Goal: Task Accomplishment & Management: Manage account settings

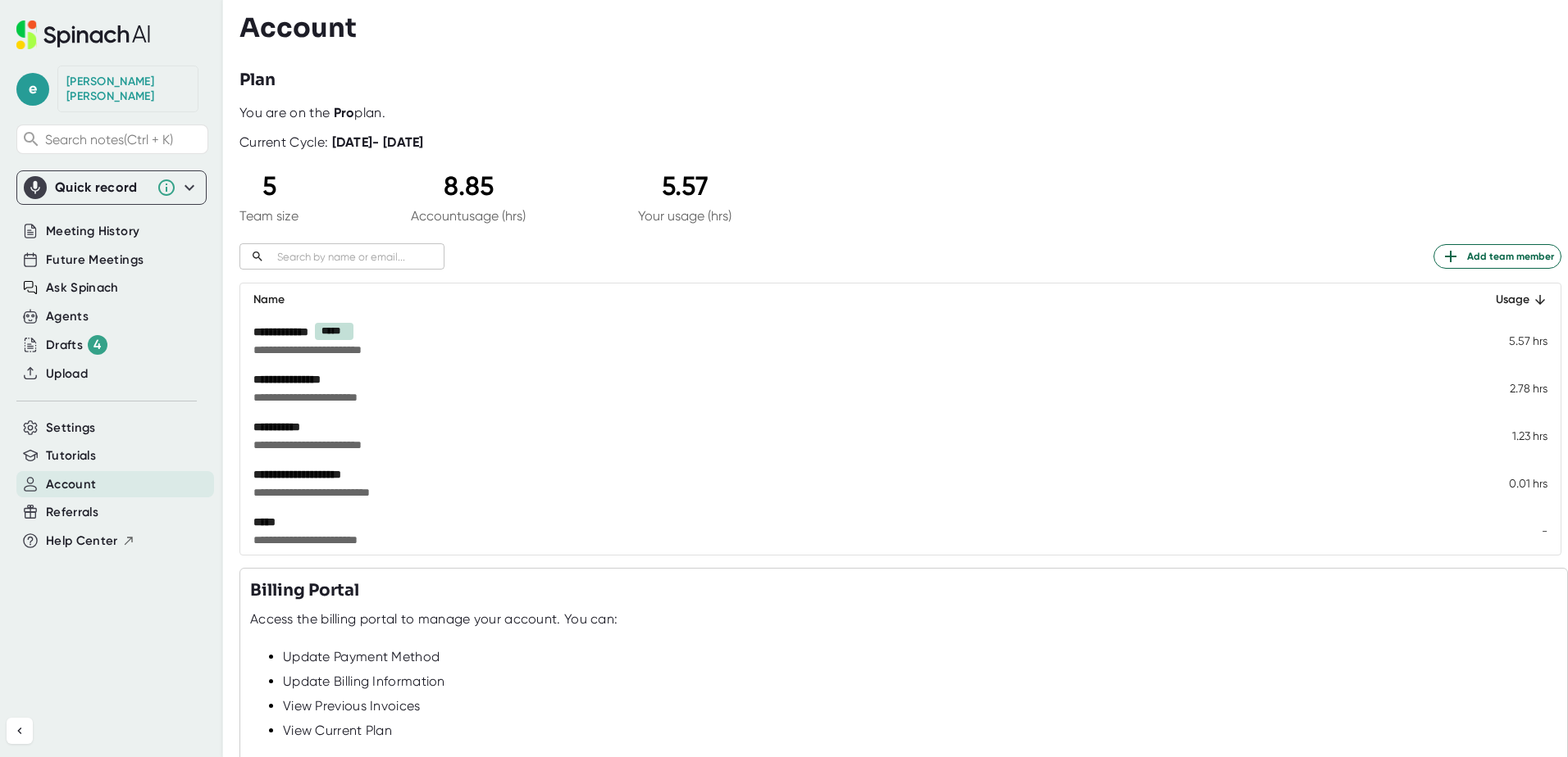
click at [381, 436] on div "**********" at bounding box center [698, 427] width 890 height 16
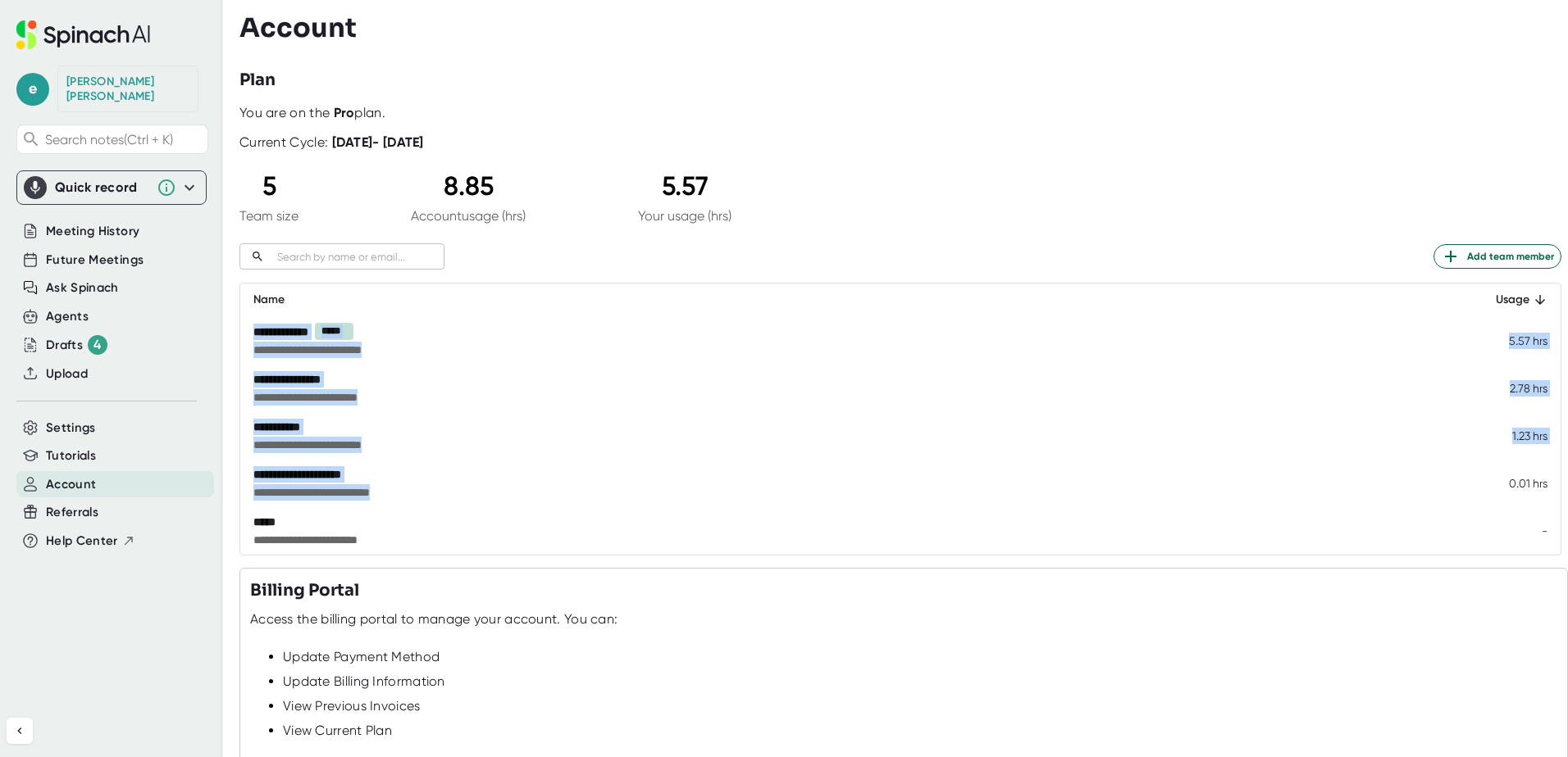
drag, startPoint x: 433, startPoint y: 486, endPoint x: 244, endPoint y: 328, distance: 246.3
click at [244, 328] on tbody "**********" at bounding box center [900, 436] width 1320 height 238
click at [606, 458] on td "**********" at bounding box center [848, 436] width 1217 height 47
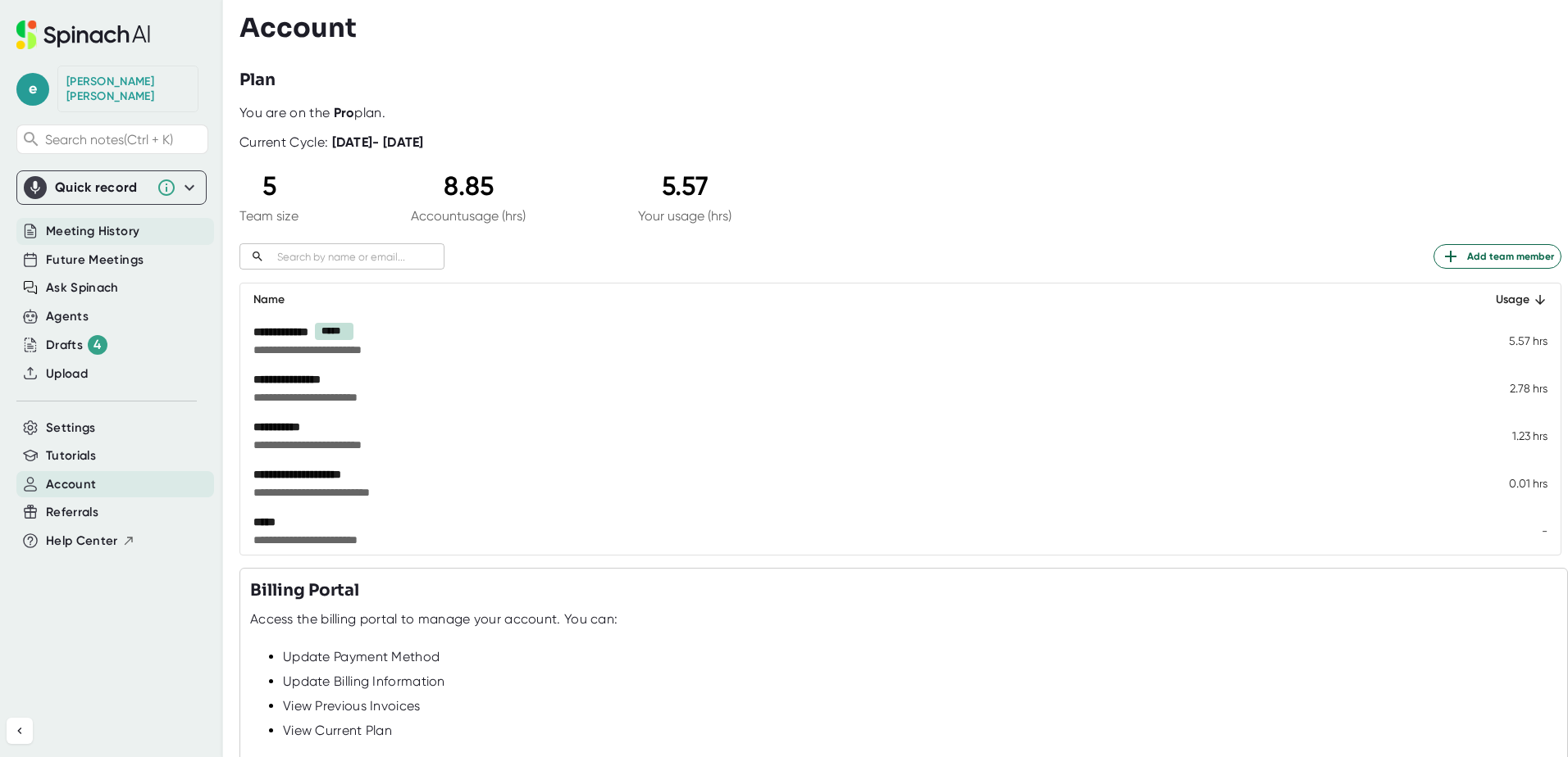
click at [91, 222] on span "Meeting History" at bounding box center [93, 231] width 93 height 19
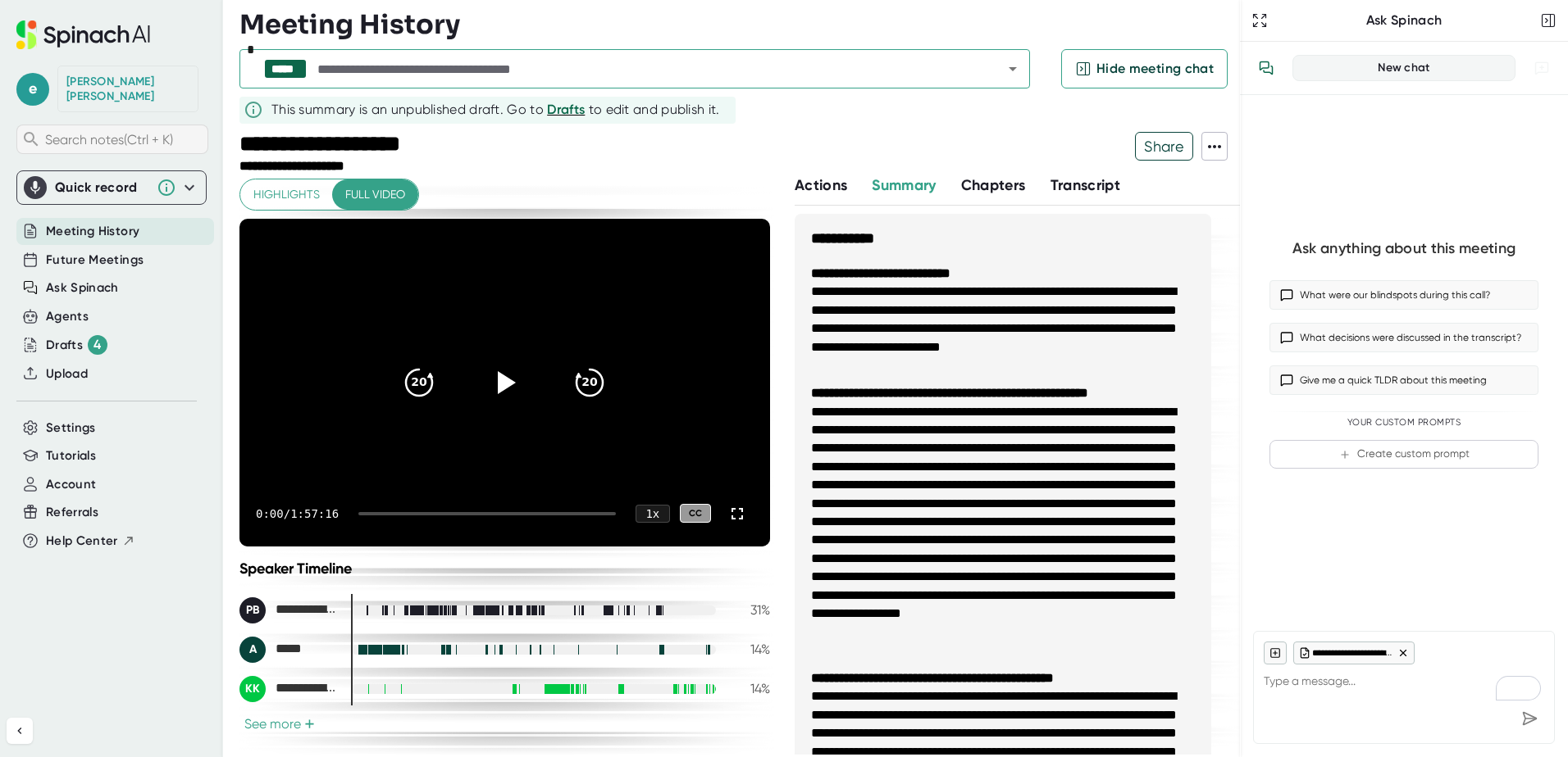
click at [72, 132] on span "Search notes (Ctrl + K)" at bounding box center [124, 140] width 159 height 15
click at [56, 223] on span "Meeting History" at bounding box center [93, 231] width 93 height 19
type textarea "x"
click at [57, 251] on span "Future Meetings" at bounding box center [95, 261] width 98 height 19
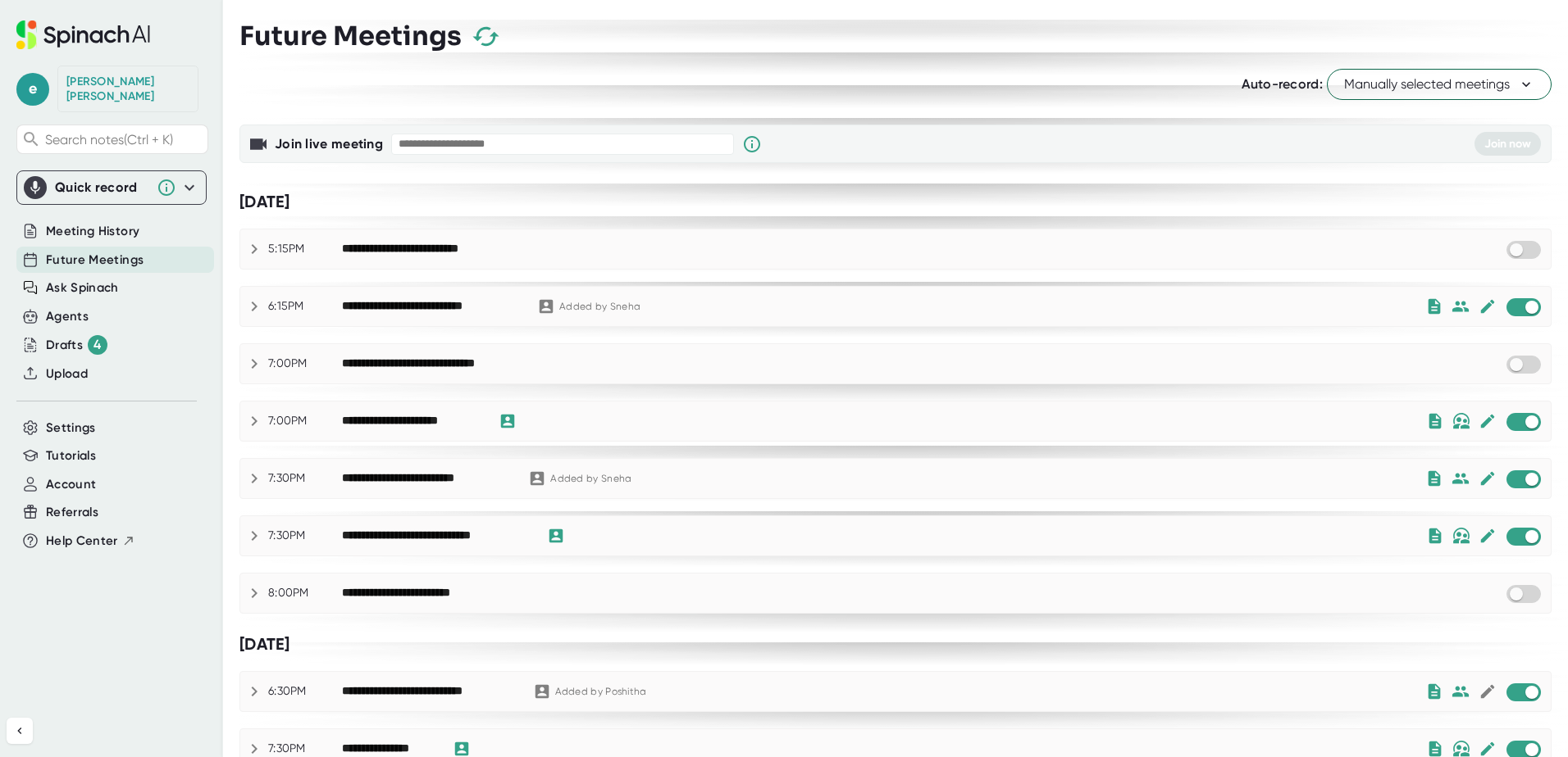
click at [239, 481] on div "**********" at bounding box center [896, 478] width 1312 height 41
click at [253, 478] on icon at bounding box center [254, 478] width 20 height 20
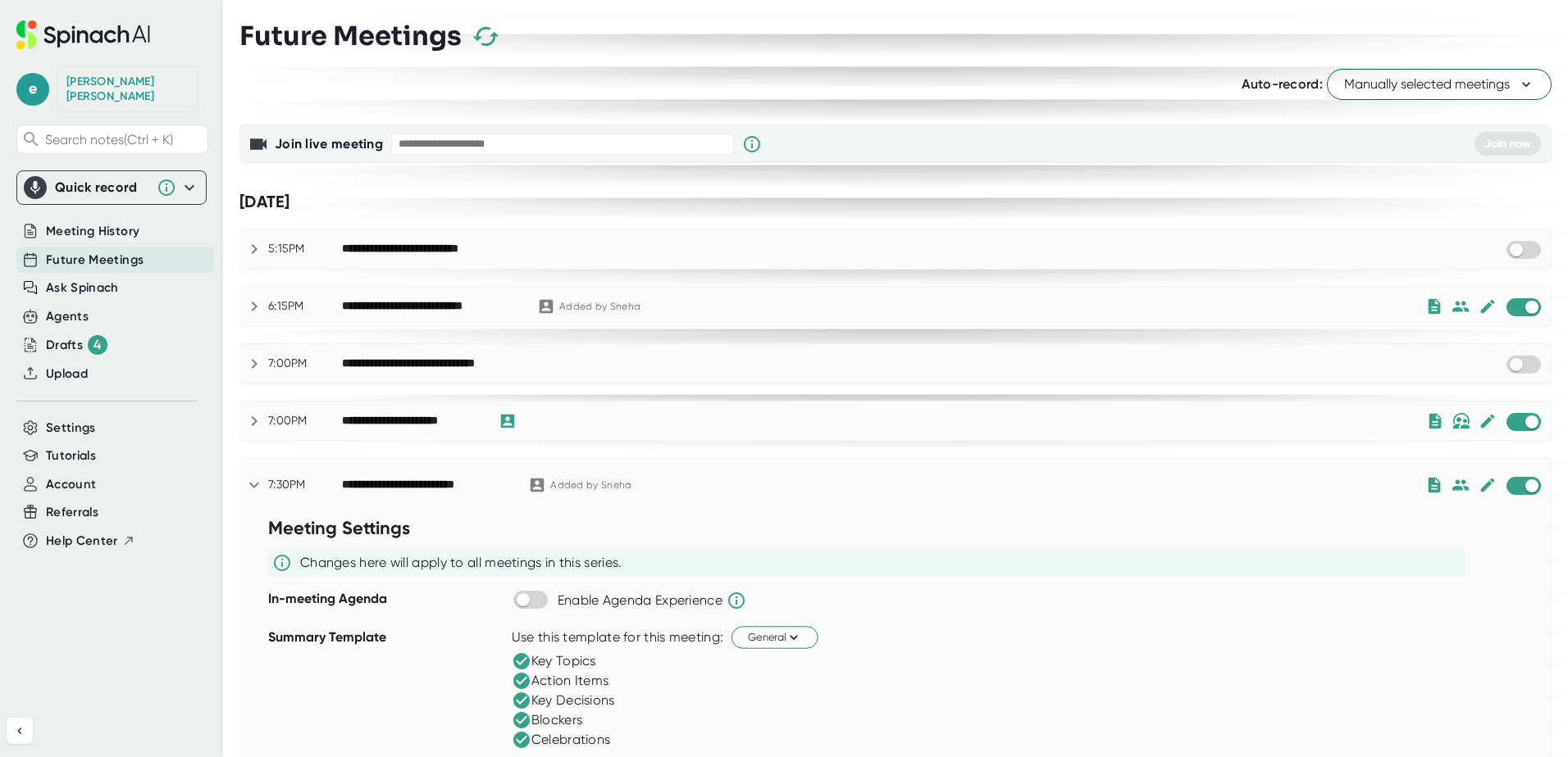
click at [253, 478] on icon at bounding box center [254, 485] width 20 height 20
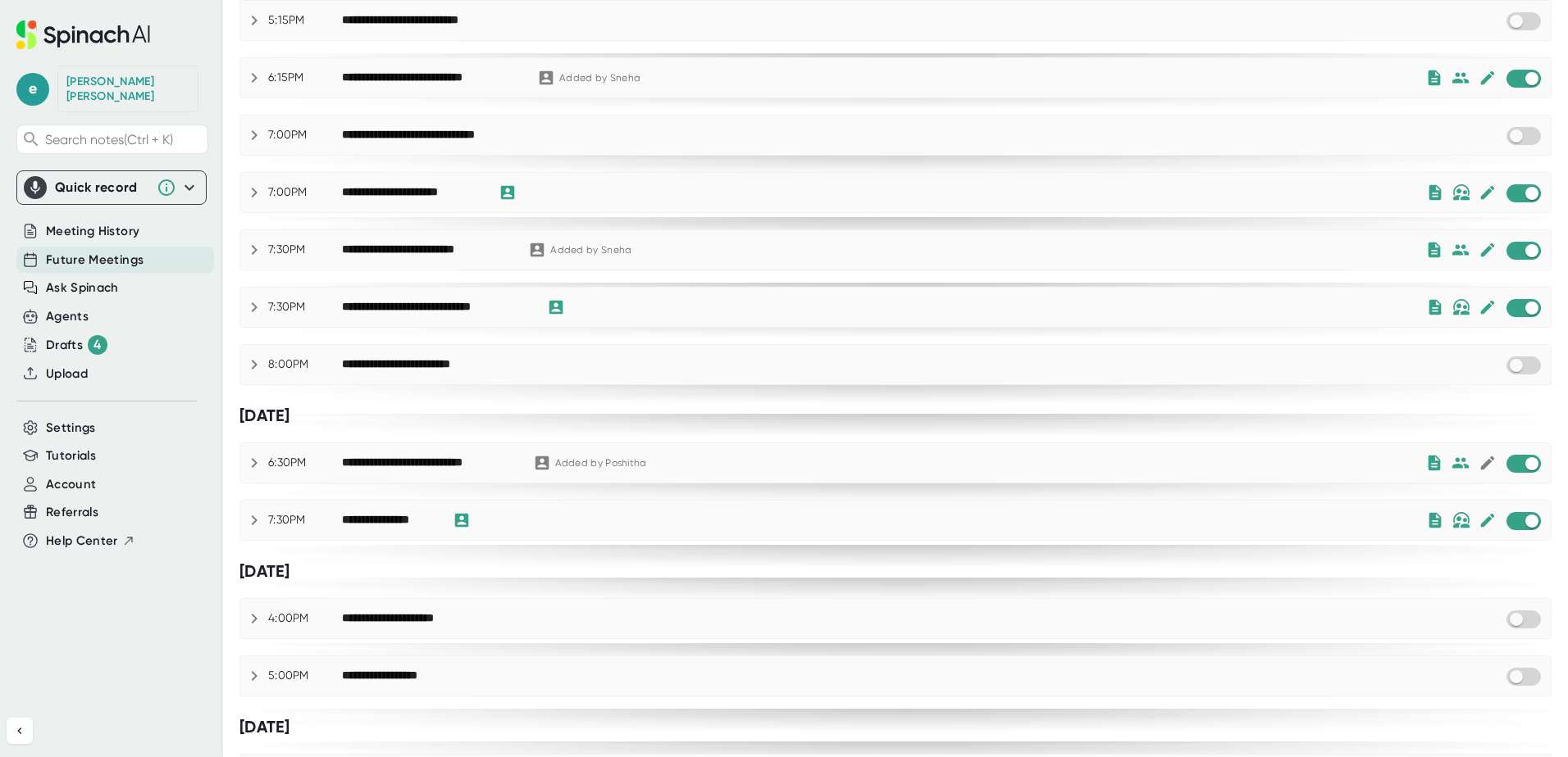
scroll to position [246, 0]
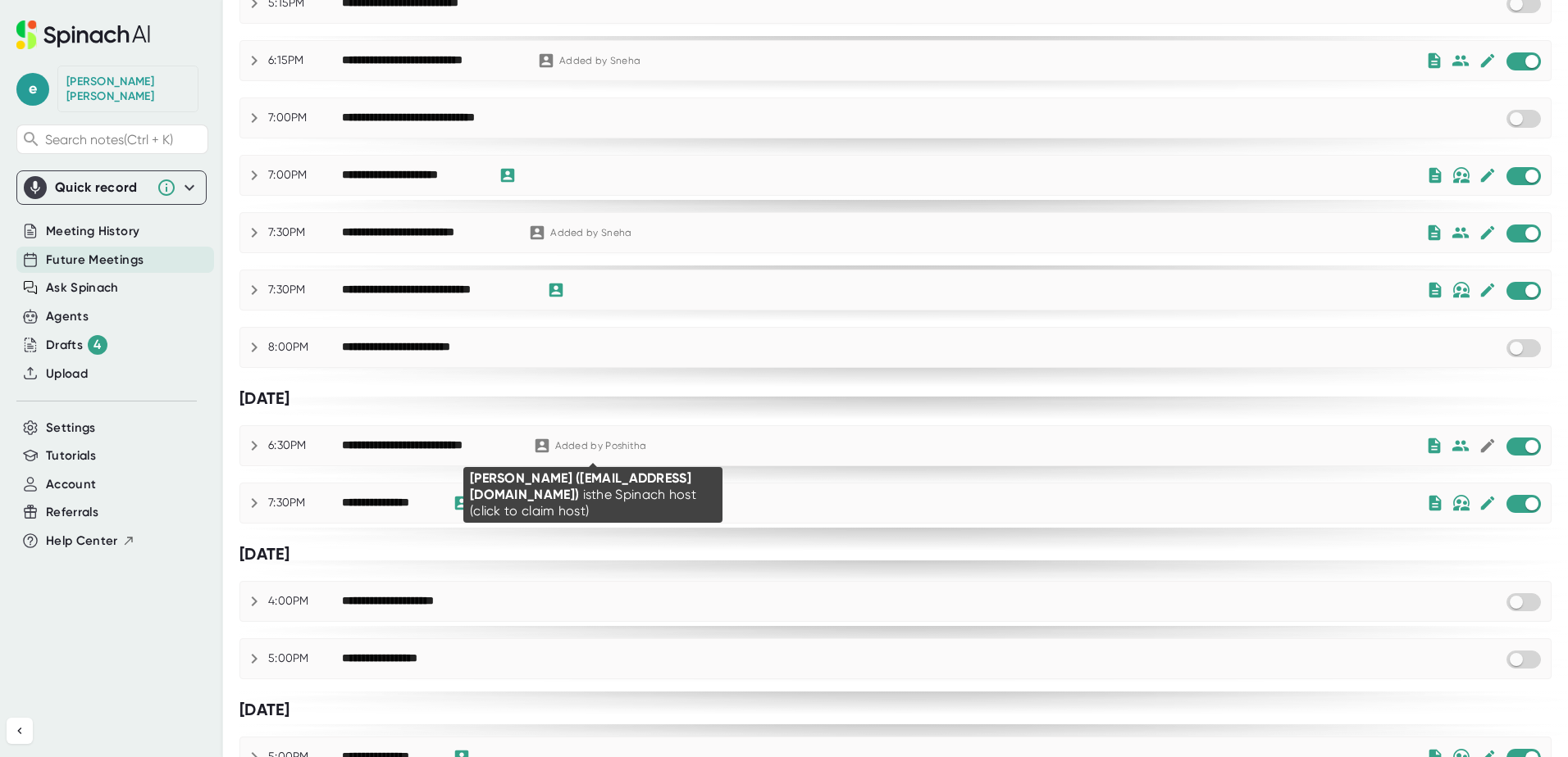
click at [582, 440] on div "Added by [PERSON_NAME]" at bounding box center [600, 446] width 92 height 12
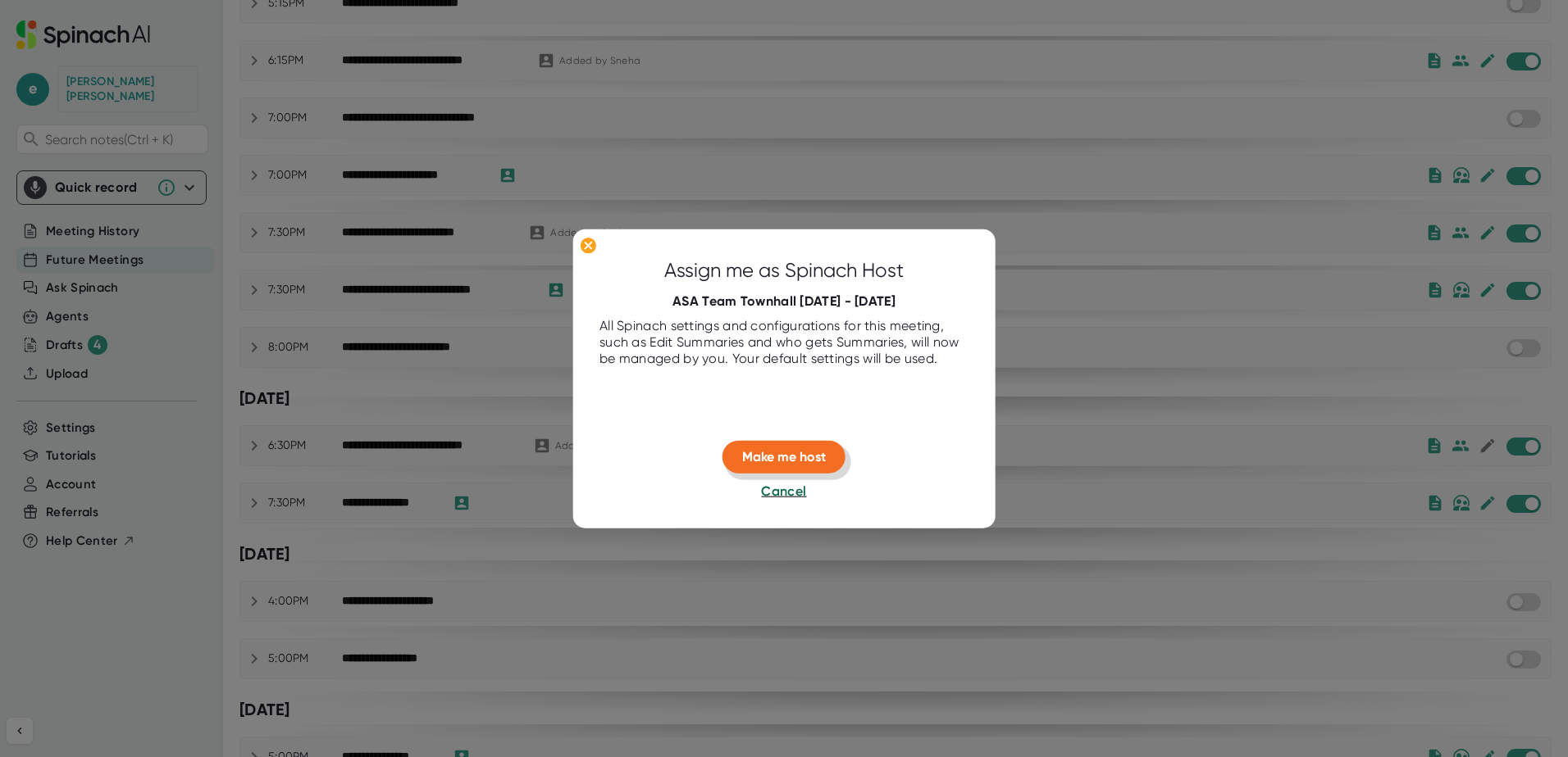
click at [797, 448] on button "Make me host" at bounding box center [783, 457] width 123 height 33
checkbox input "true"
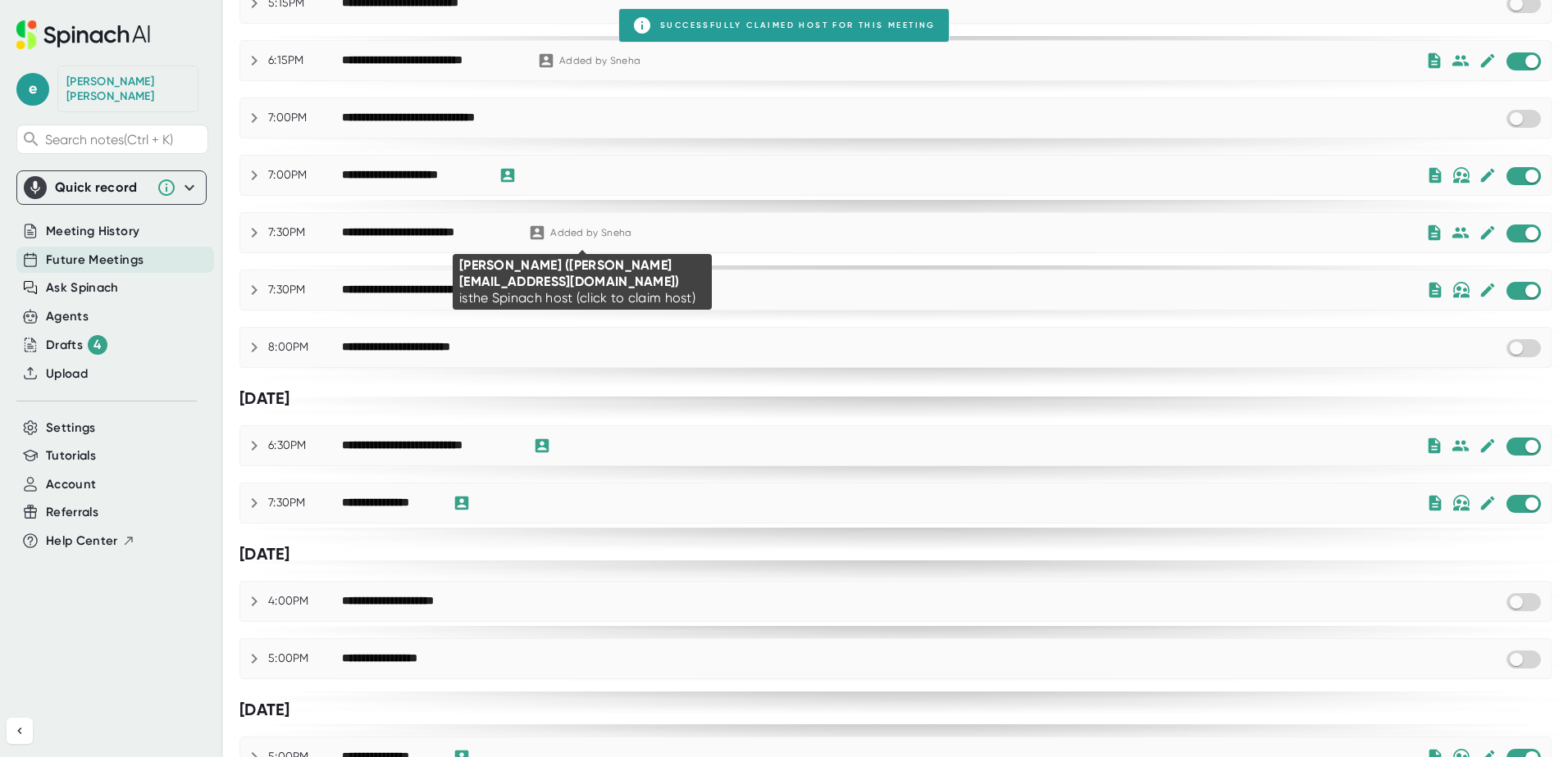
click at [552, 227] on div "Added by [PERSON_NAME]" at bounding box center [591, 233] width 81 height 12
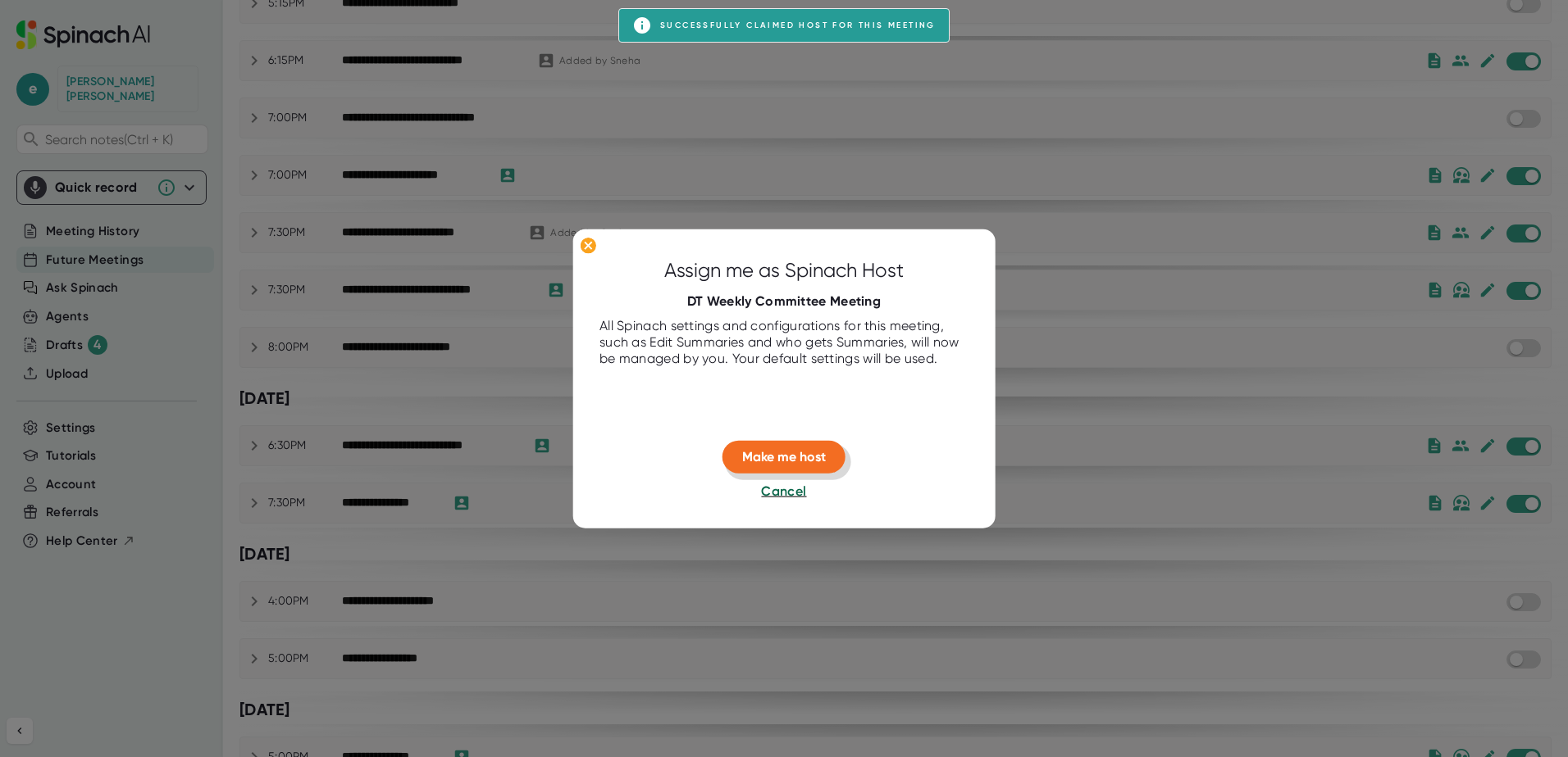
click at [757, 456] on span "Make me host" at bounding box center [784, 457] width 84 height 15
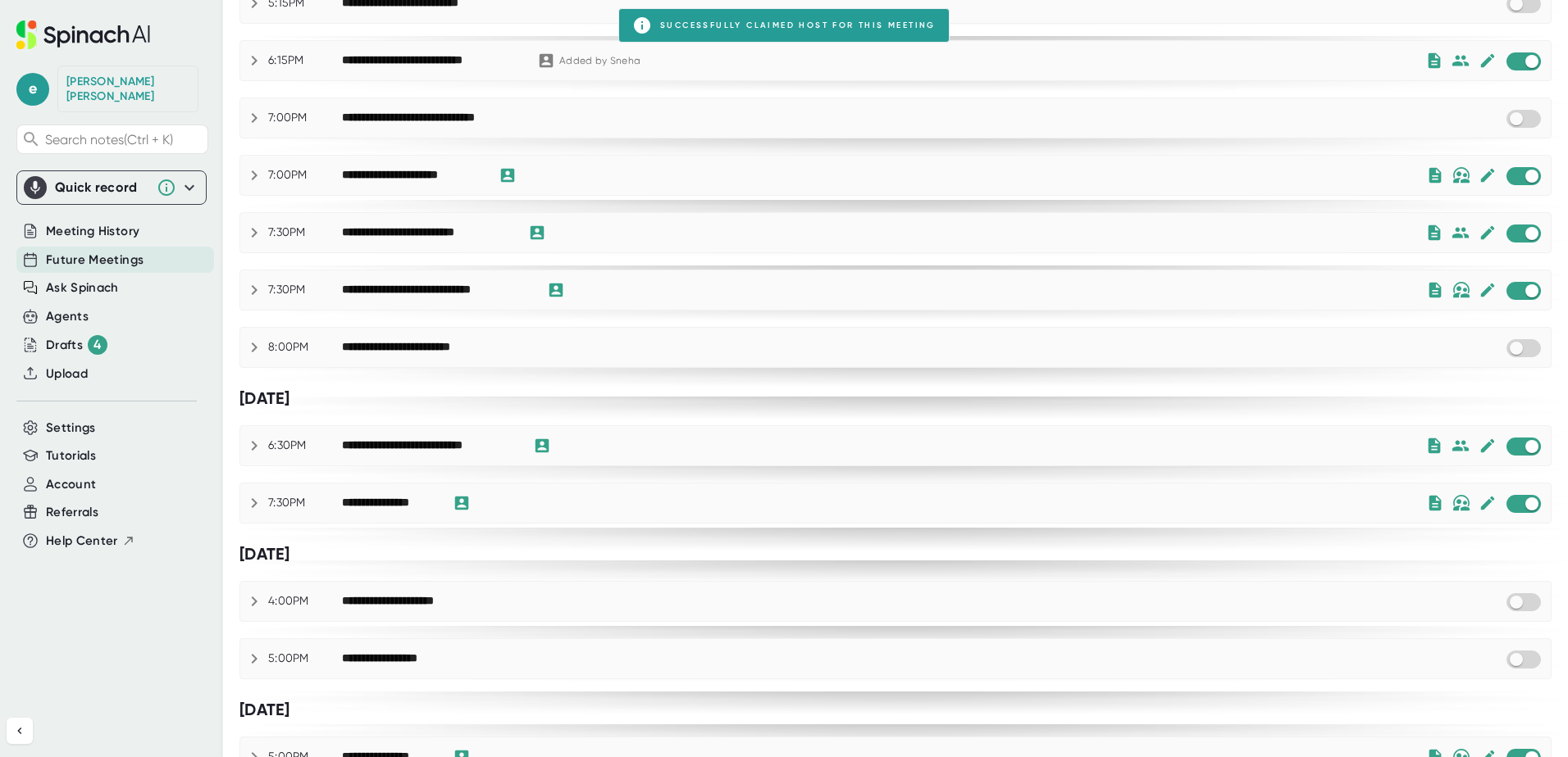
click at [609, 47] on div "**********" at bounding box center [896, 61] width 1311 height 39
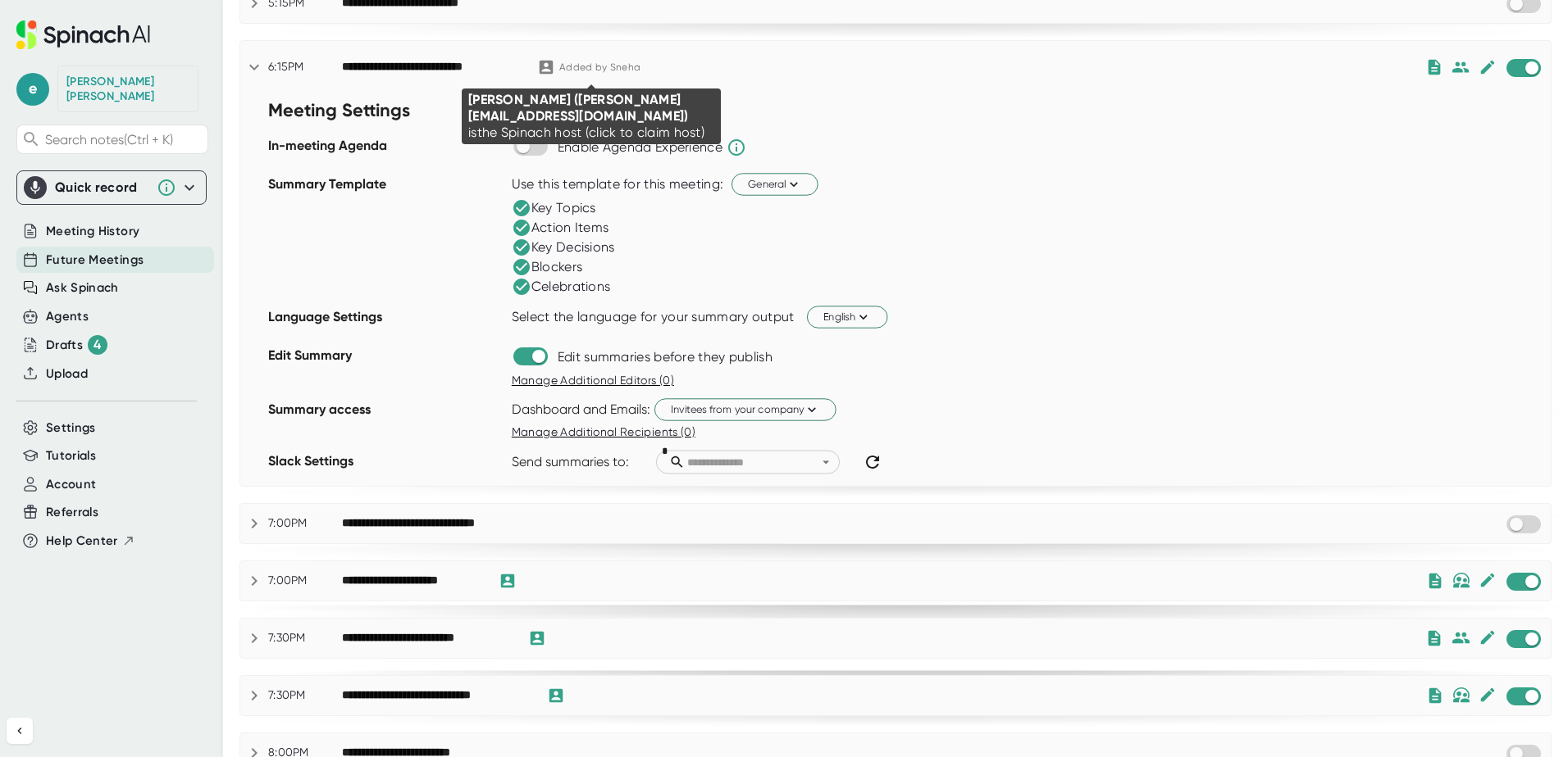
click at [602, 68] on div "Added by [PERSON_NAME]" at bounding box center [600, 68] width 81 height 12
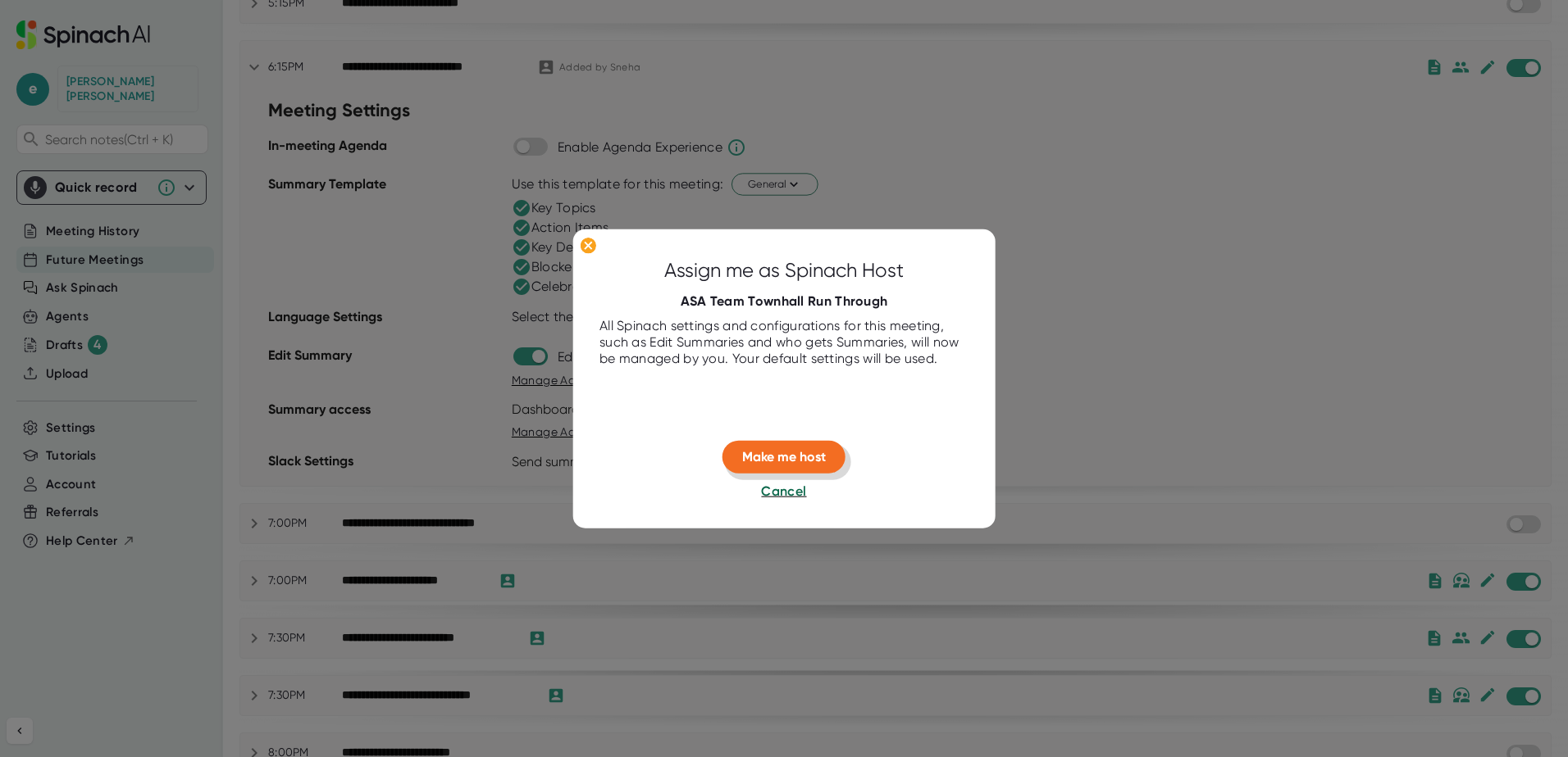
click at [750, 445] on button "Make me host" at bounding box center [783, 457] width 123 height 33
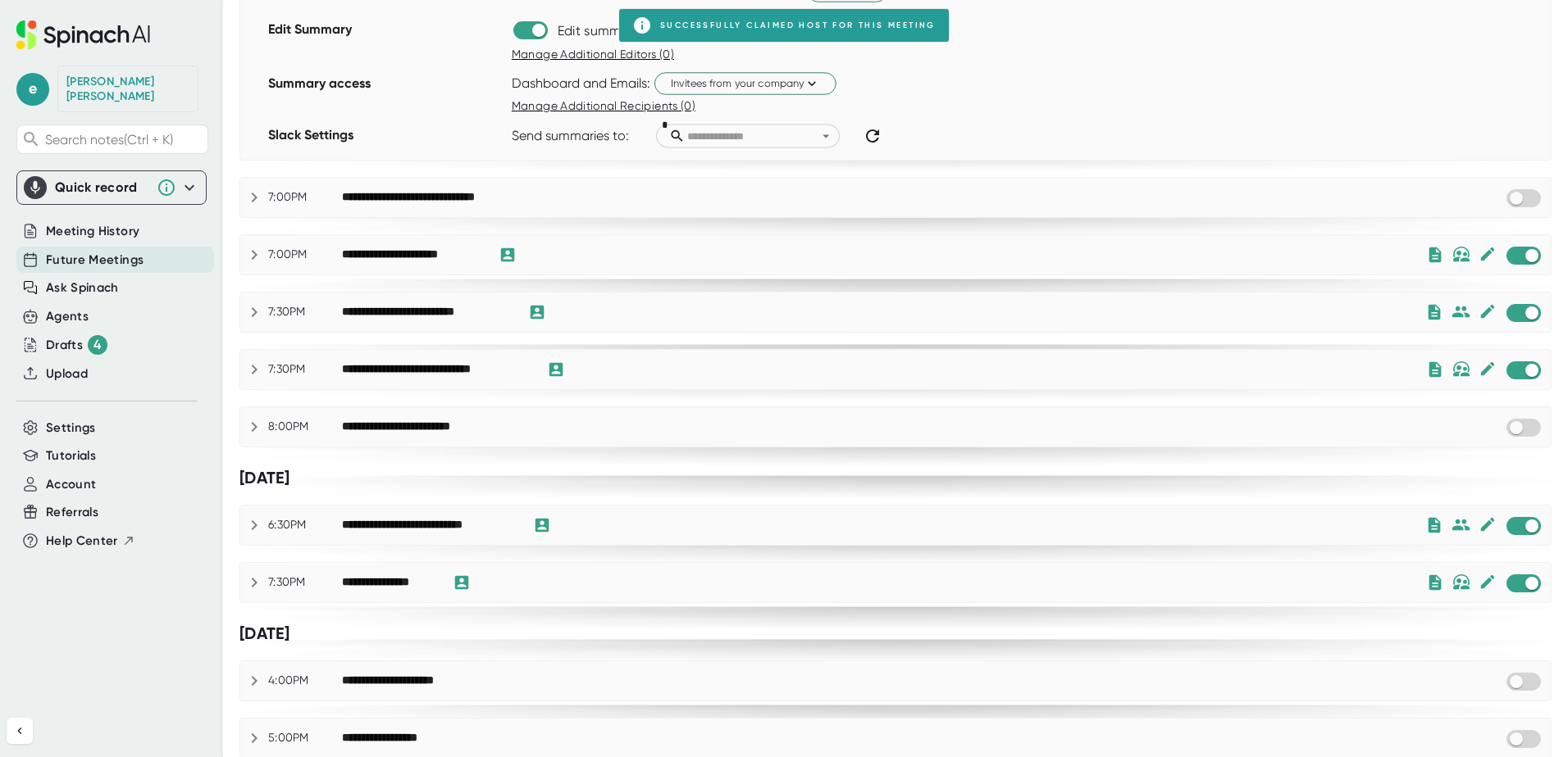
scroll to position [574, 0]
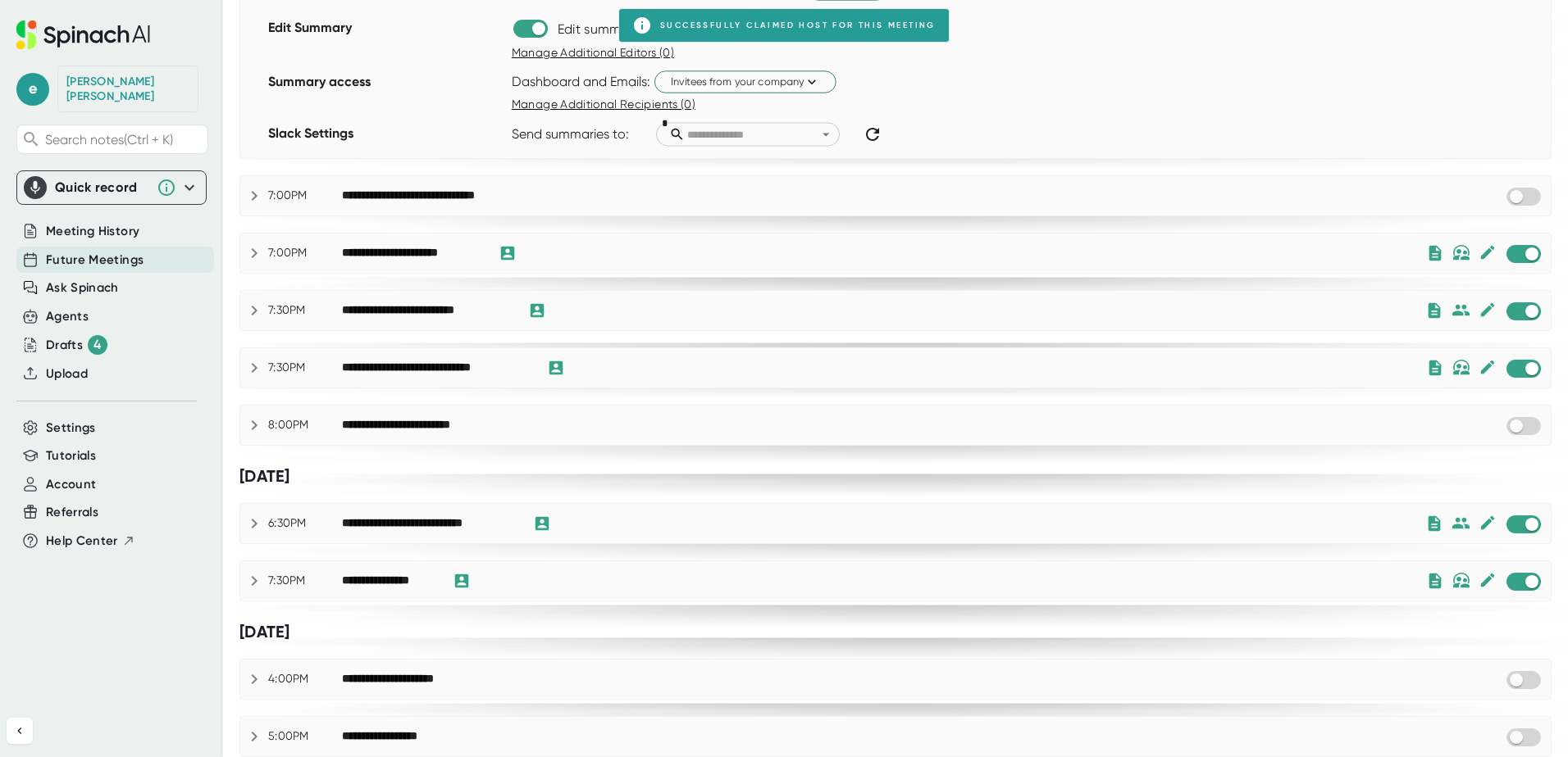
click at [264, 312] on div "**********" at bounding box center [896, 310] width 1311 height 20
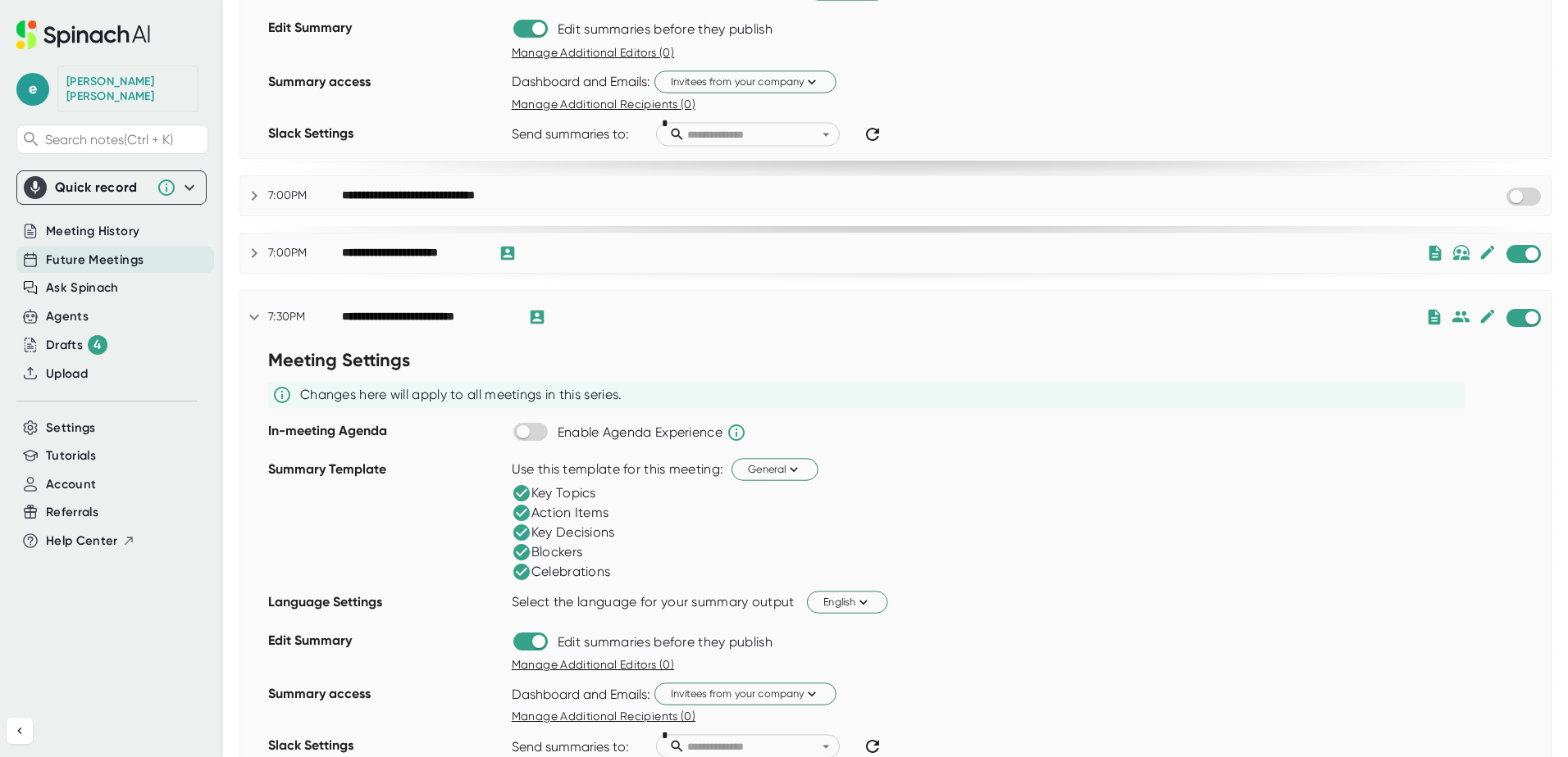
click at [255, 310] on icon at bounding box center [254, 317] width 20 height 20
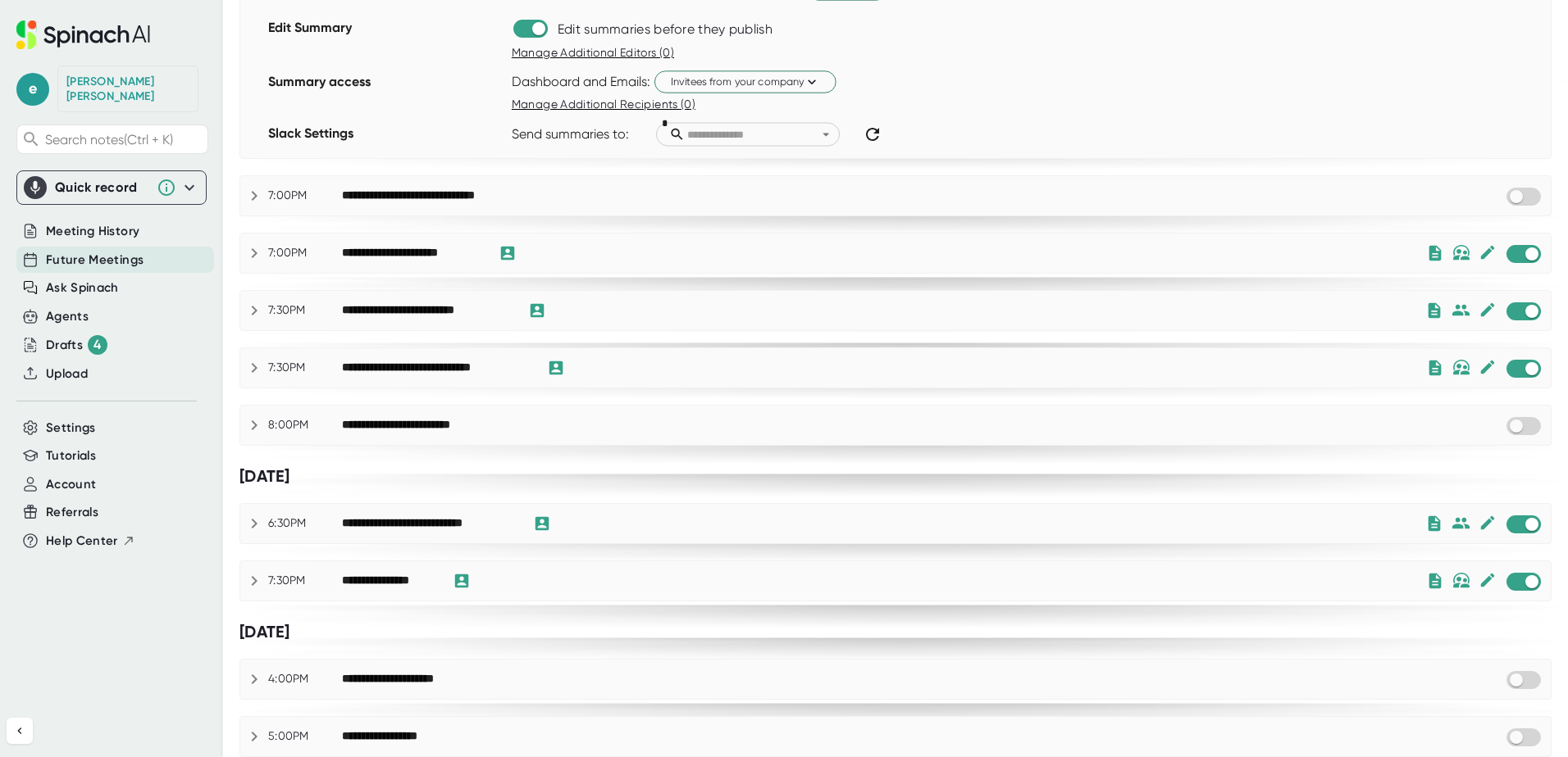
scroll to position [738, 0]
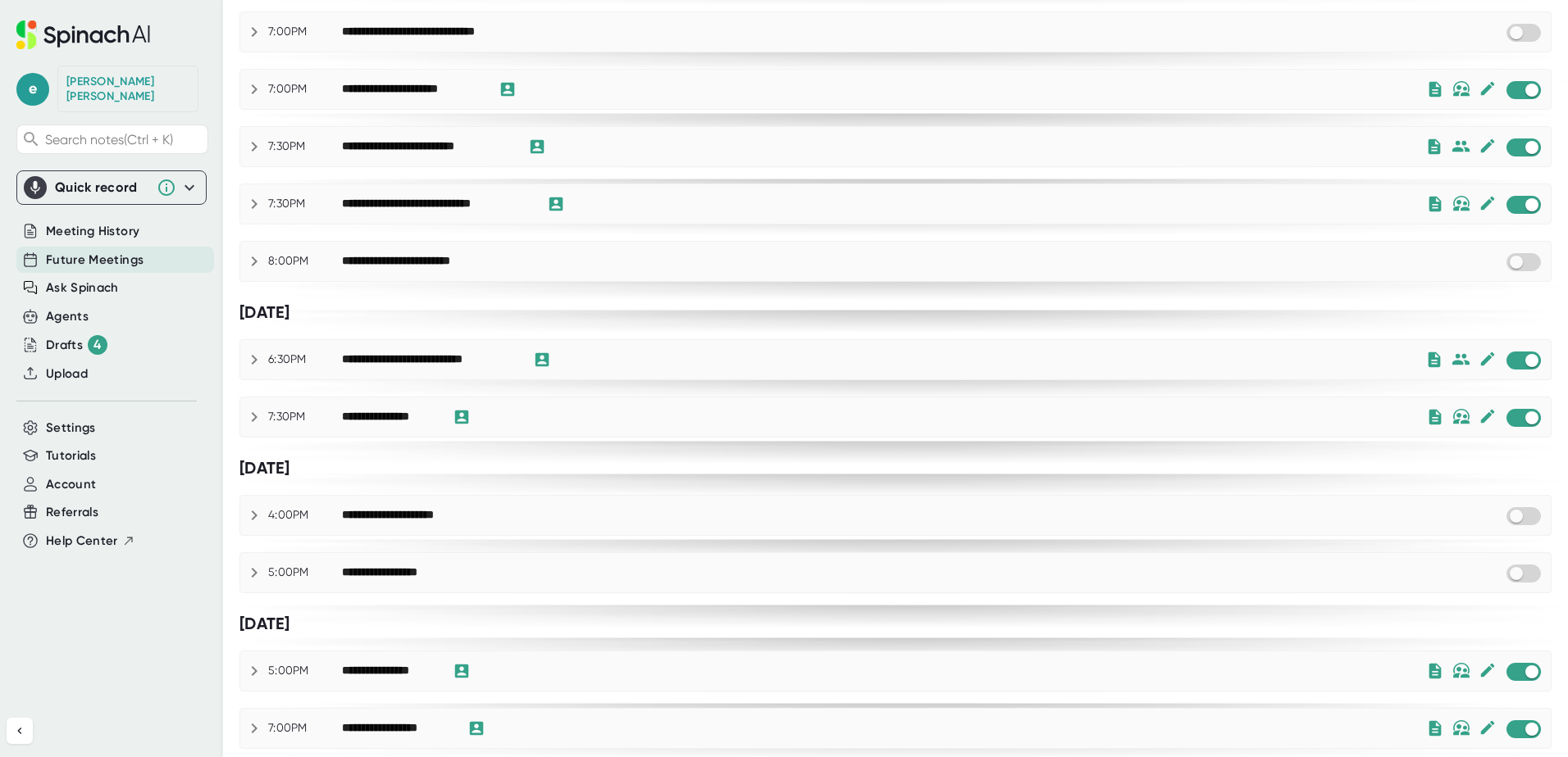
click at [262, 362] on icon at bounding box center [254, 359] width 20 height 20
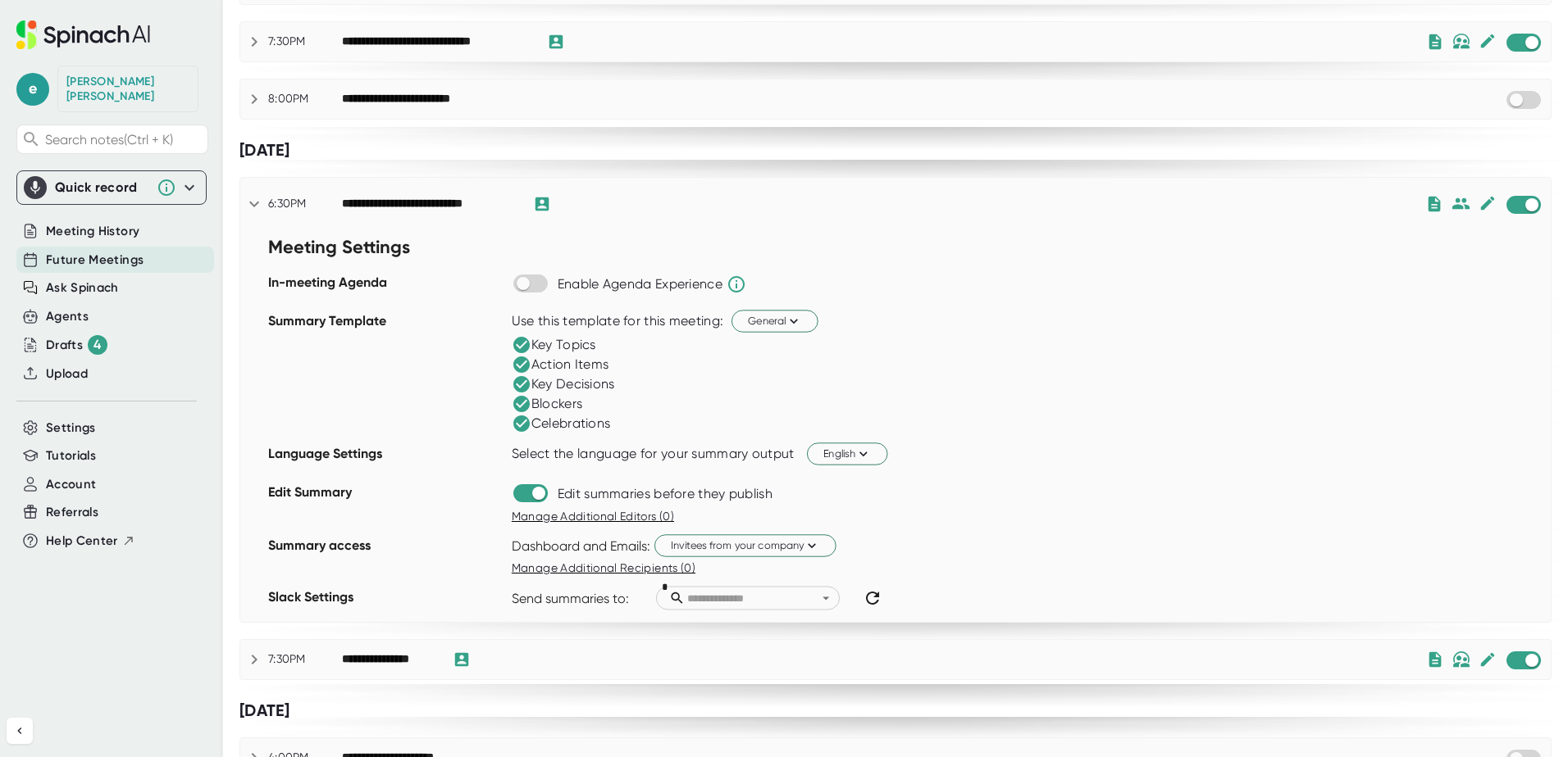
scroll to position [902, 0]
click at [255, 199] on icon at bounding box center [254, 202] width 20 height 20
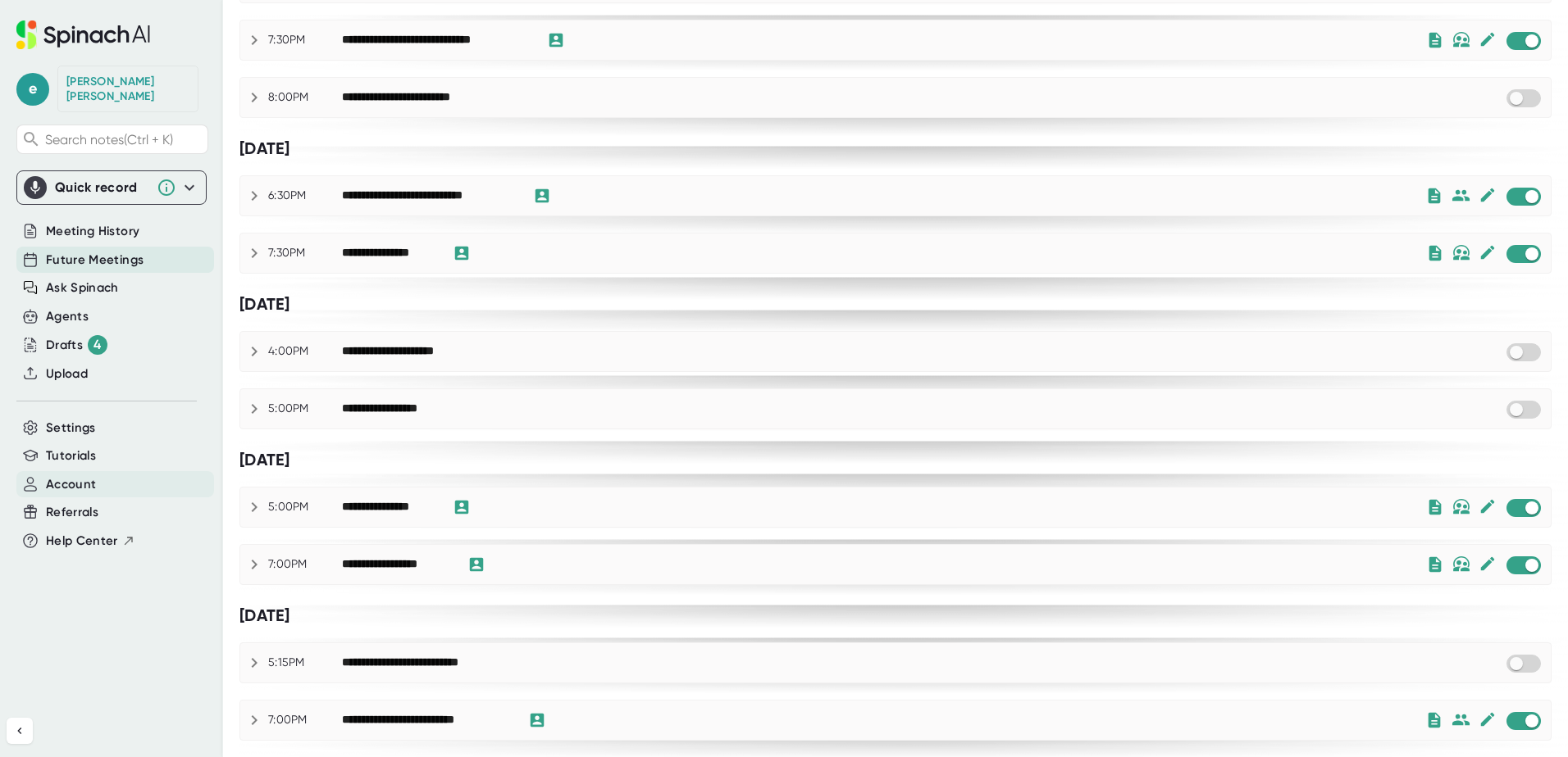
click at [75, 476] on span "Account" at bounding box center [71, 485] width 50 height 19
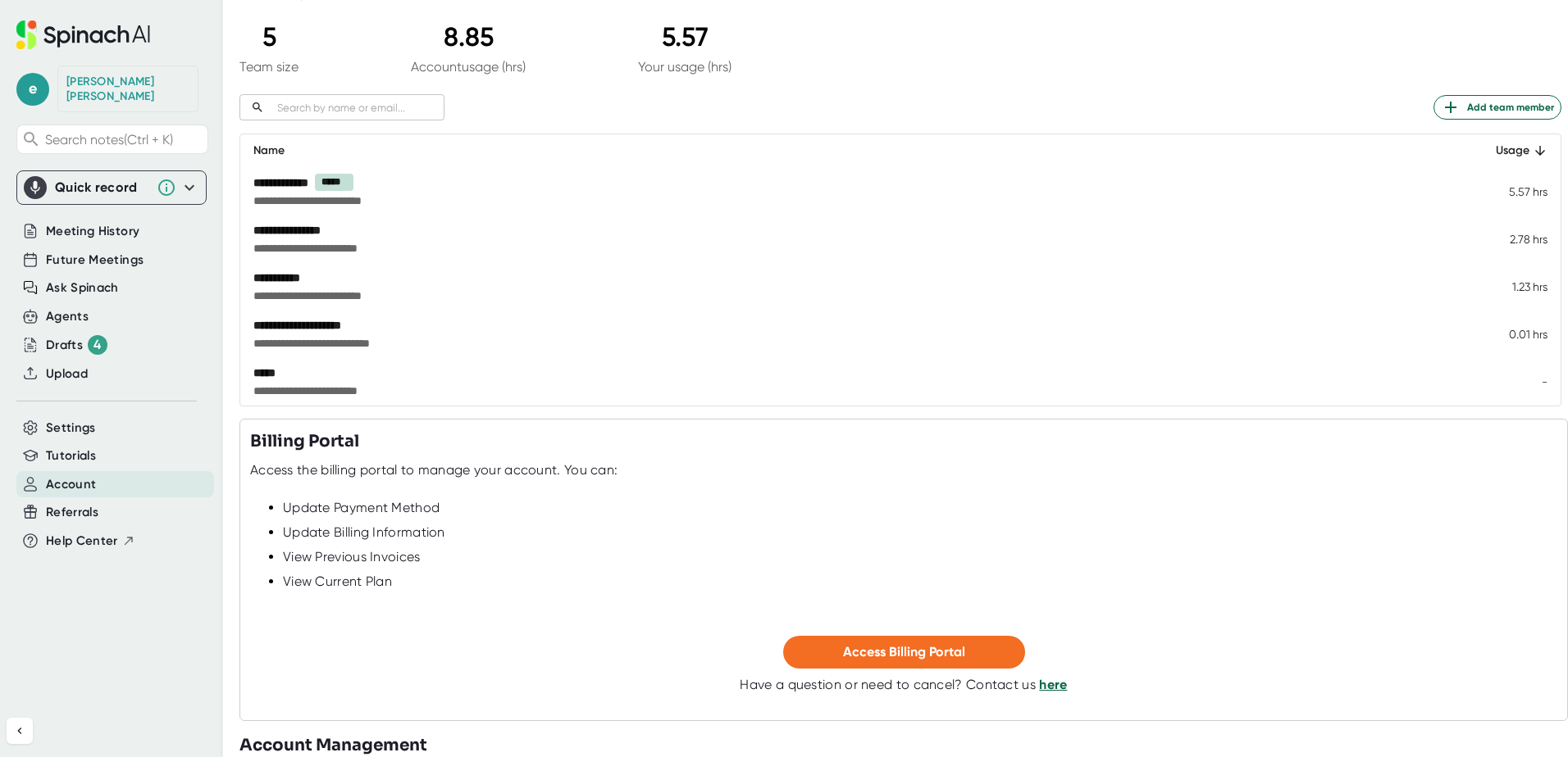
scroll to position [113, 0]
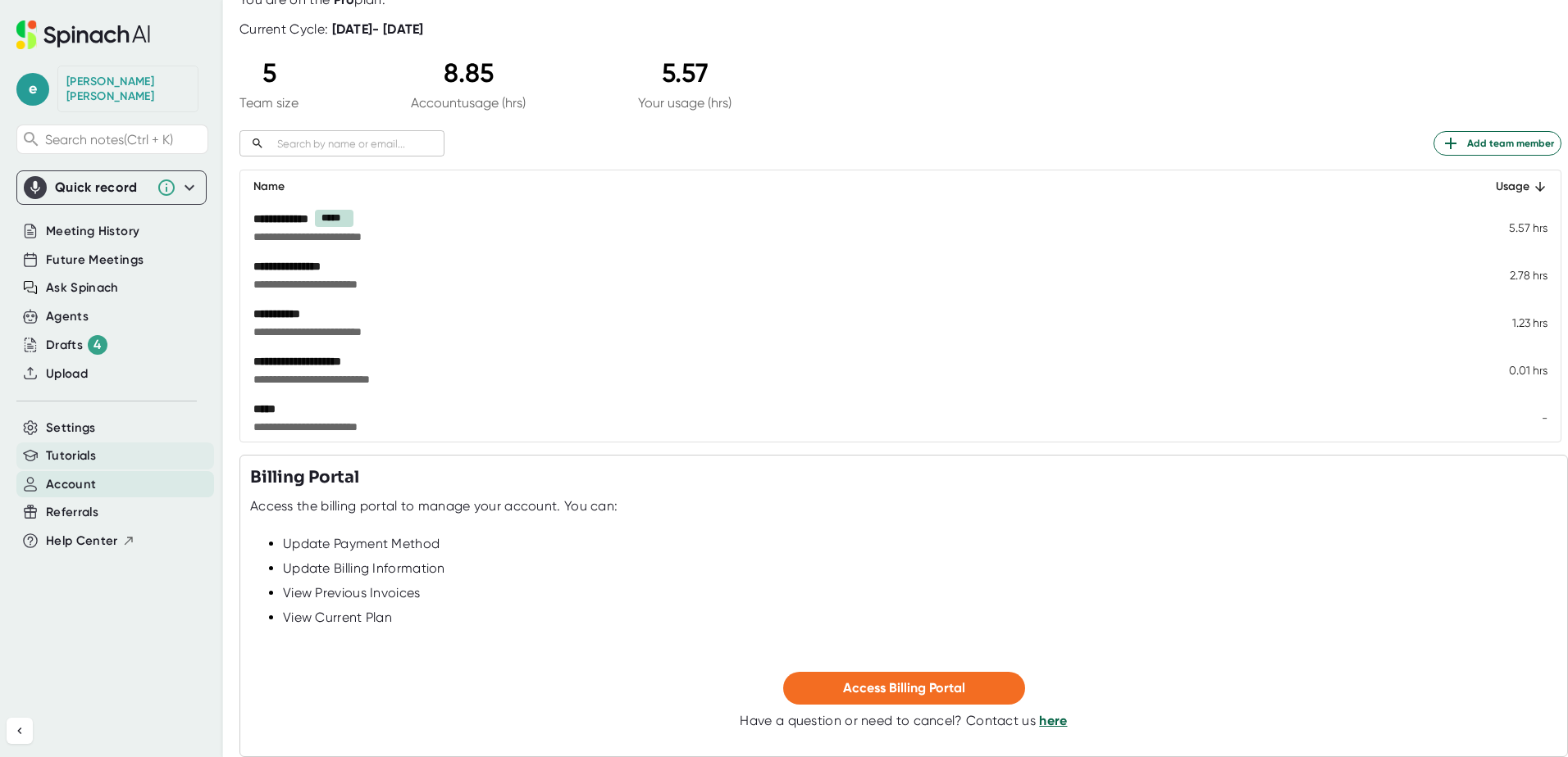
click at [98, 442] on div "Tutorials" at bounding box center [115, 456] width 197 height 27
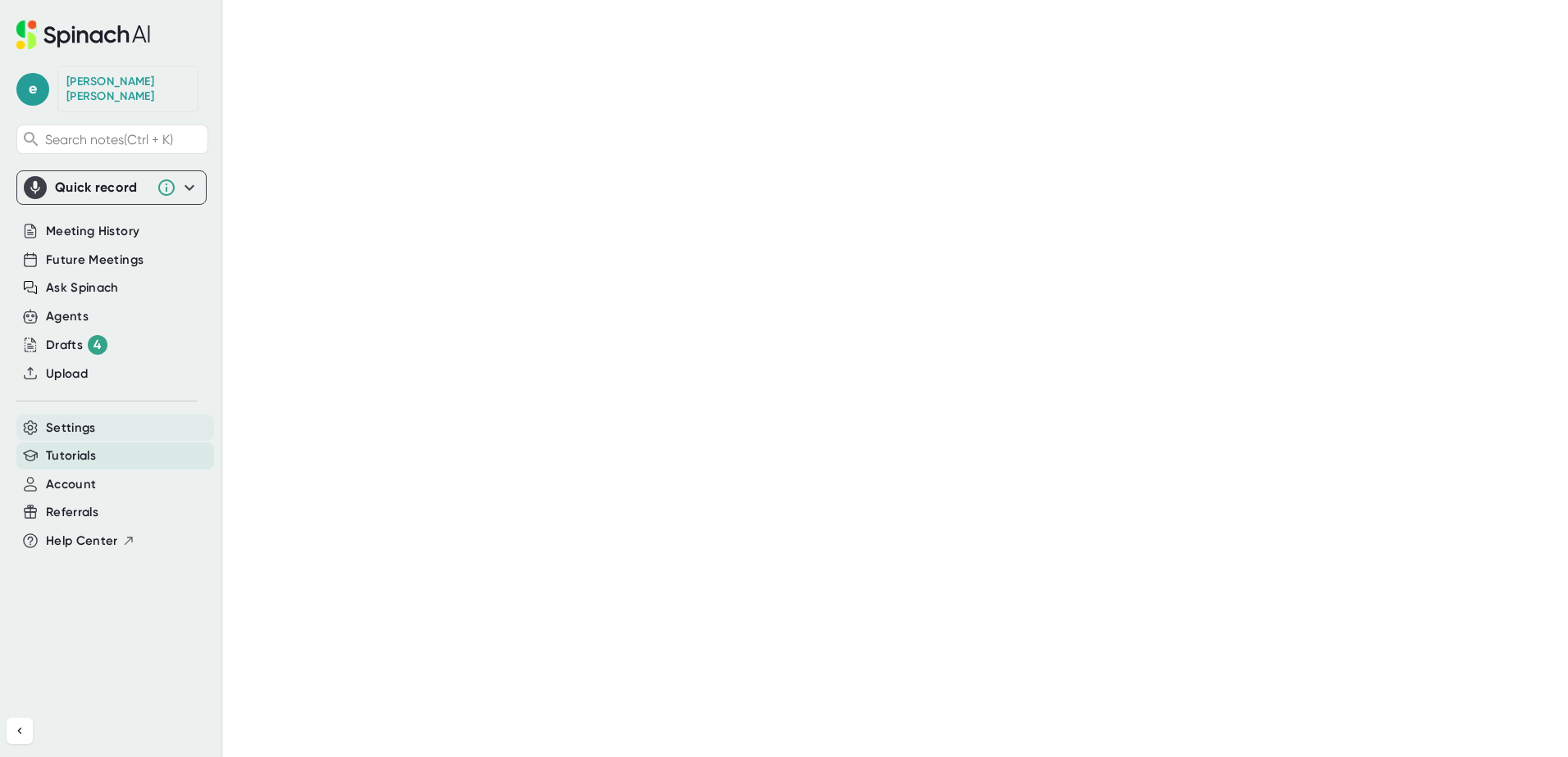
click at [85, 419] on span "Settings" at bounding box center [71, 429] width 50 height 19
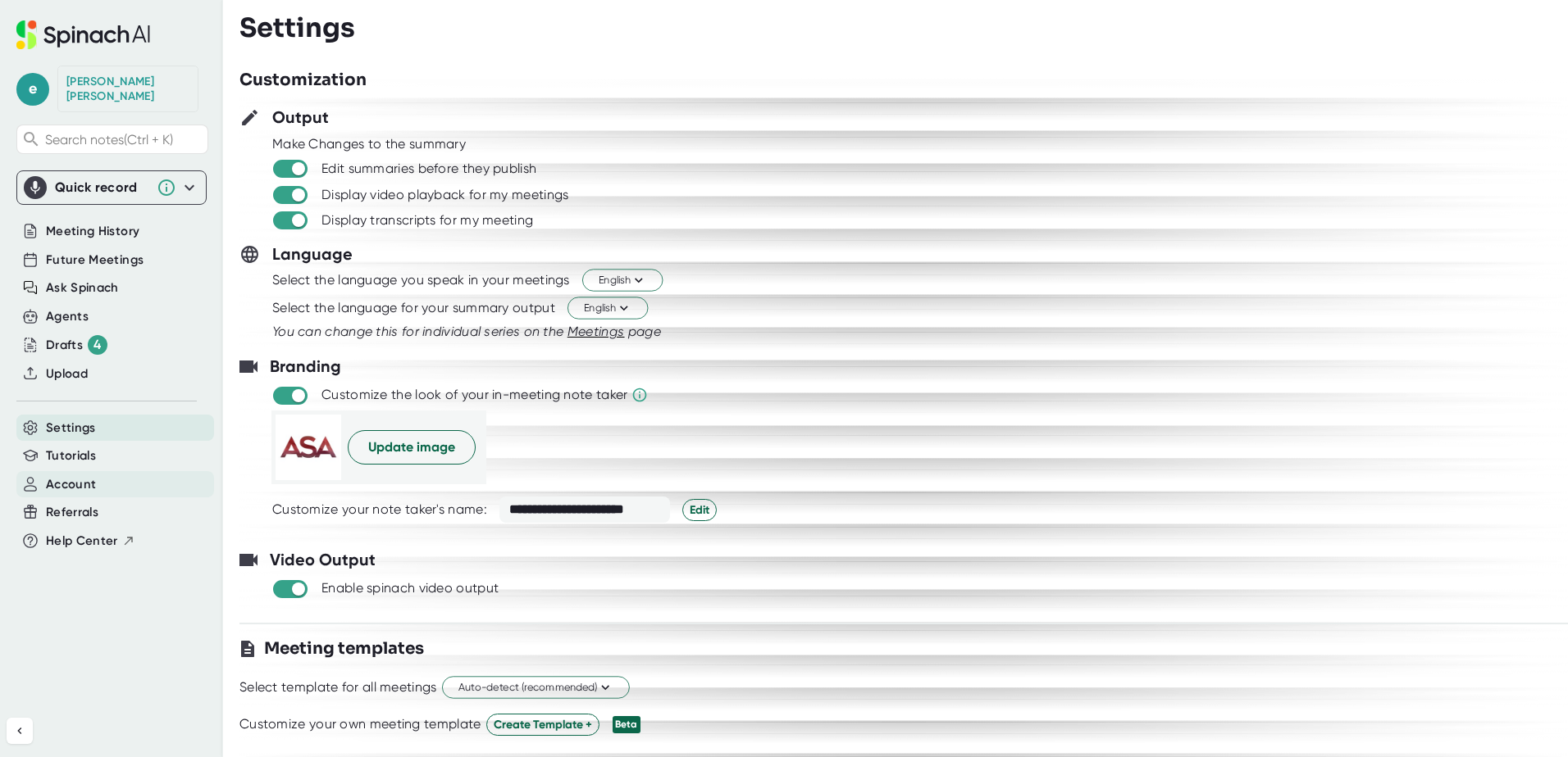
click at [89, 476] on span "Account" at bounding box center [71, 485] width 50 height 19
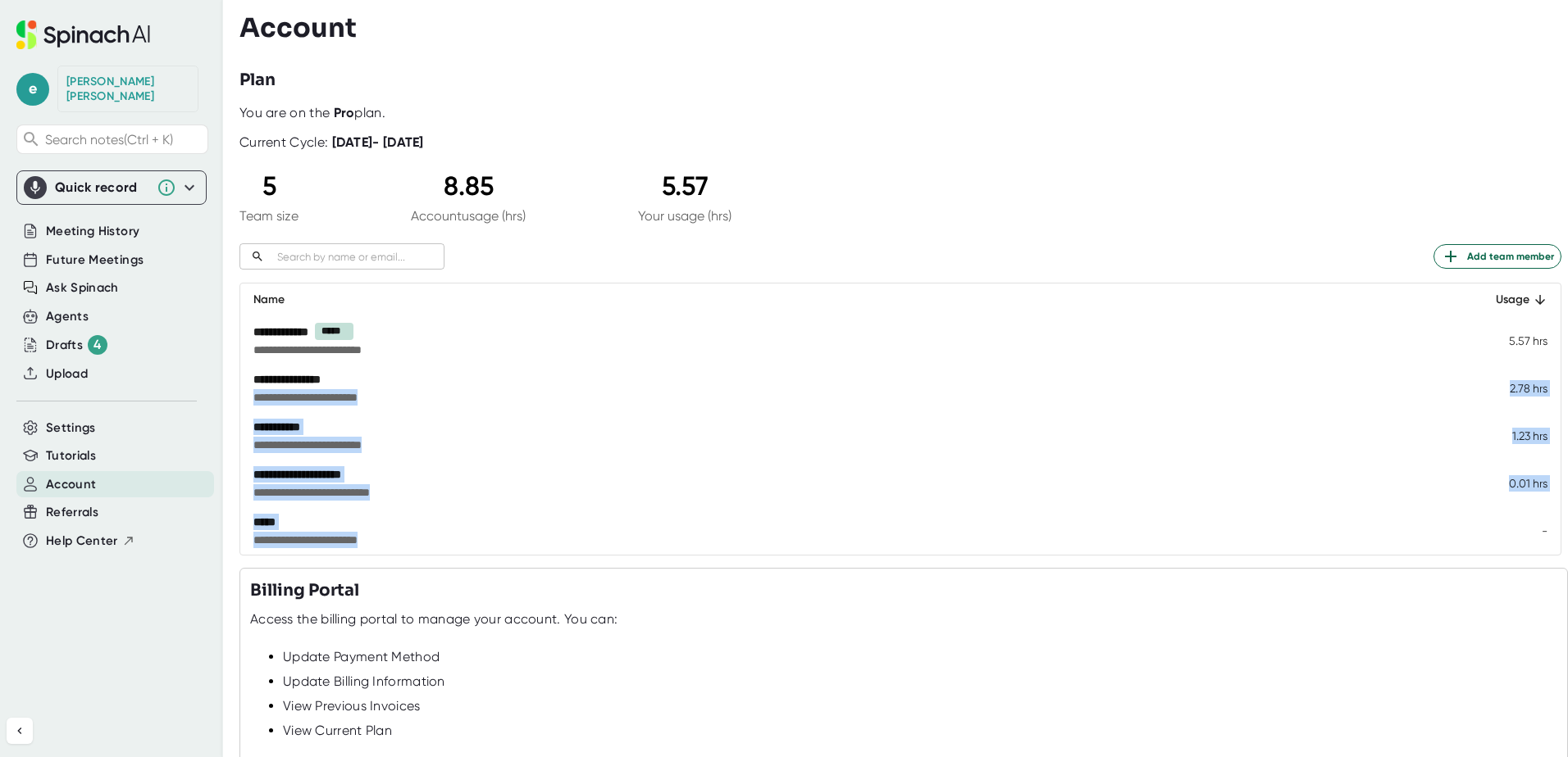
drag, startPoint x: 422, startPoint y: 386, endPoint x: 1298, endPoint y: 551, distance: 891.4
click at [1298, 551] on tbody "**********" at bounding box center [900, 436] width 1320 height 238
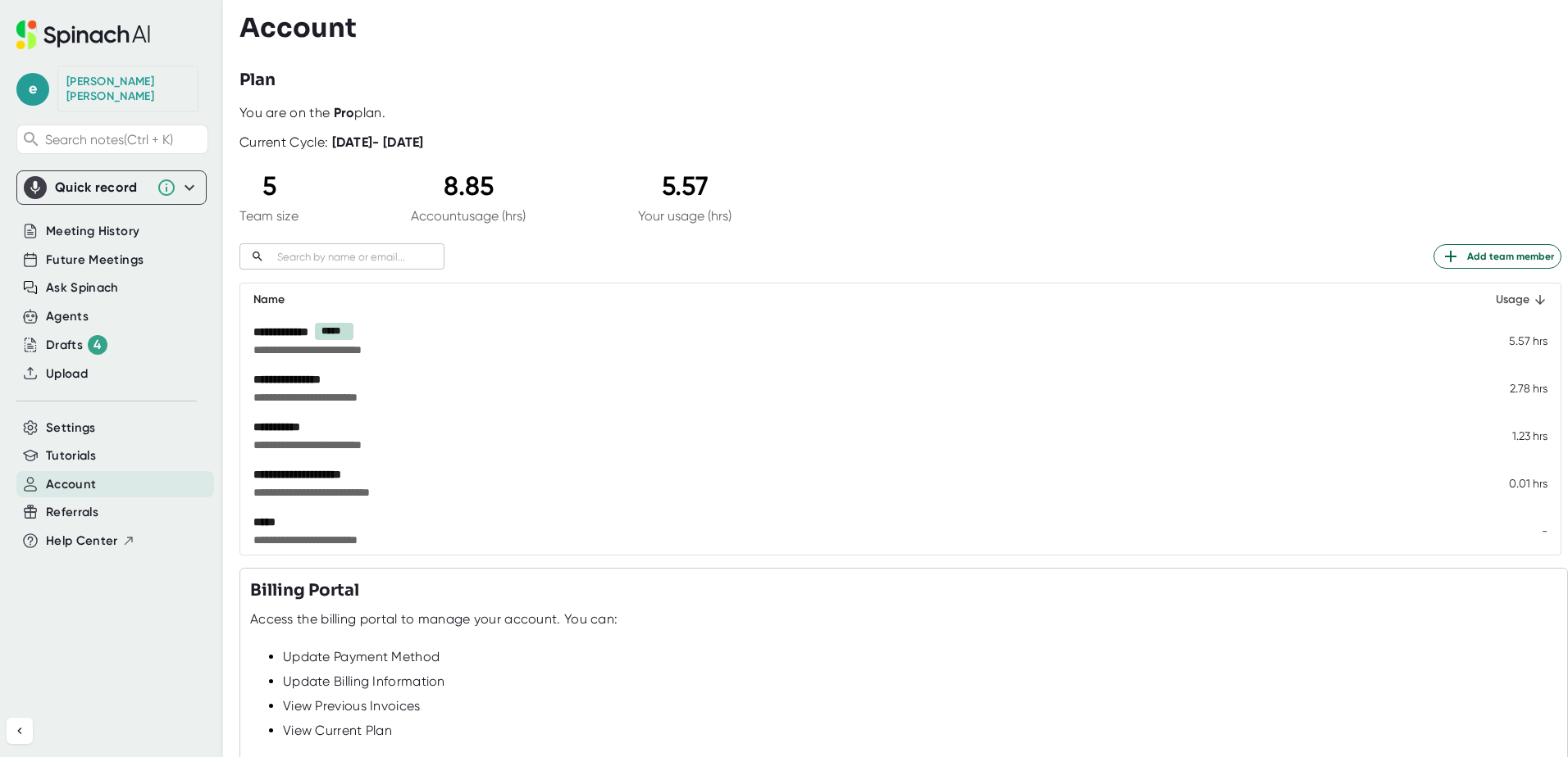
drag, startPoint x: 1298, startPoint y: 551, endPoint x: 1512, endPoint y: 295, distance: 333.7
click at [1512, 295] on div "Usage" at bounding box center [1509, 299] width 77 height 20
click at [1503, 291] on div "Usage" at bounding box center [1509, 299] width 77 height 20
click at [107, 226] on span "Meeting History" at bounding box center [93, 231] width 93 height 19
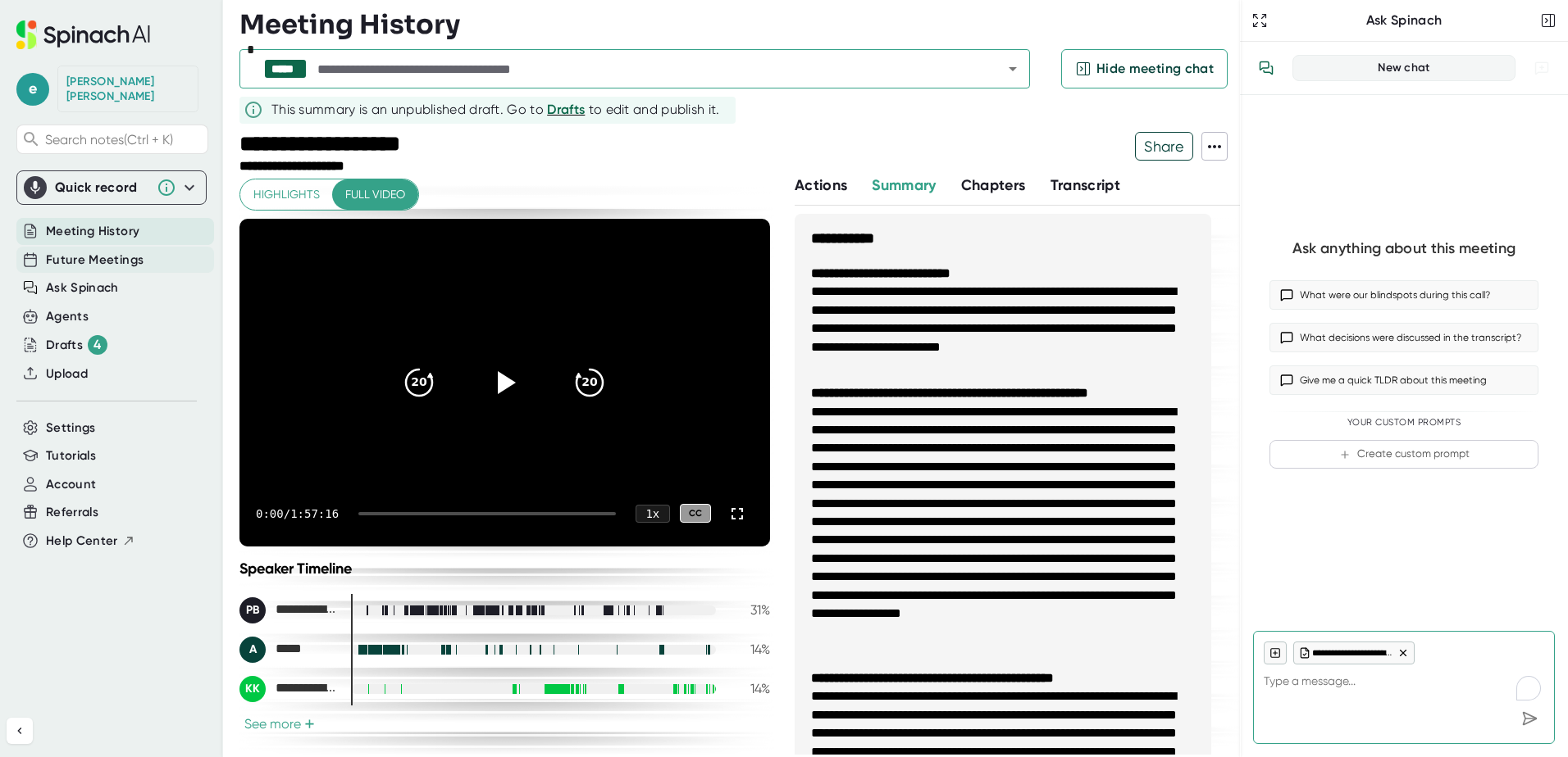
click at [106, 251] on span "Future Meetings" at bounding box center [95, 261] width 98 height 19
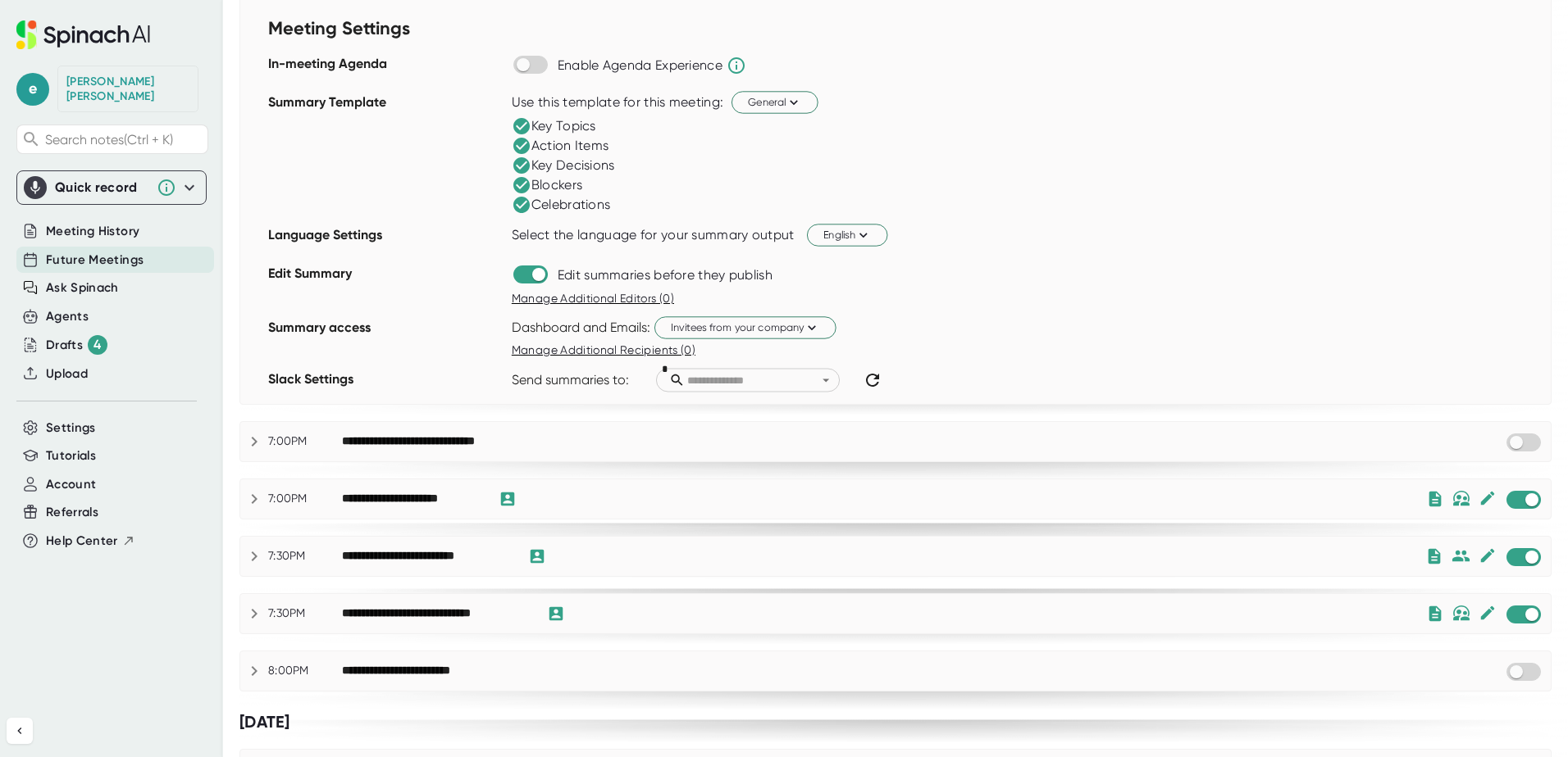
scroll to position [1275, 0]
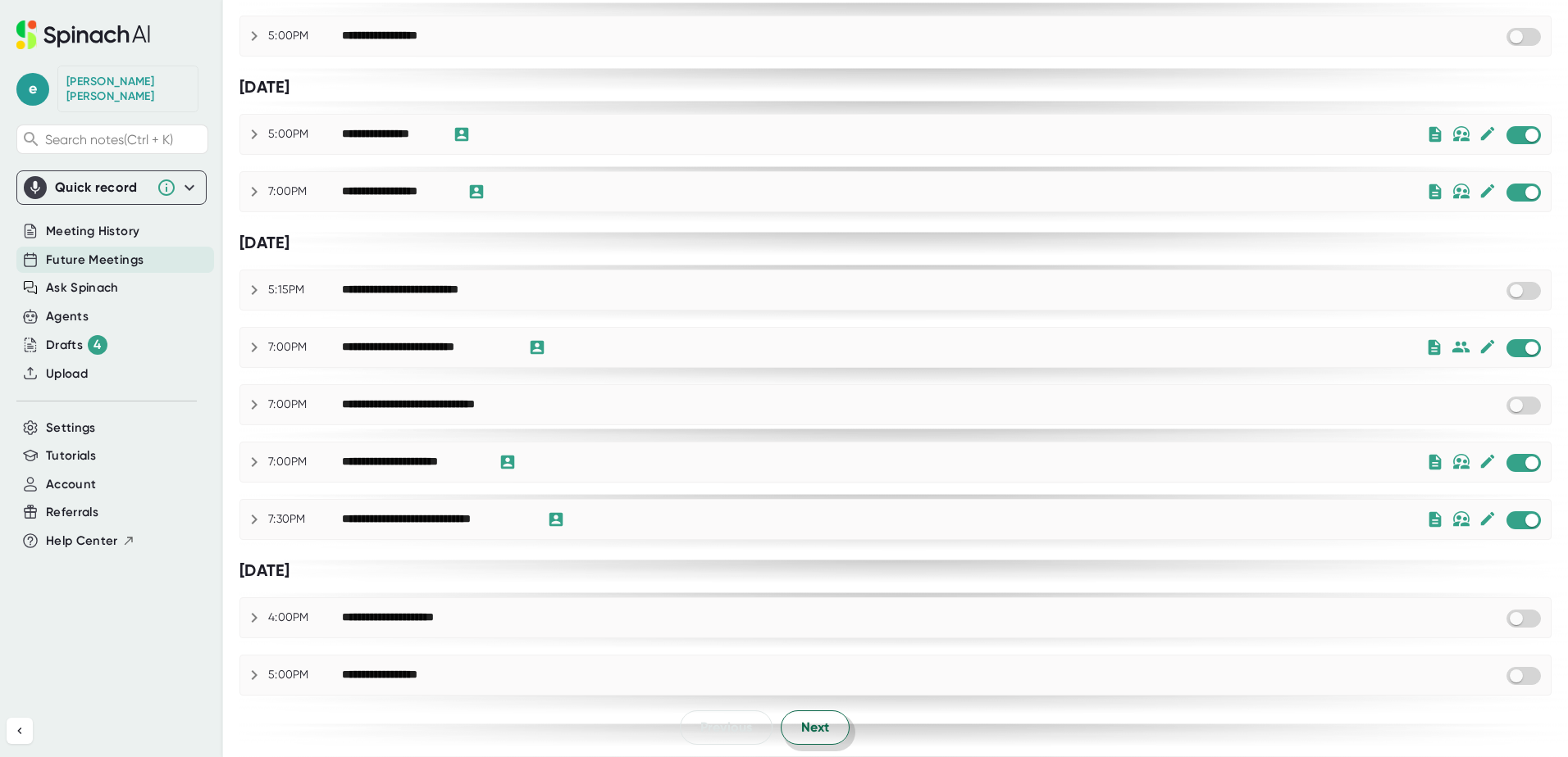
click at [813, 731] on span "Next" at bounding box center [815, 728] width 28 height 20
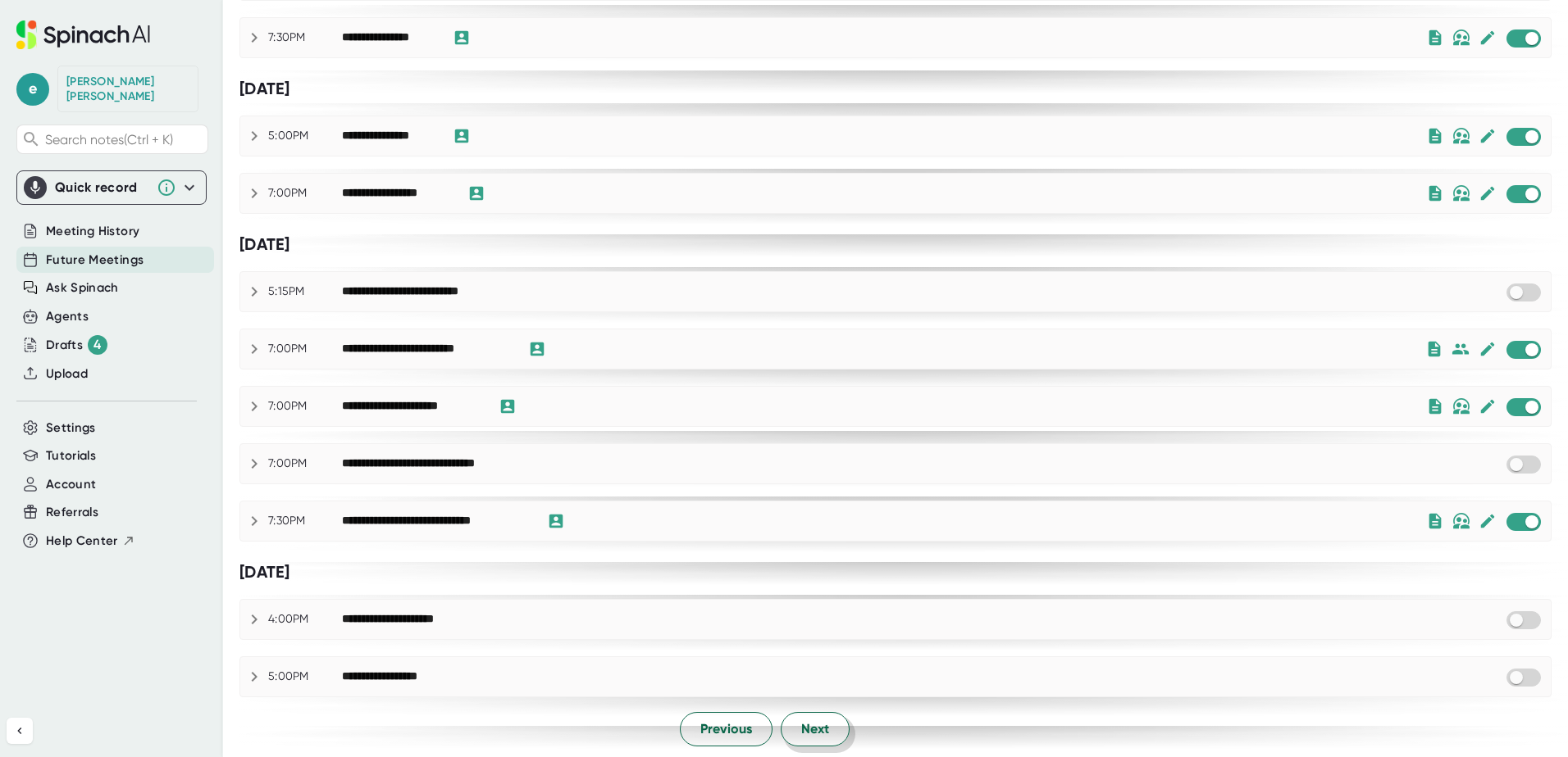
scroll to position [910, 0]
click at [700, 743] on button "Previous" at bounding box center [727, 728] width 93 height 34
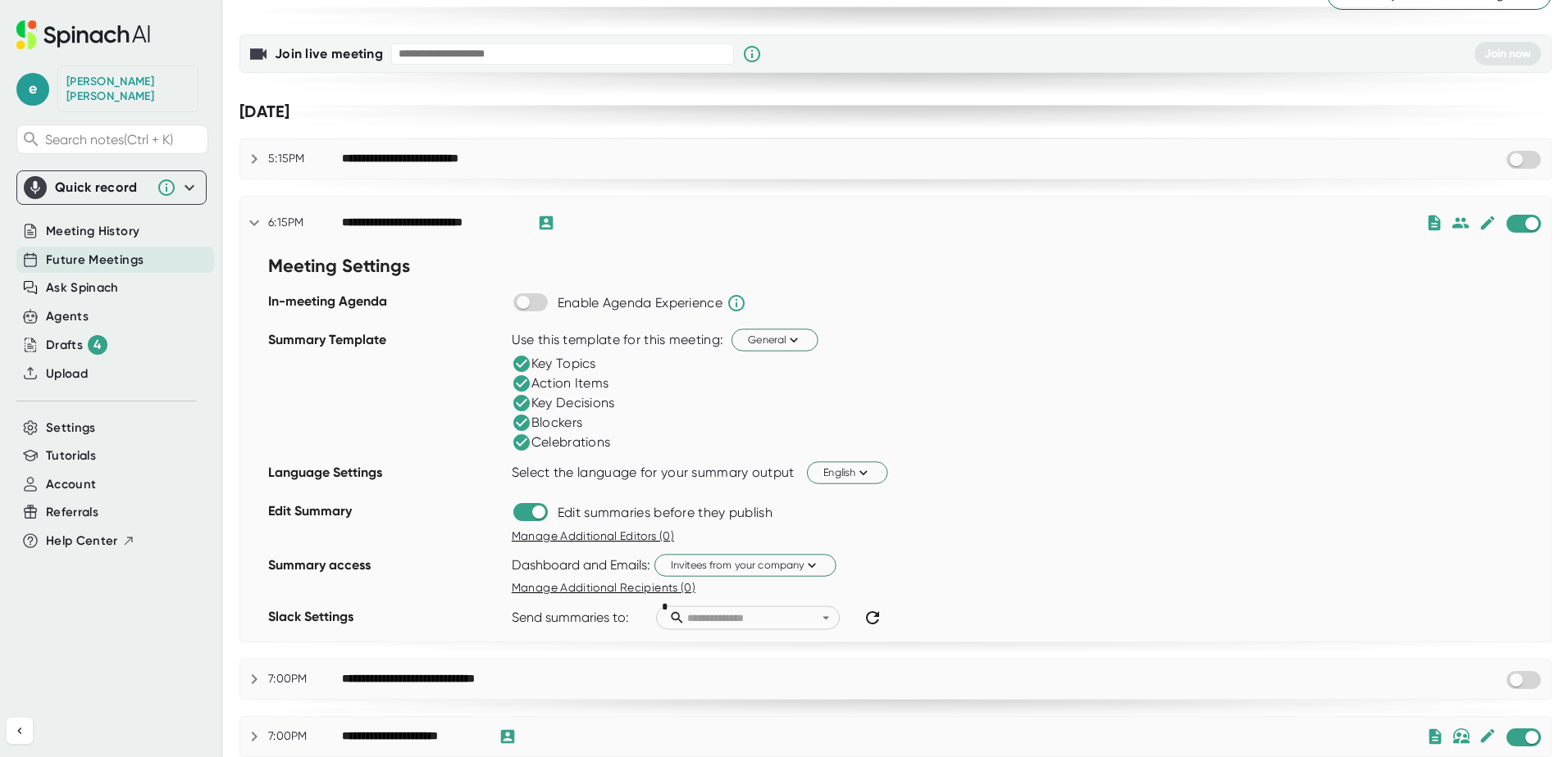
scroll to position [0, 0]
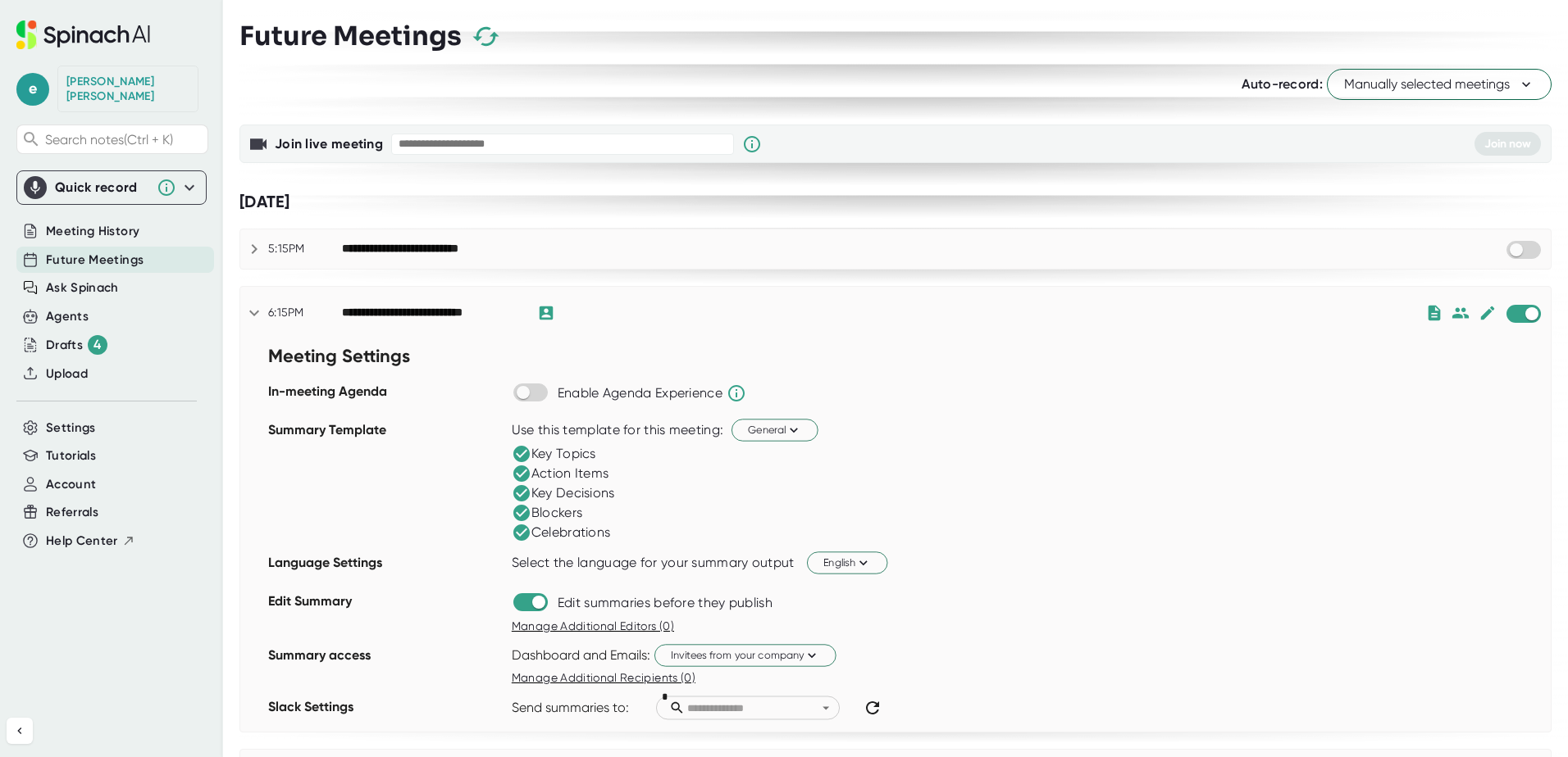
click at [252, 319] on icon at bounding box center [254, 313] width 20 height 20
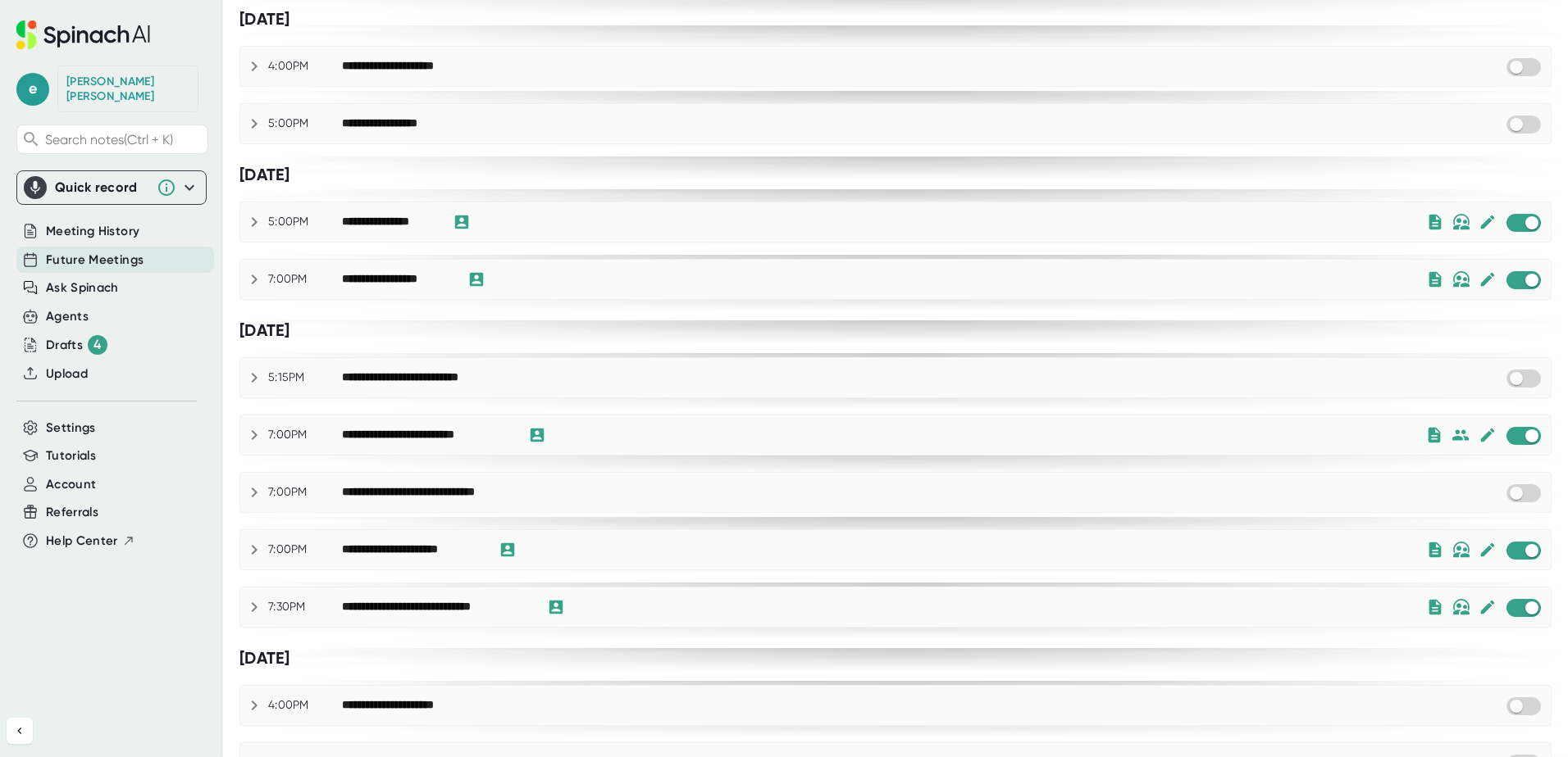
scroll to position [869, 0]
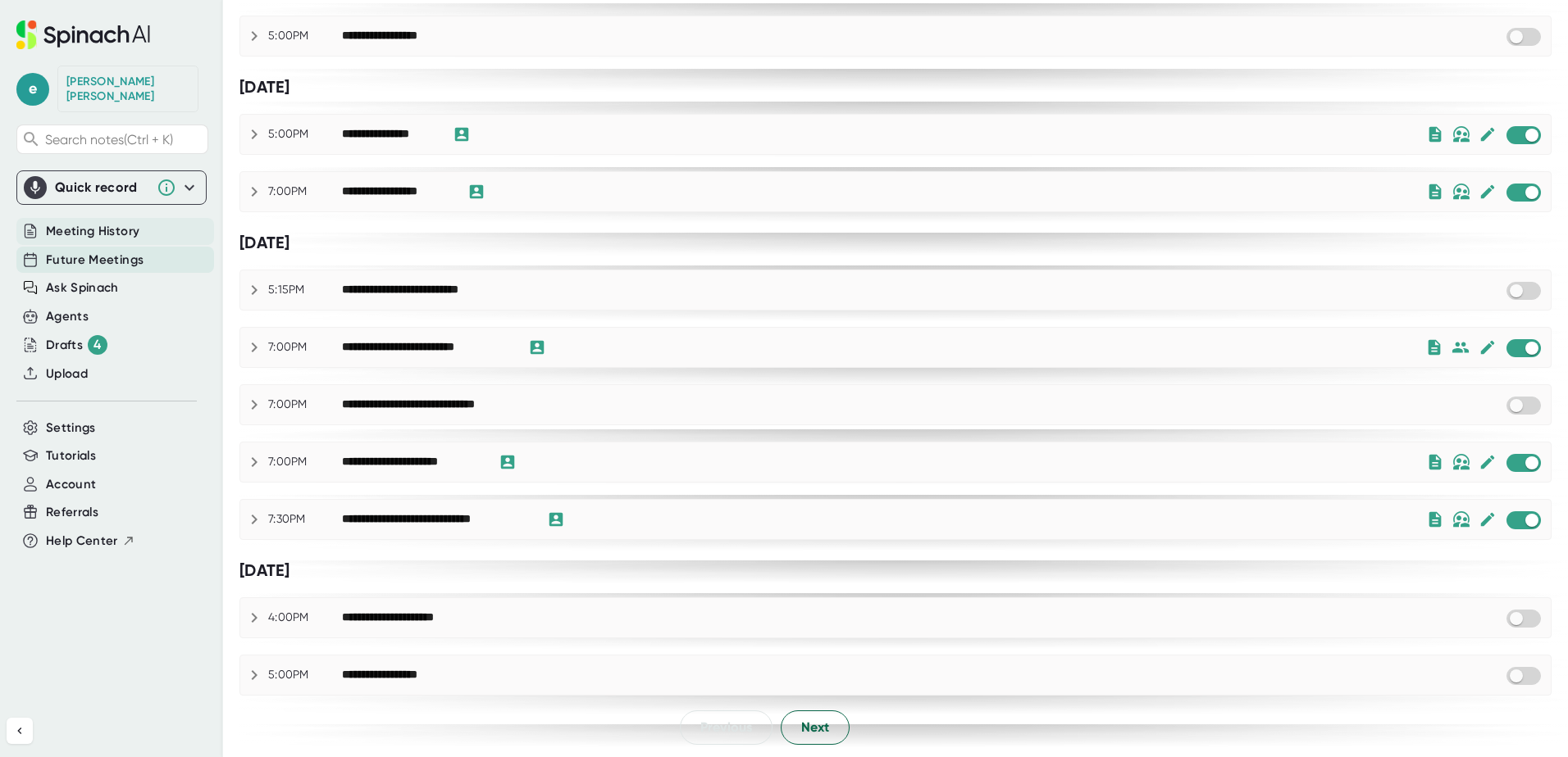
click at [126, 222] on span "Meeting History" at bounding box center [93, 231] width 93 height 19
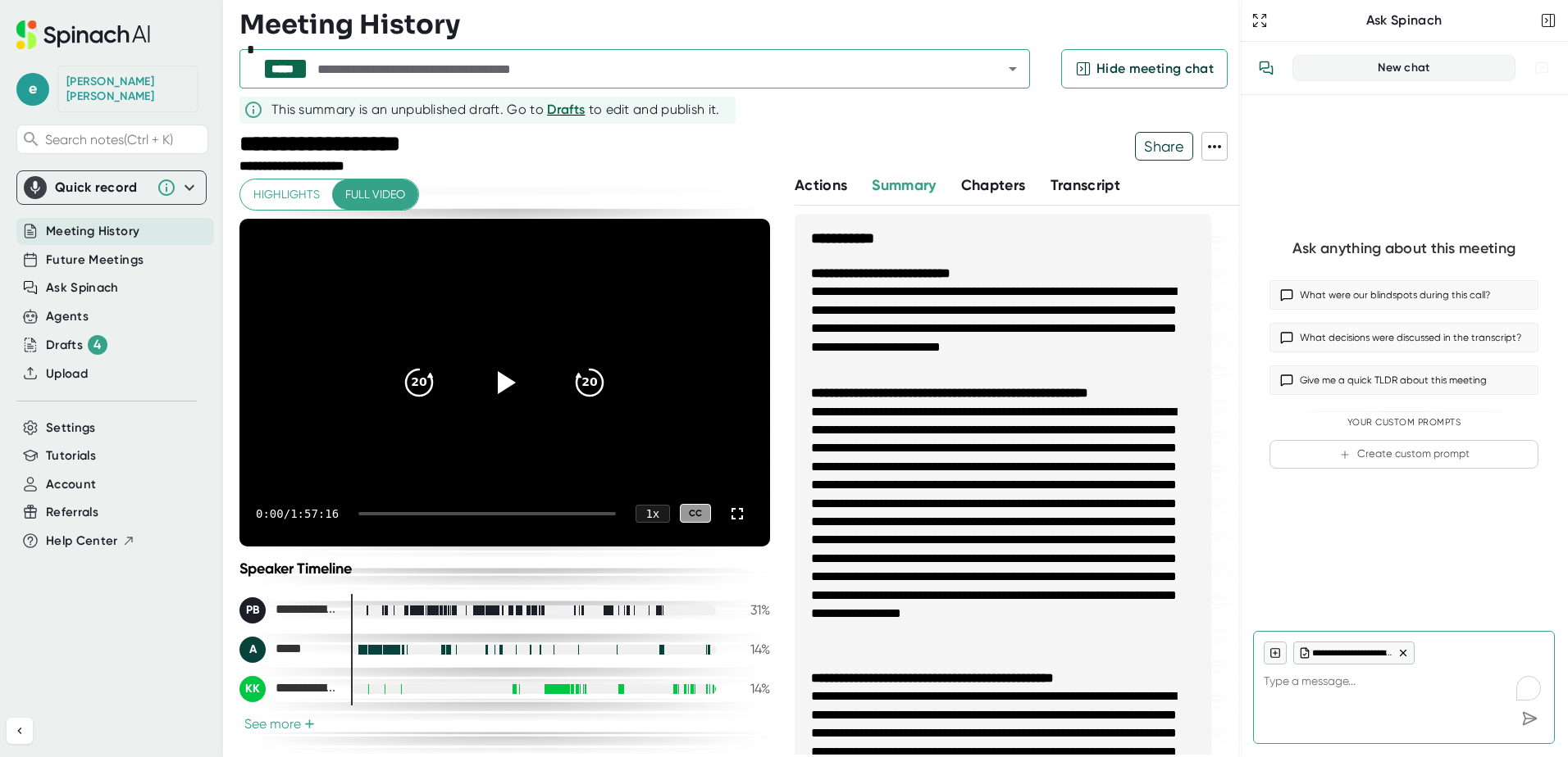
type textarea "x"
click at [1552, 22] on icon "button" at bounding box center [1548, 20] width 16 height 16
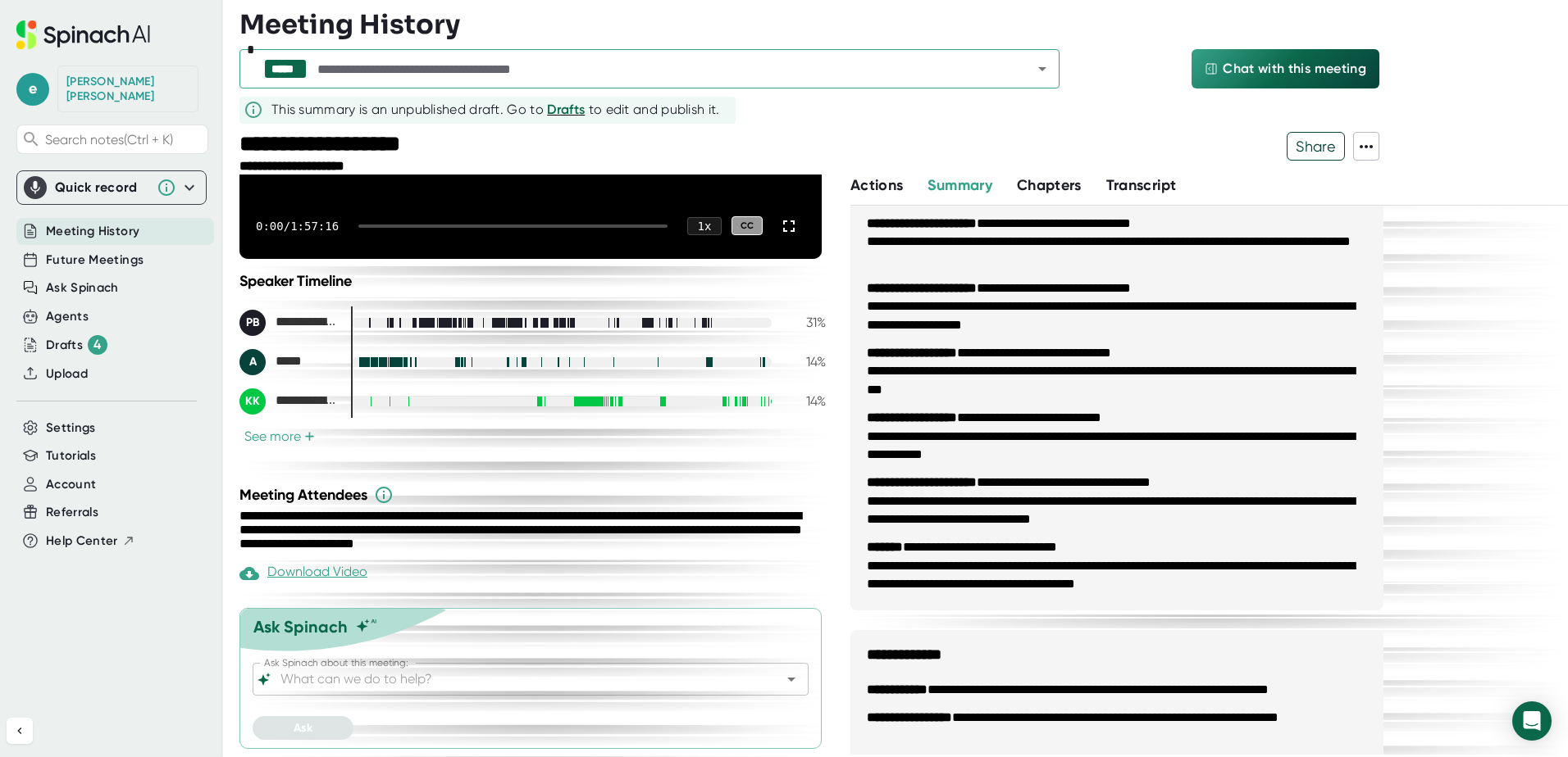
scroll to position [2183, 0]
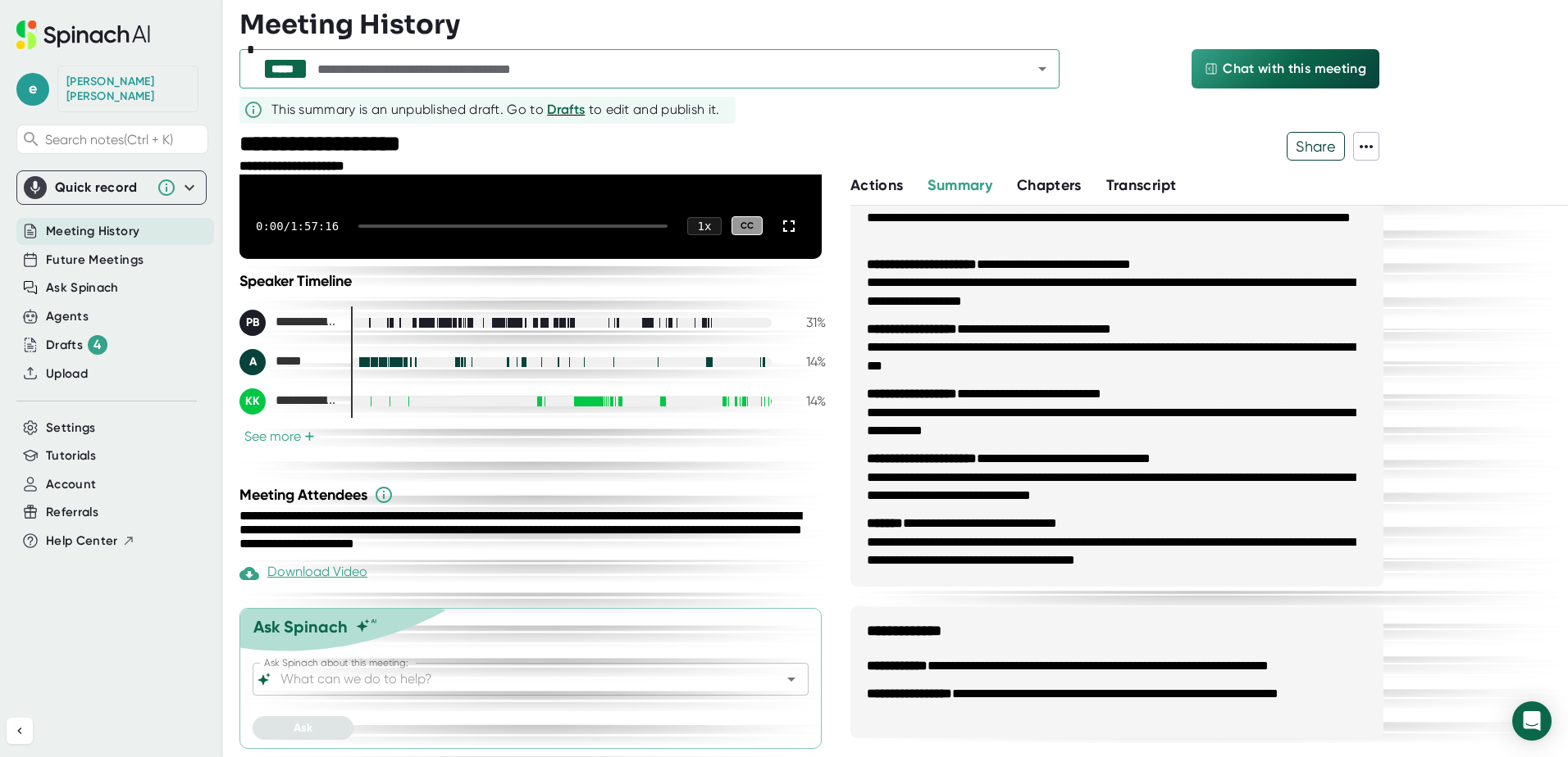
click at [1380, 134] on div "**********" at bounding box center [815, 153] width 1152 height 43
click at [1356, 146] on icon at bounding box center [1366, 147] width 20 height 20
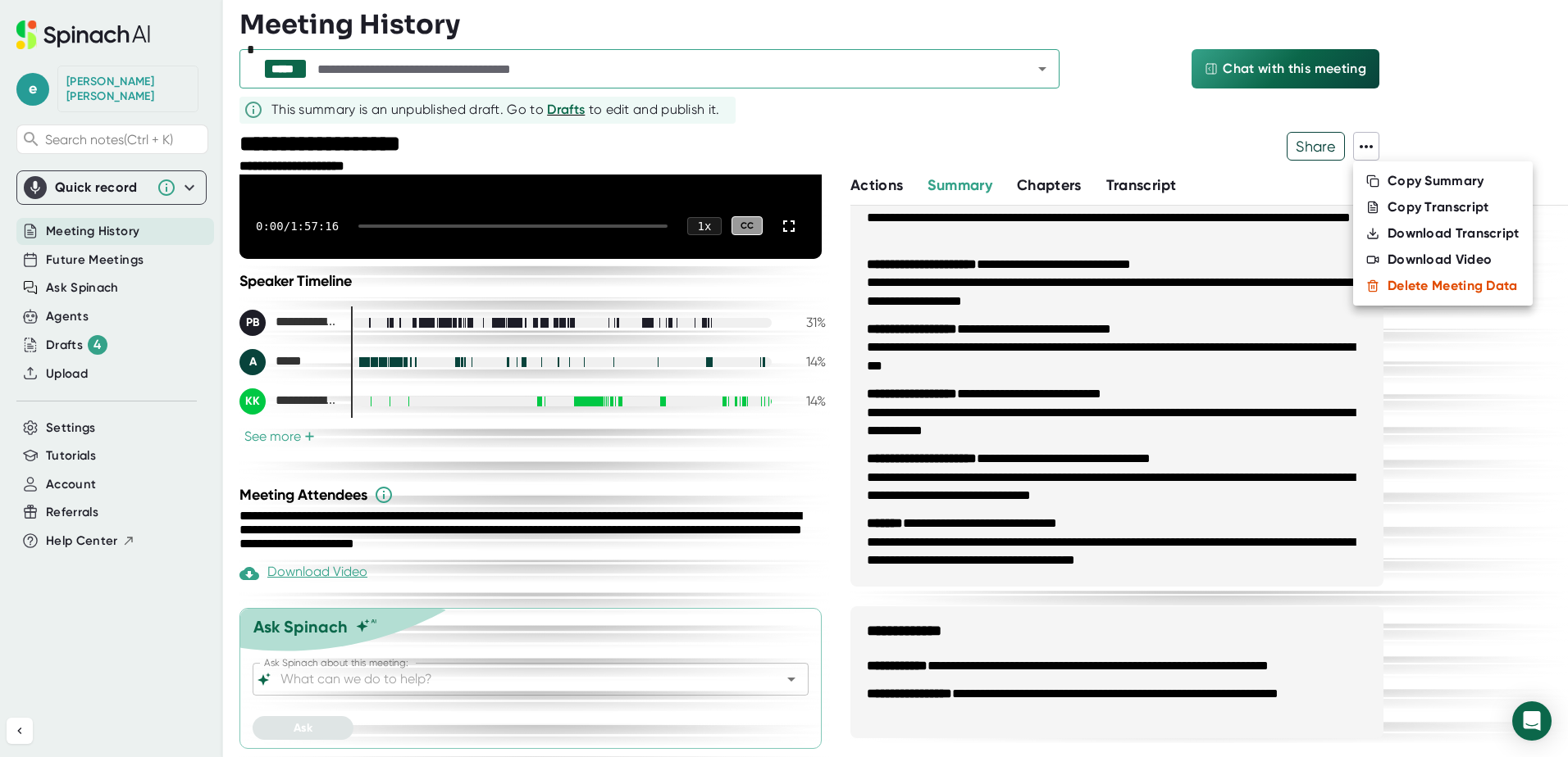
click at [1089, 145] on div at bounding box center [784, 378] width 1568 height 757
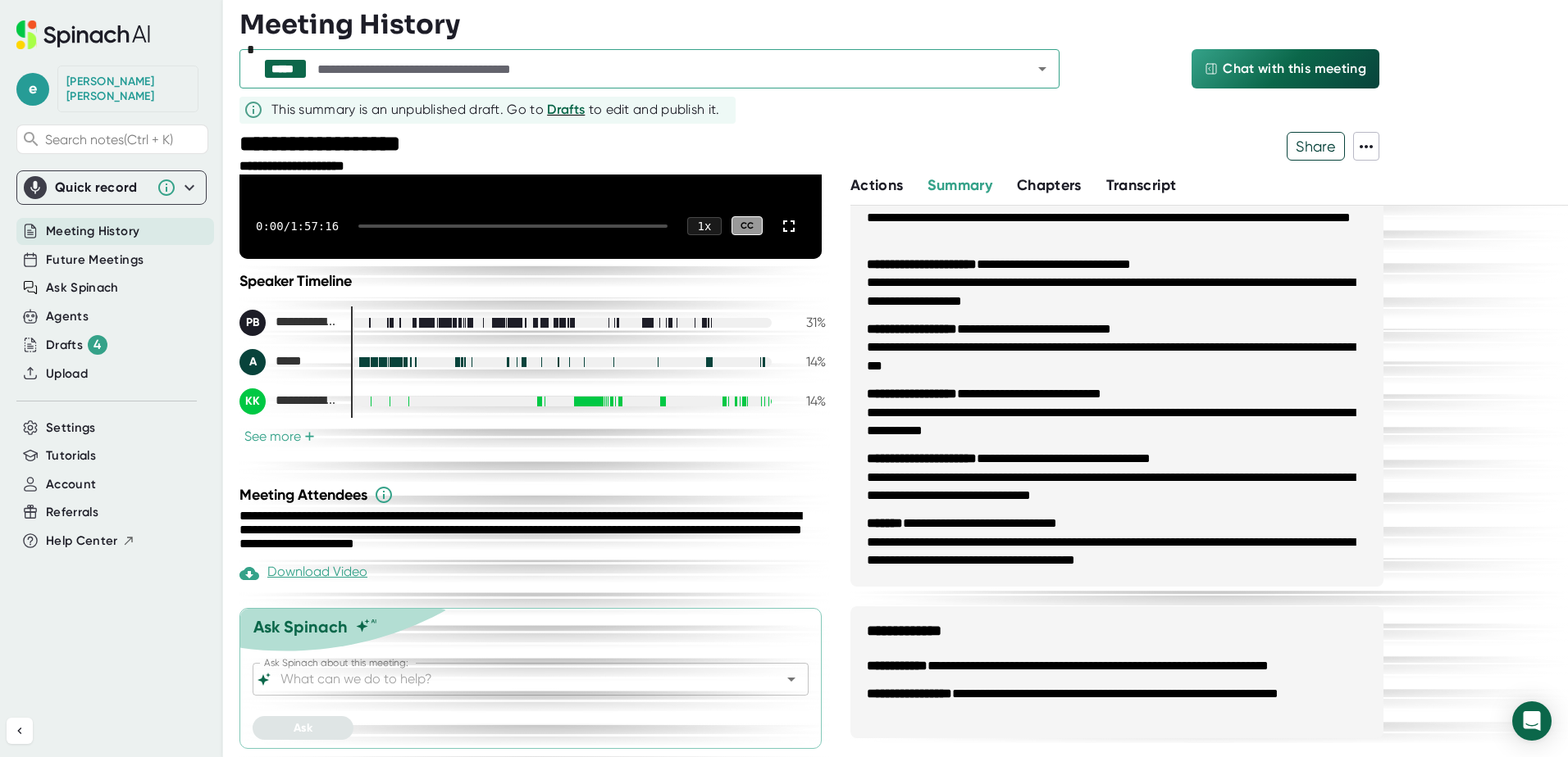
click at [980, 77] on input "text" at bounding box center [660, 69] width 692 height 23
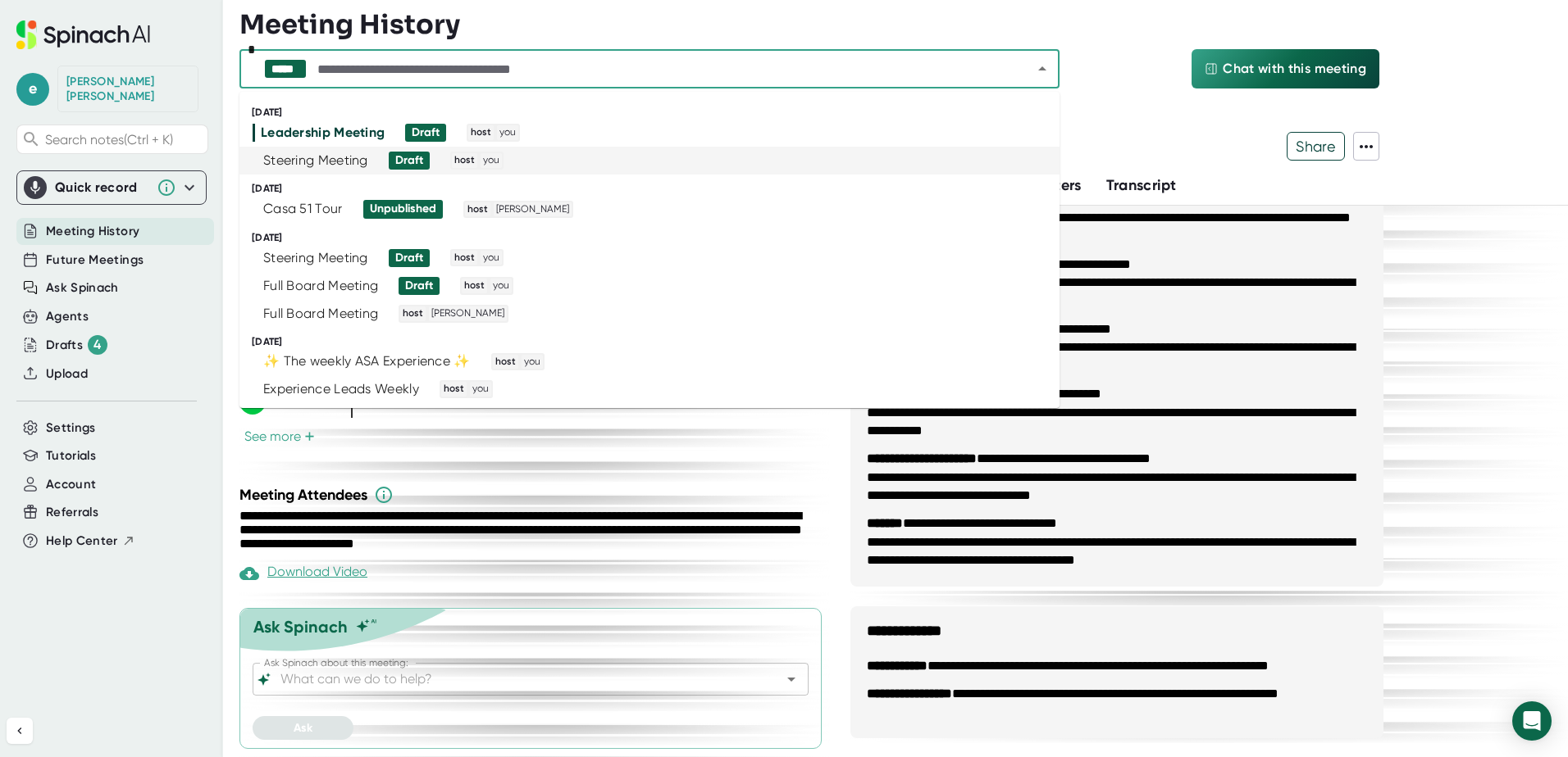
click at [301, 163] on div "Steering Meeting" at bounding box center [316, 160] width 105 height 16
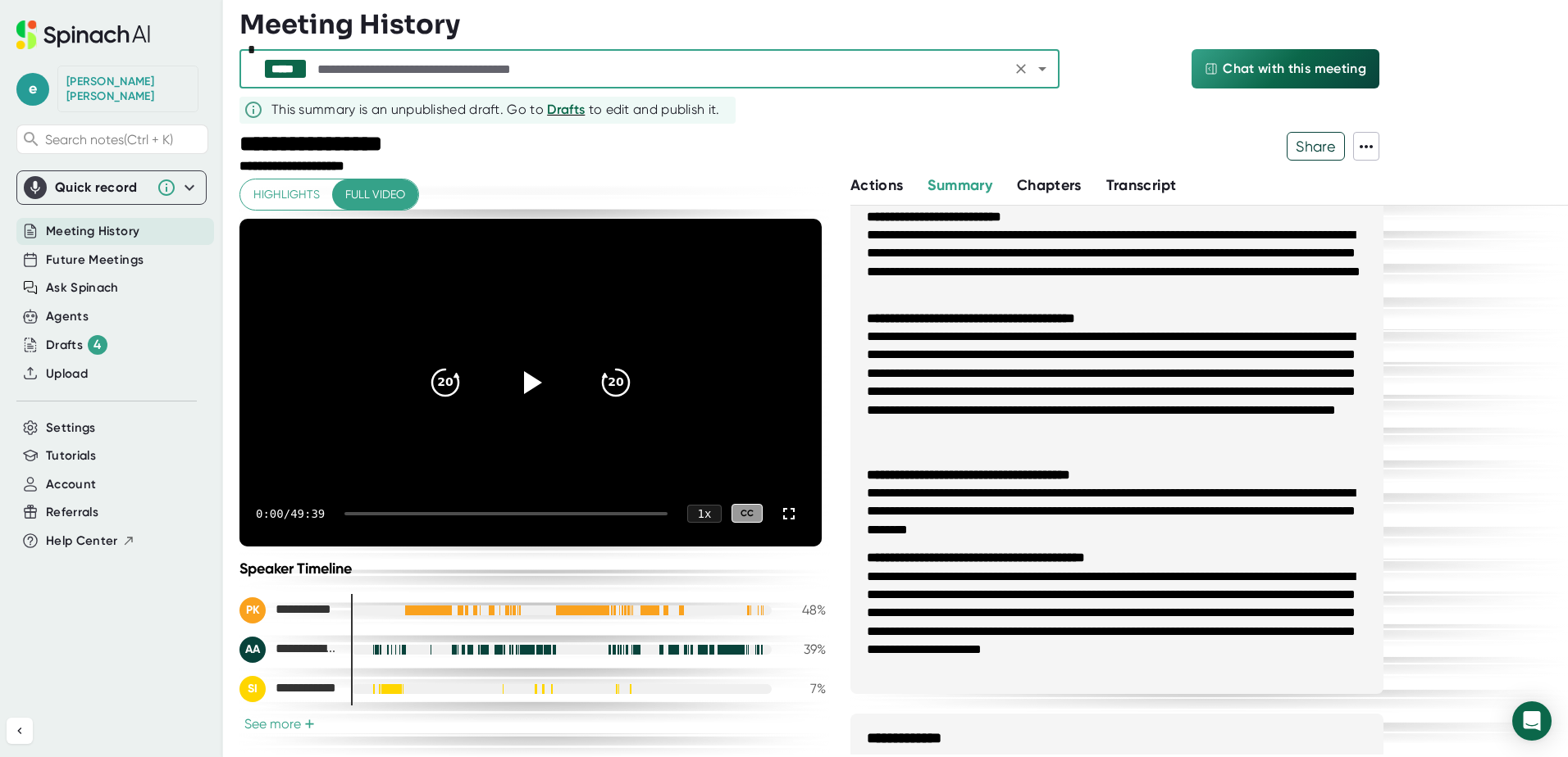
scroll to position [277, 0]
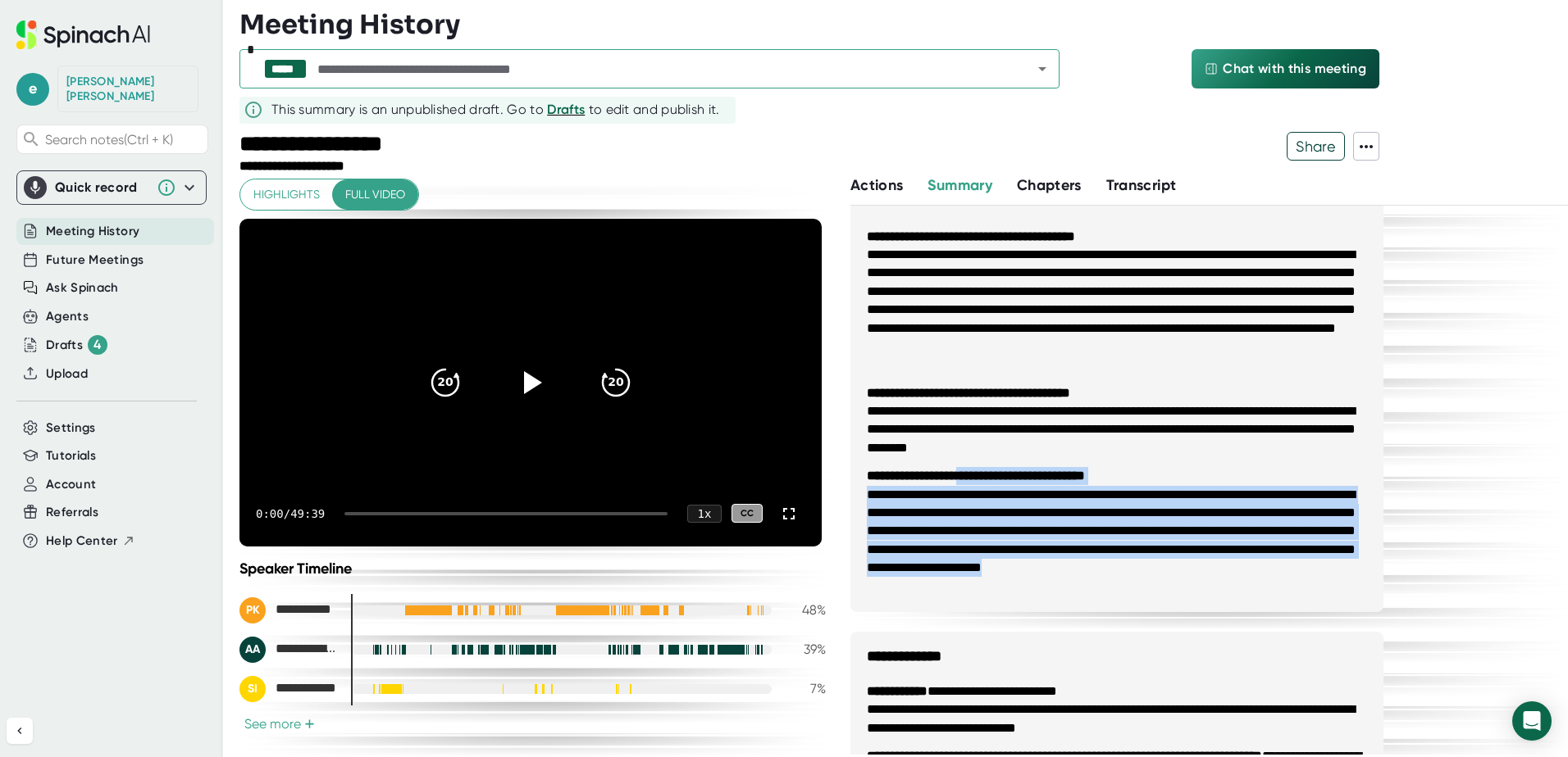
drag, startPoint x: 980, startPoint y: 466, endPoint x: 1133, endPoint y: 589, distance: 196.3
click at [1133, 589] on ul "**********" at bounding box center [1117, 292] width 533 height 641
drag, startPoint x: 1133, startPoint y: 589, endPoint x: 1075, endPoint y: 613, distance: 62.8
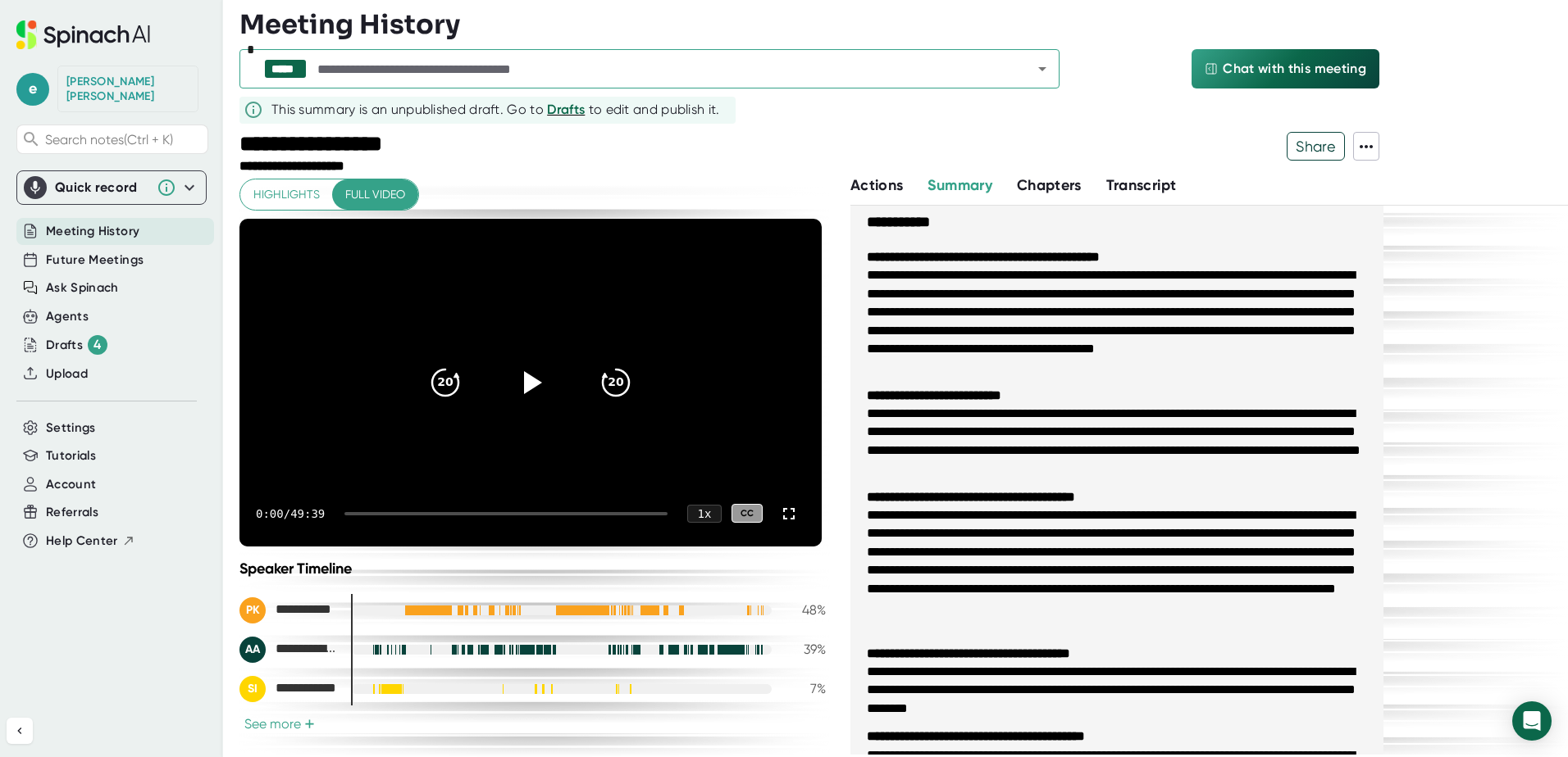
scroll to position [0, 0]
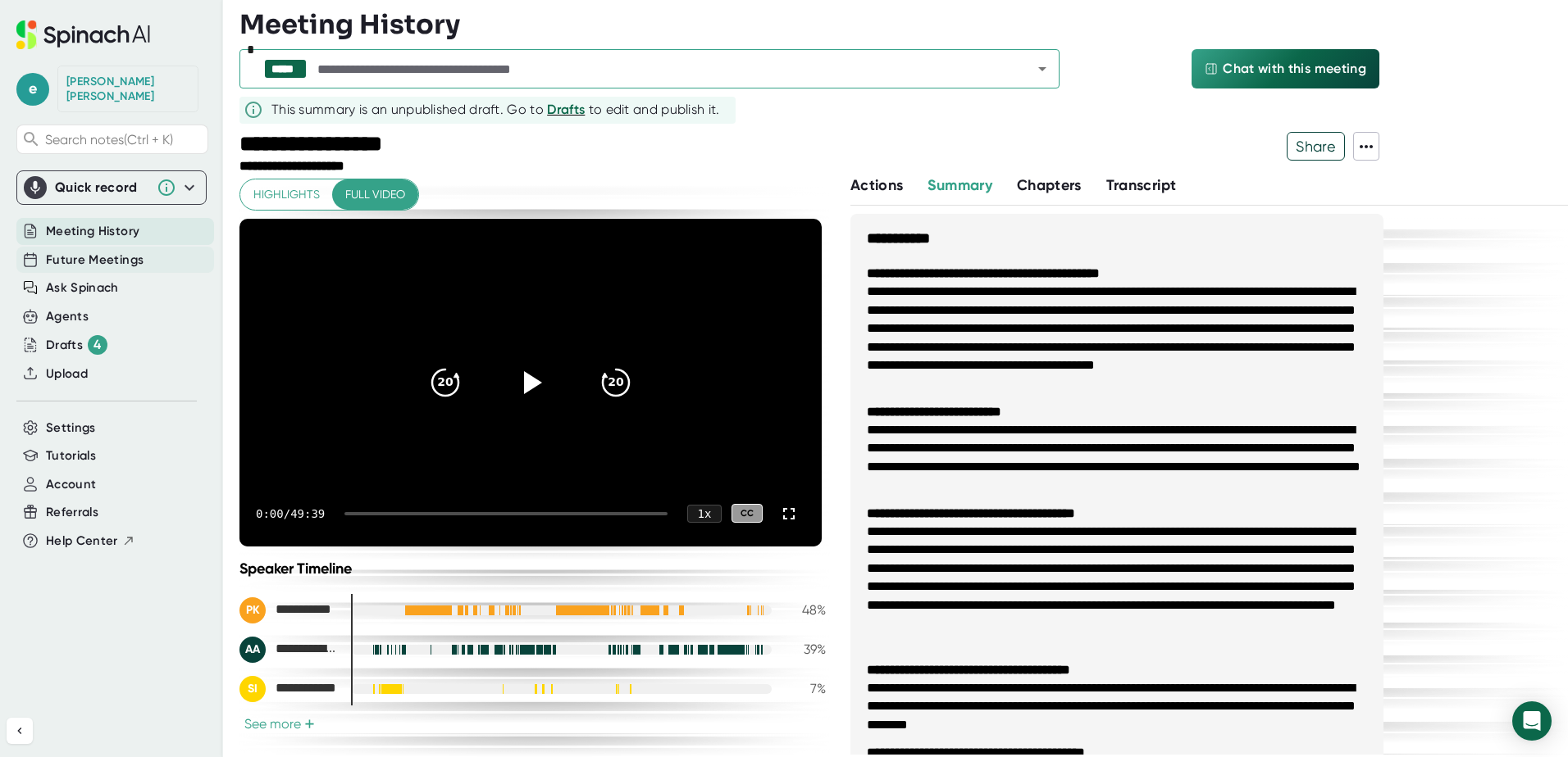
click at [75, 251] on span "Future Meetings" at bounding box center [95, 261] width 98 height 19
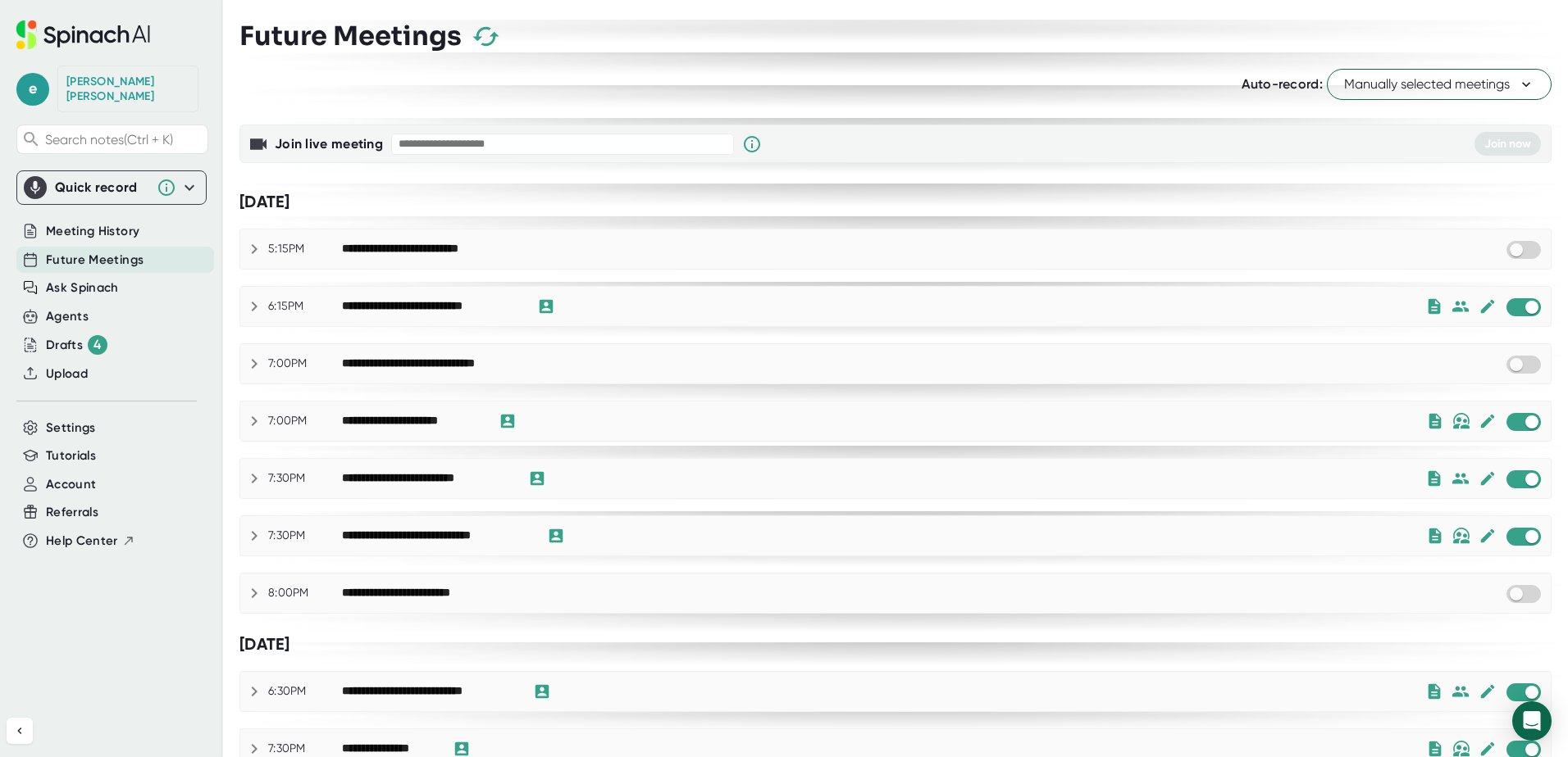
click at [253, 307] on icon at bounding box center [254, 306] width 20 height 20
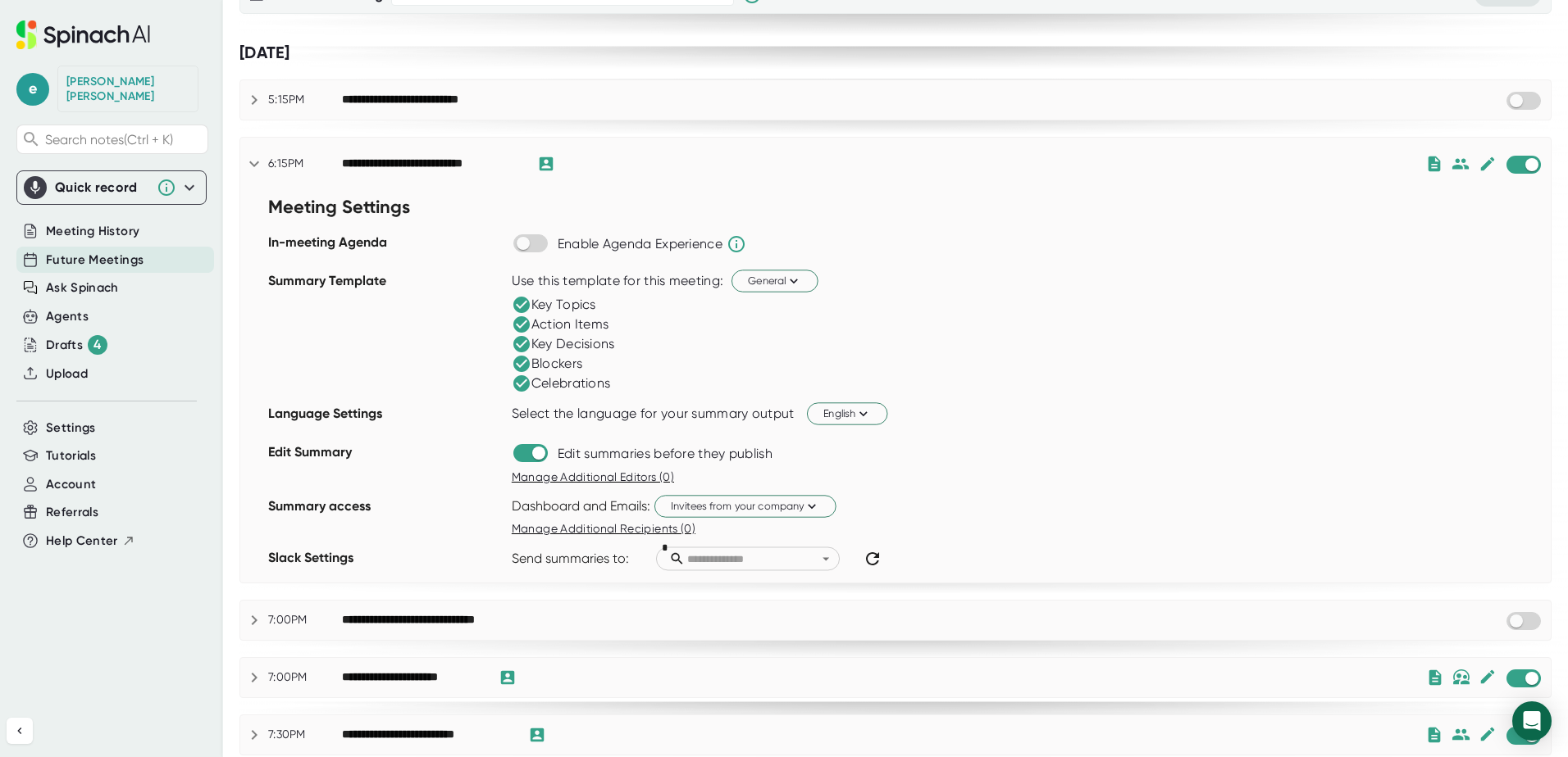
scroll to position [164, 0]
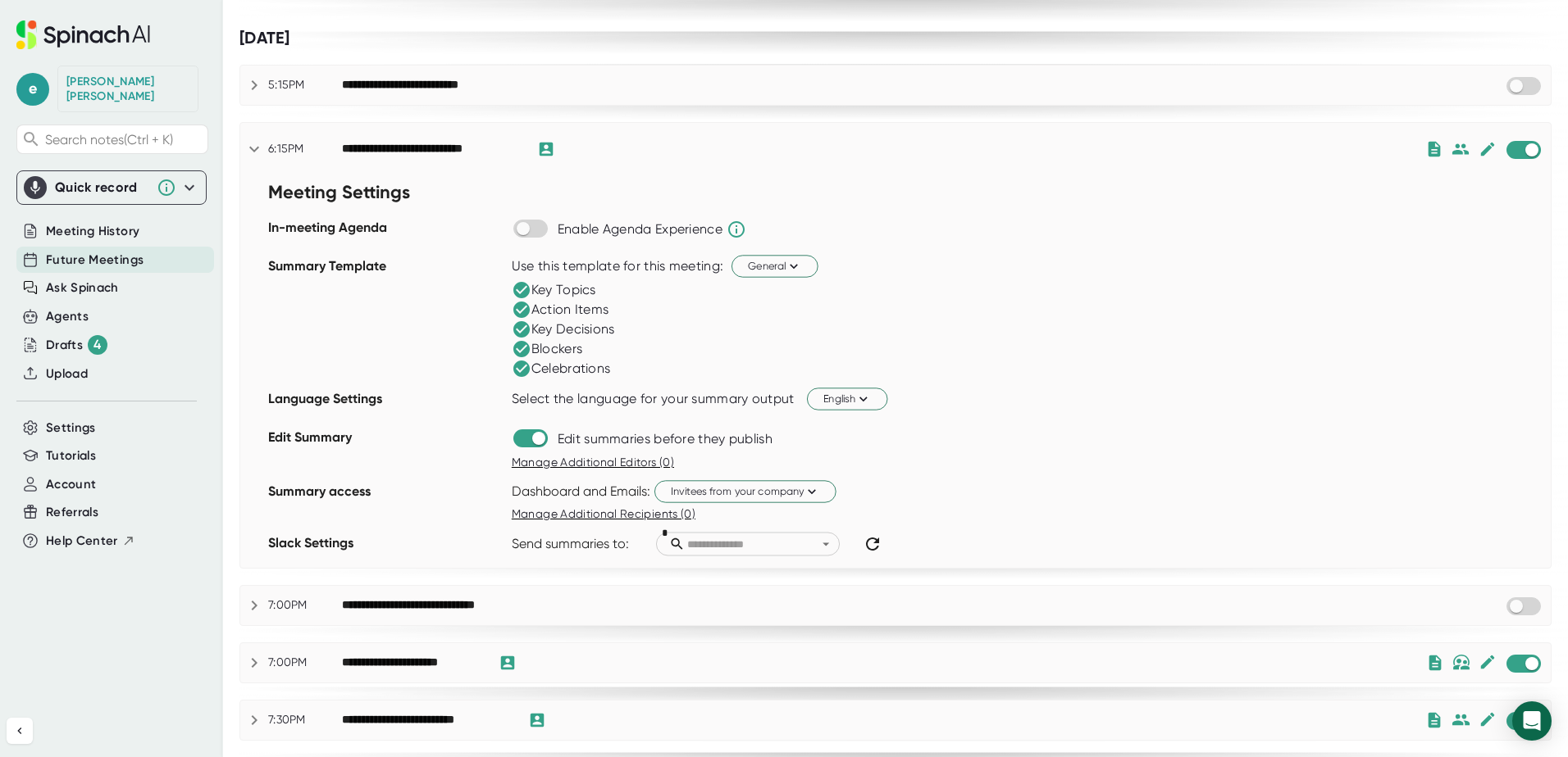
click at [613, 458] on span "Manage Additional Editors (0)" at bounding box center [593, 462] width 162 height 13
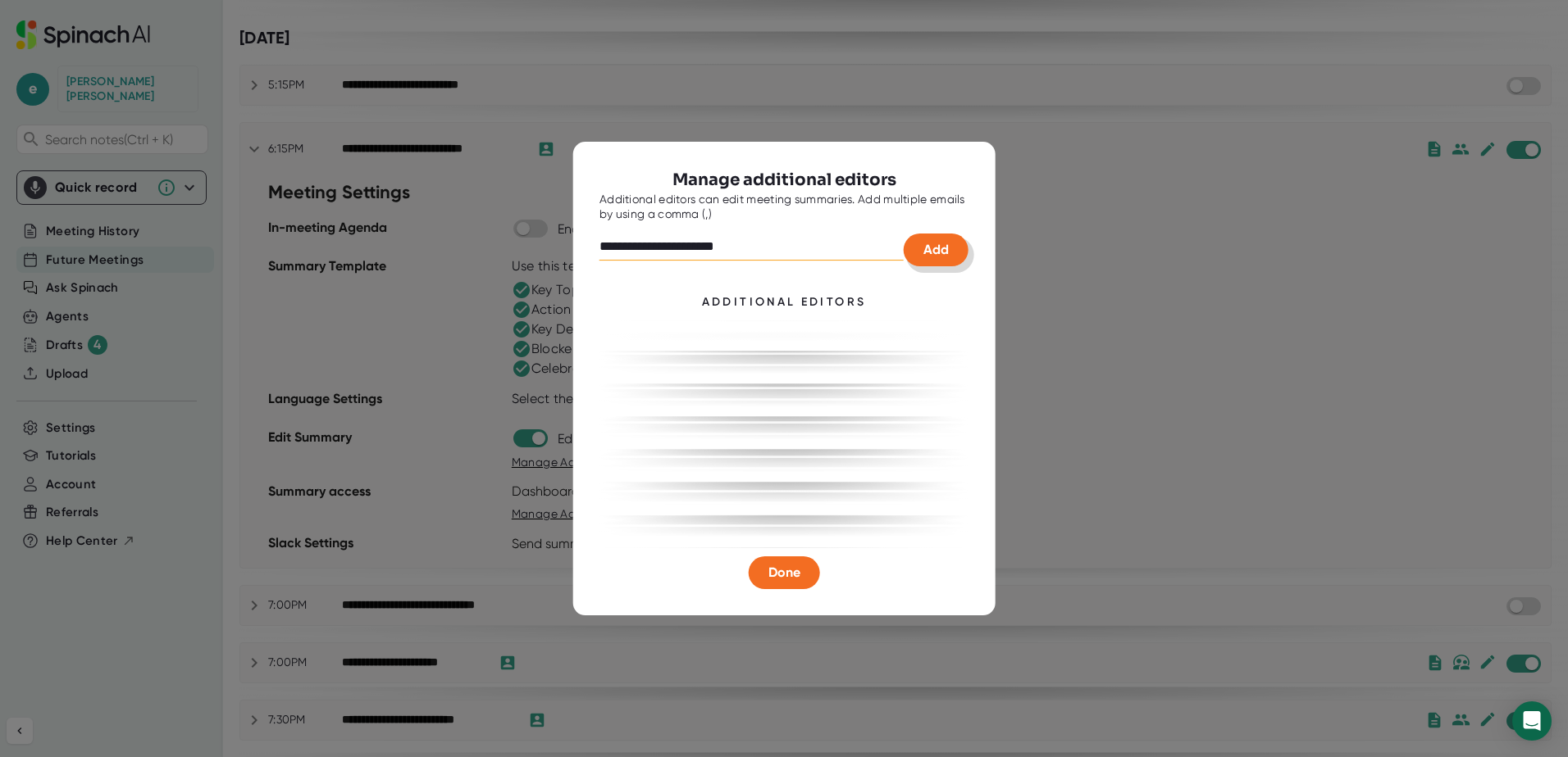
type input "**********"
click at [932, 243] on span "Add" at bounding box center [937, 249] width 26 height 15
click at [765, 578] on button "Done" at bounding box center [784, 573] width 71 height 33
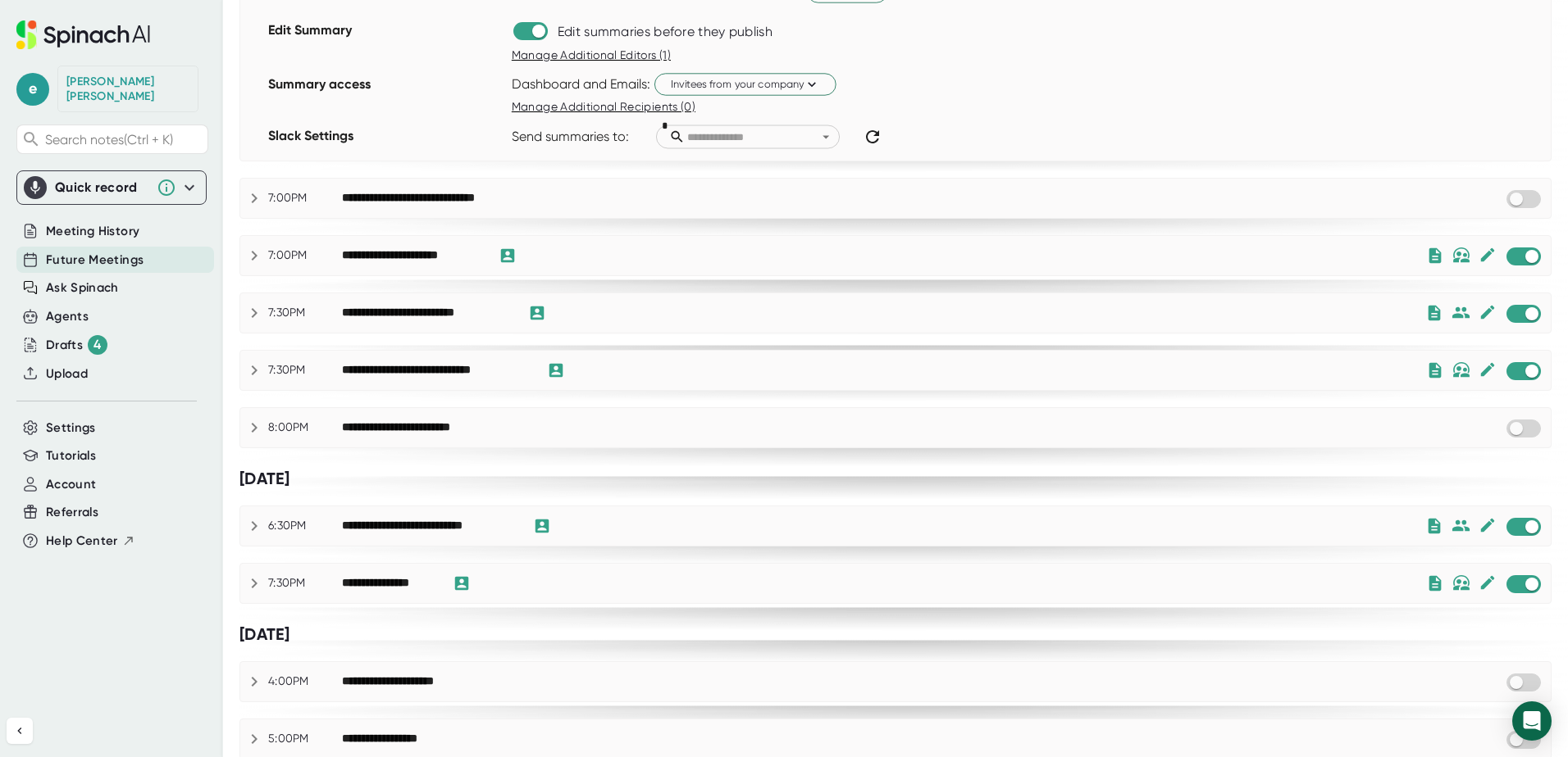
scroll to position [574, 0]
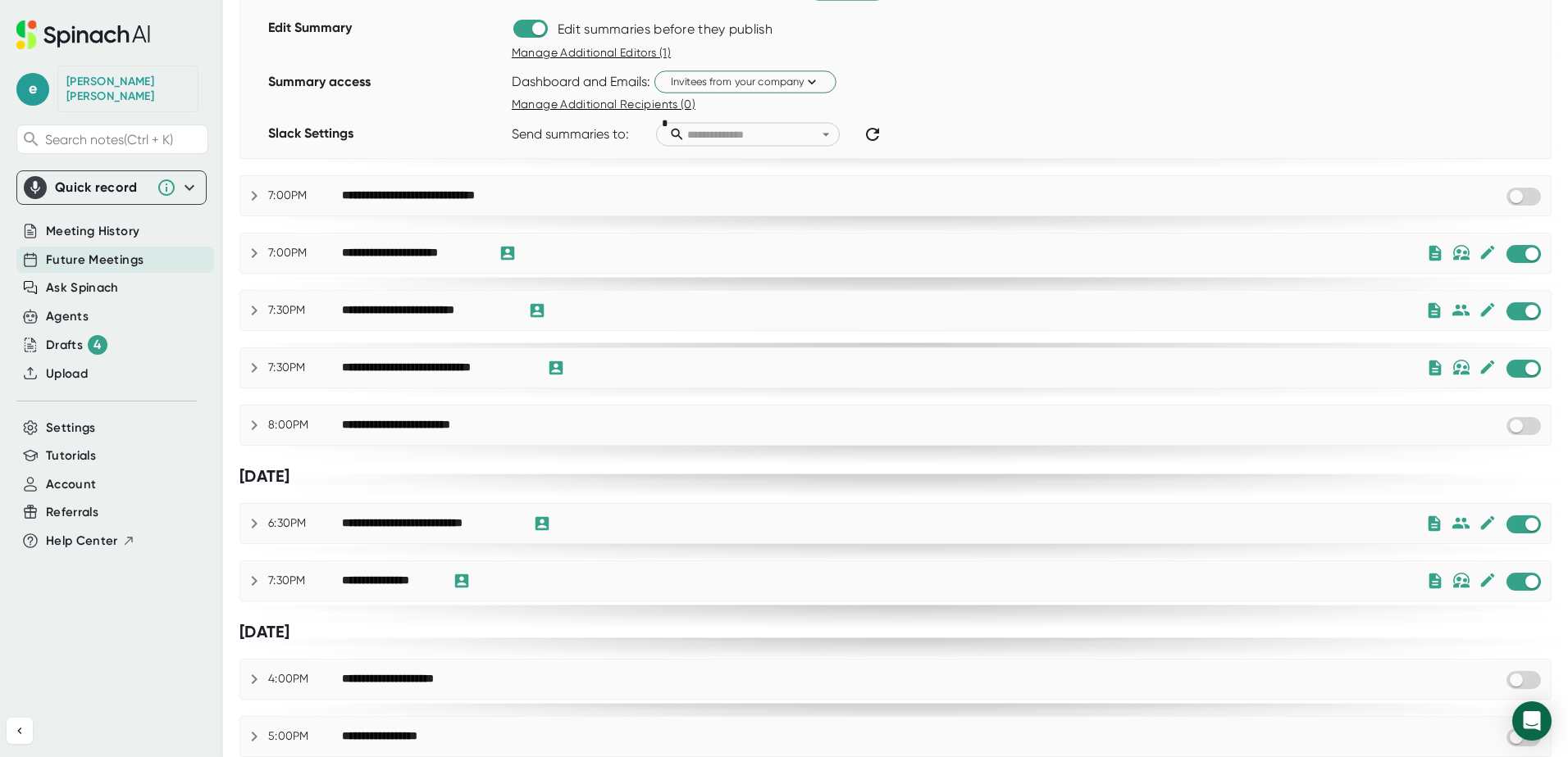
click at [256, 314] on icon at bounding box center [254, 310] width 20 height 20
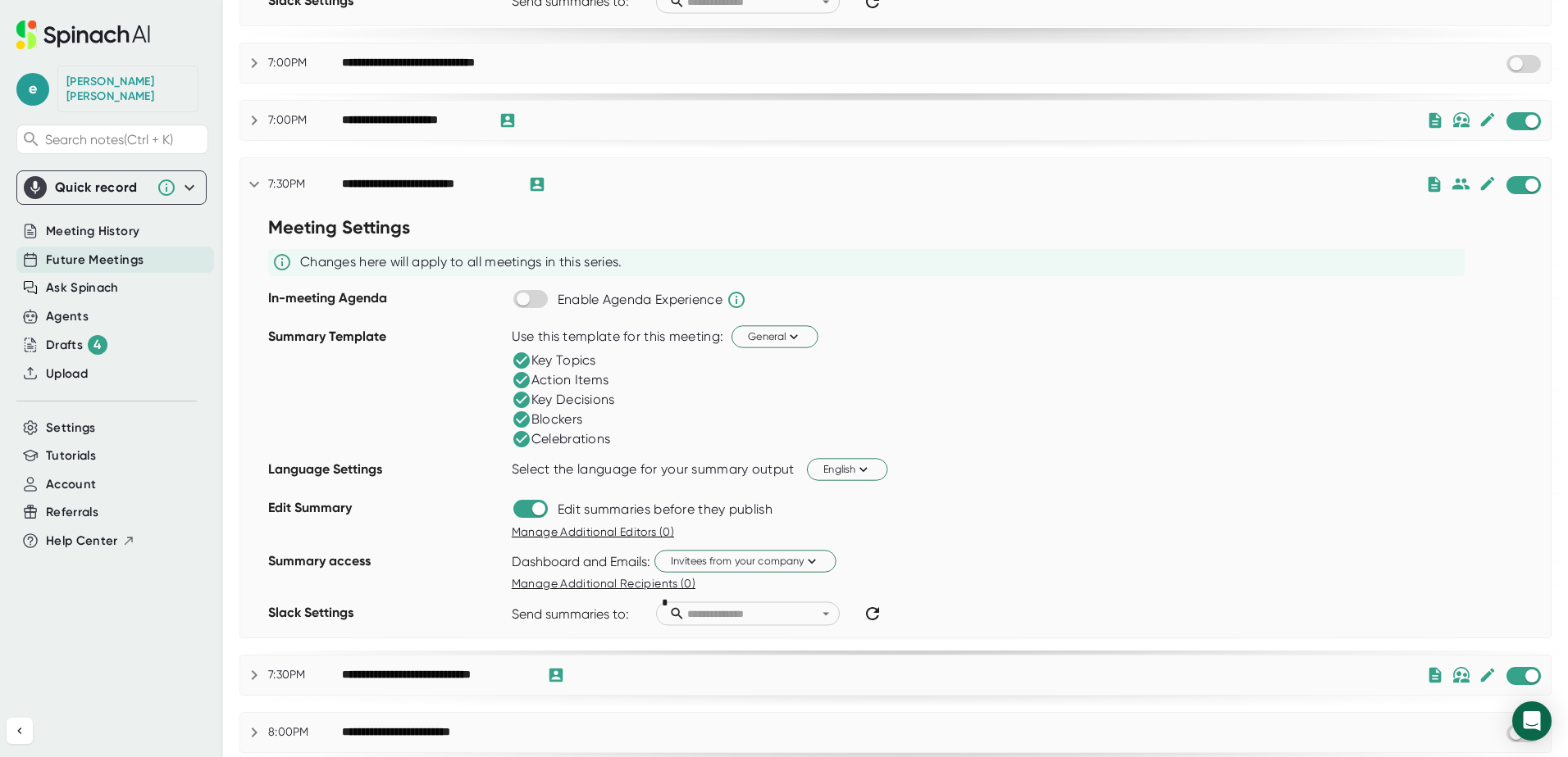
scroll to position [738, 0]
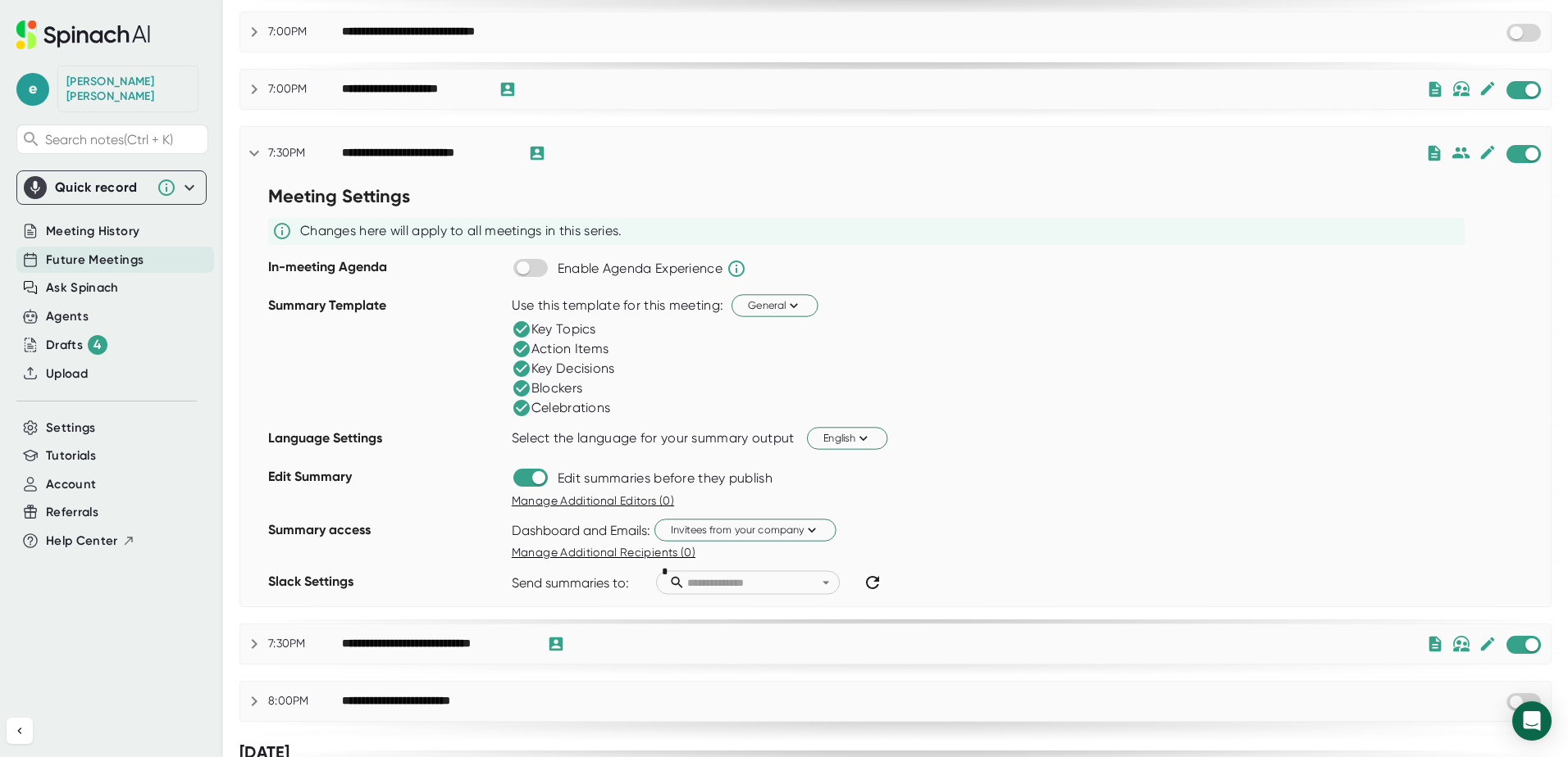
click at [255, 151] on icon at bounding box center [254, 153] width 20 height 20
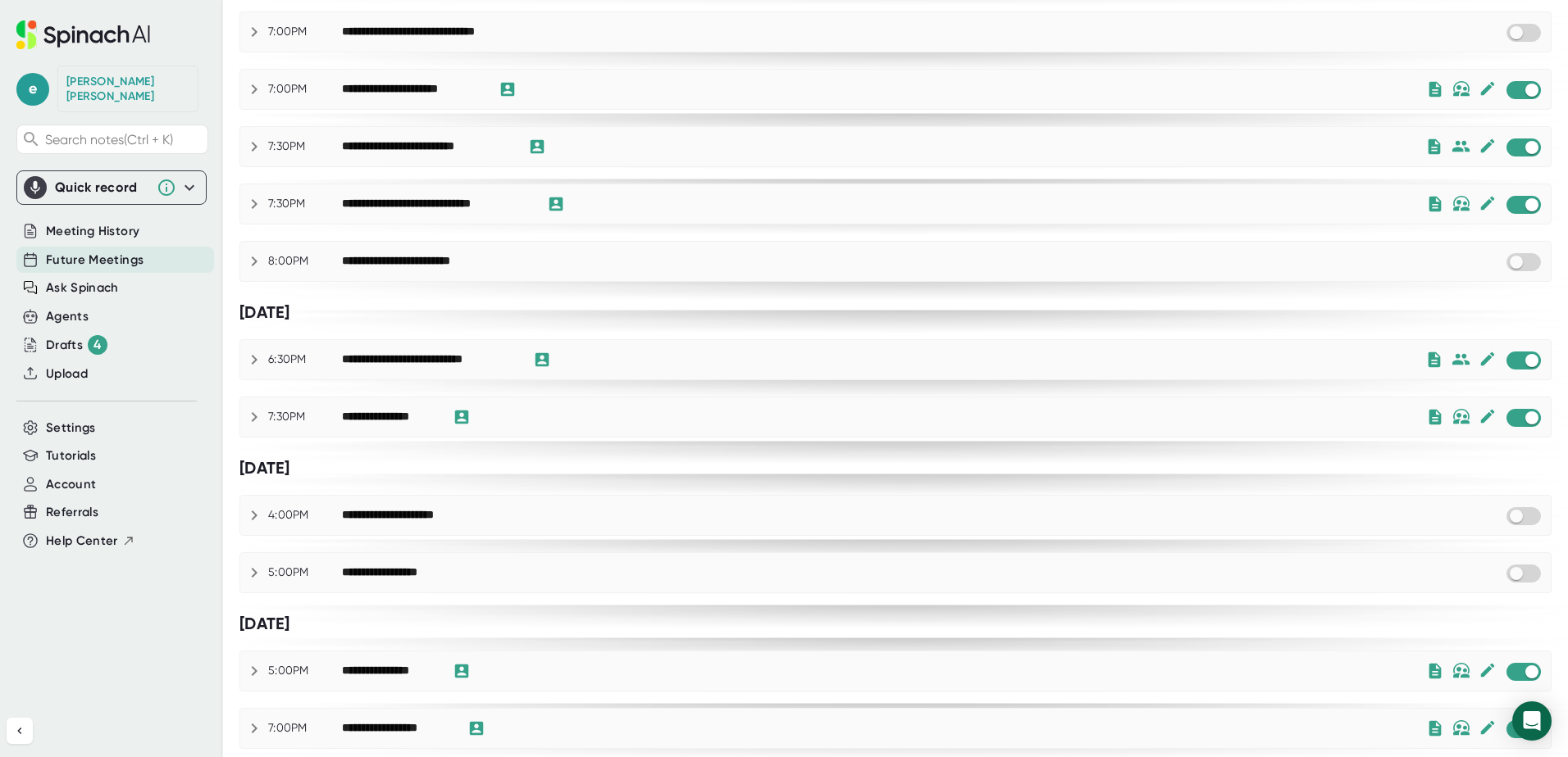
click at [257, 145] on icon at bounding box center [254, 147] width 20 height 20
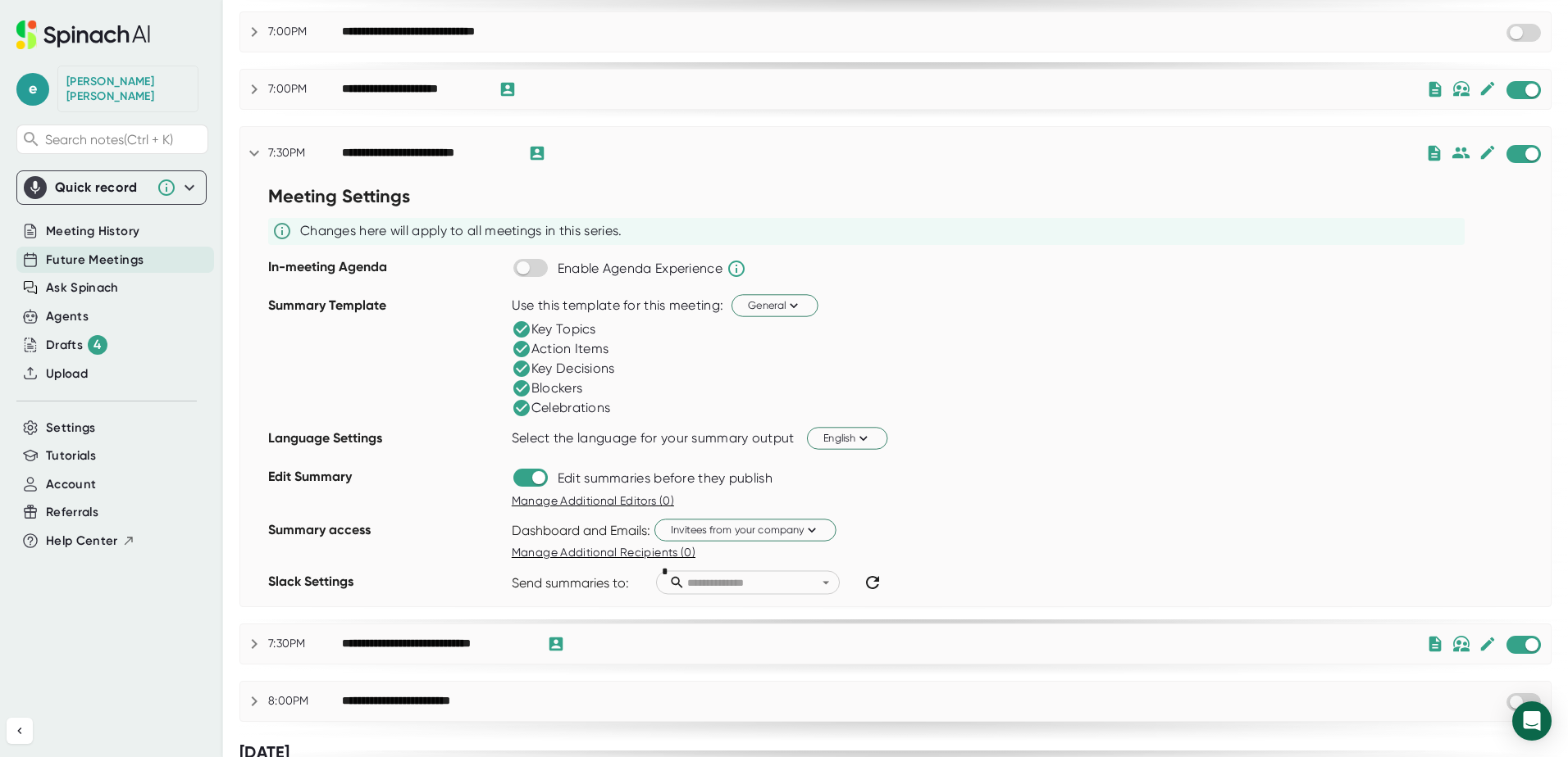
click at [262, 150] on icon at bounding box center [254, 153] width 20 height 20
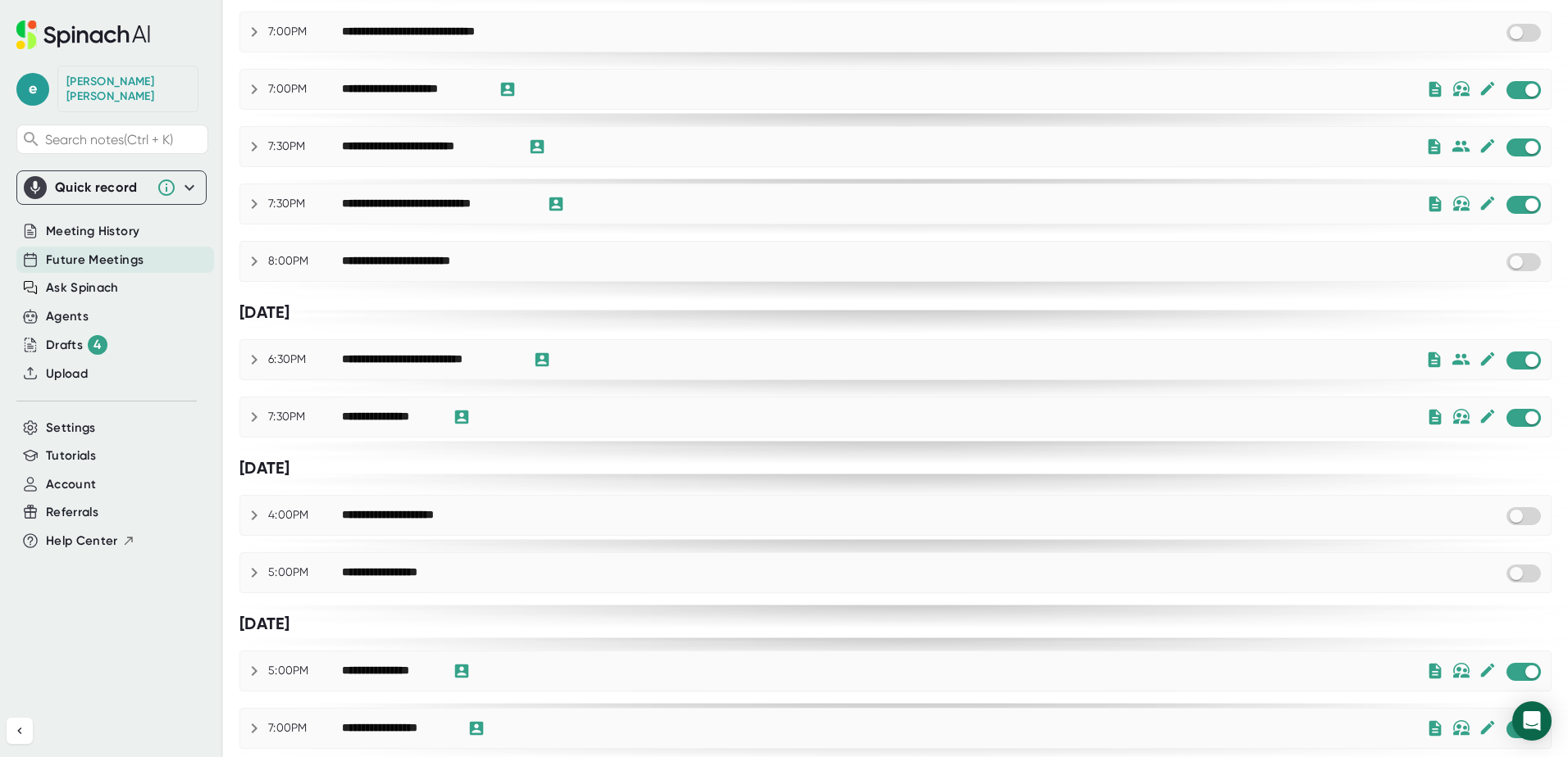
click at [270, 419] on div "7:30PM" at bounding box center [305, 417] width 74 height 15
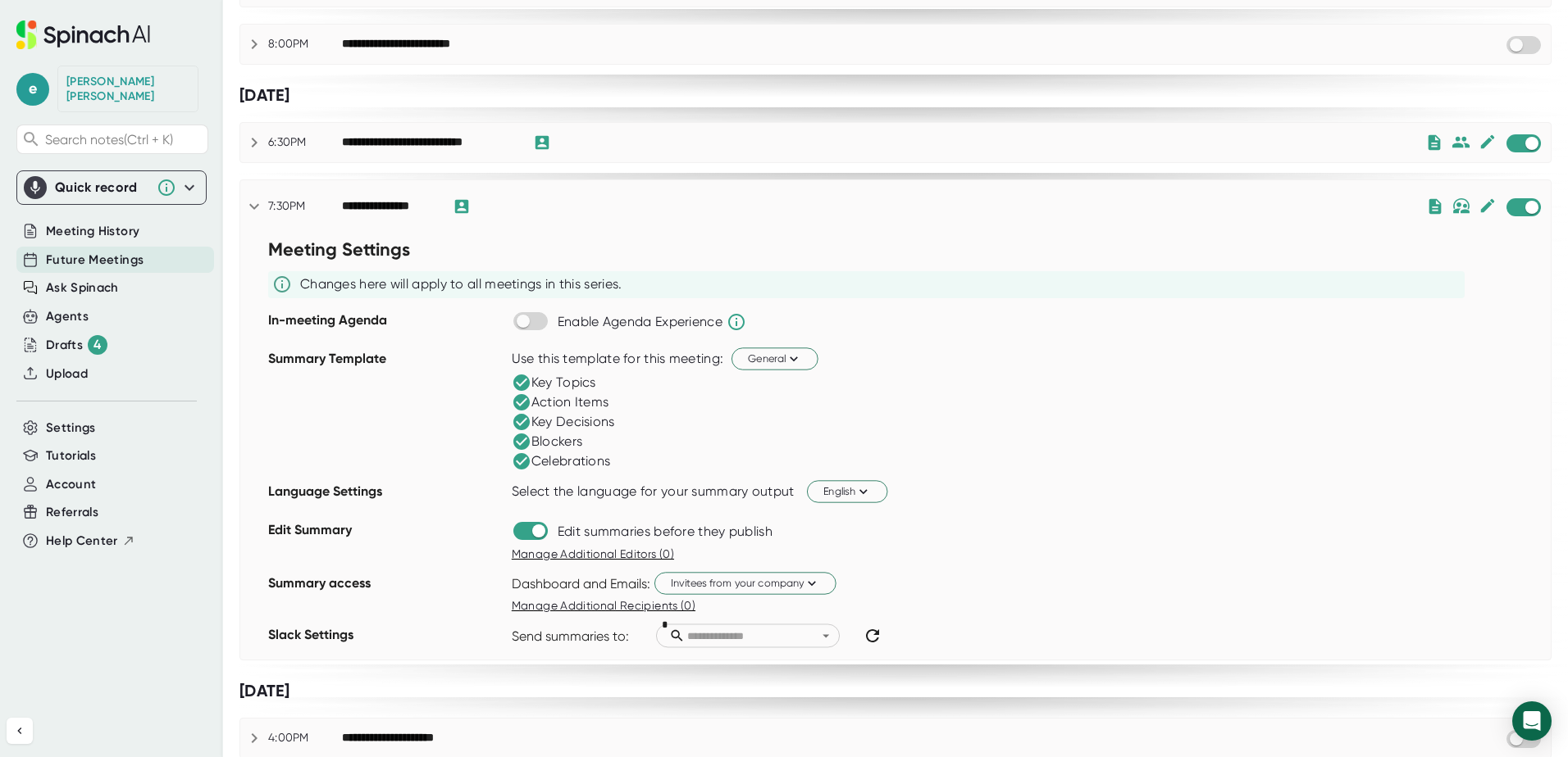
scroll to position [983, 0]
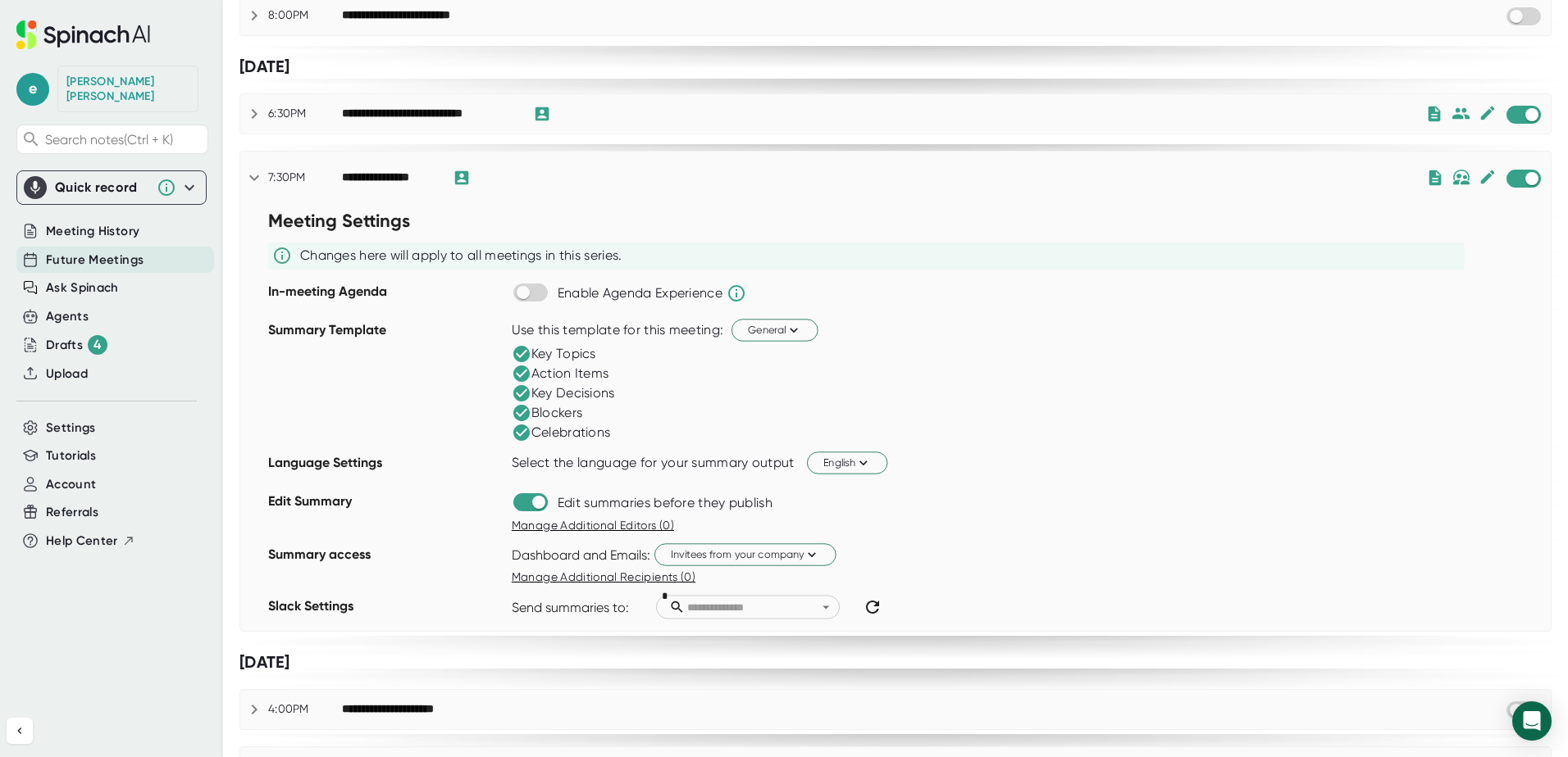
click at [264, 183] on div "**********" at bounding box center [896, 177] width 1311 height 20
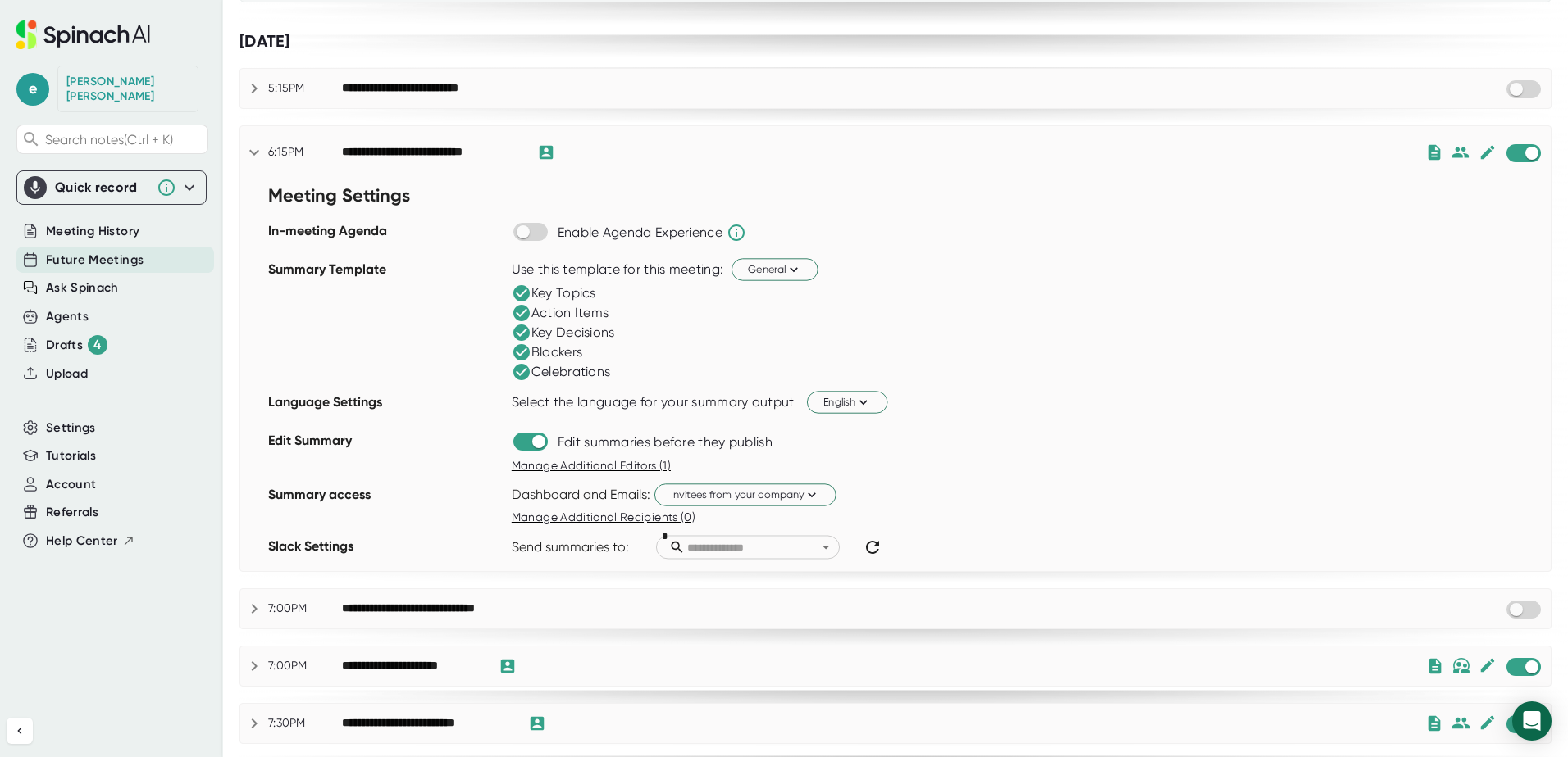
scroll to position [0, 0]
